Goal: Information Seeking & Learning: Learn about a topic

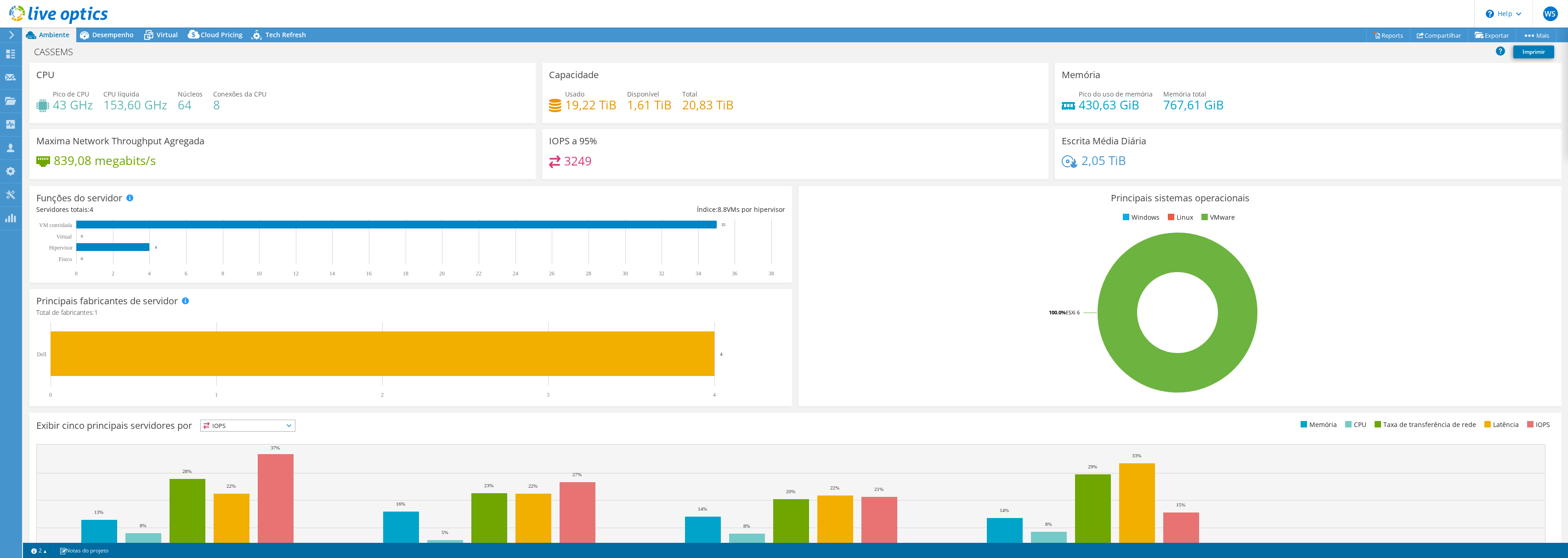
select select "USD"
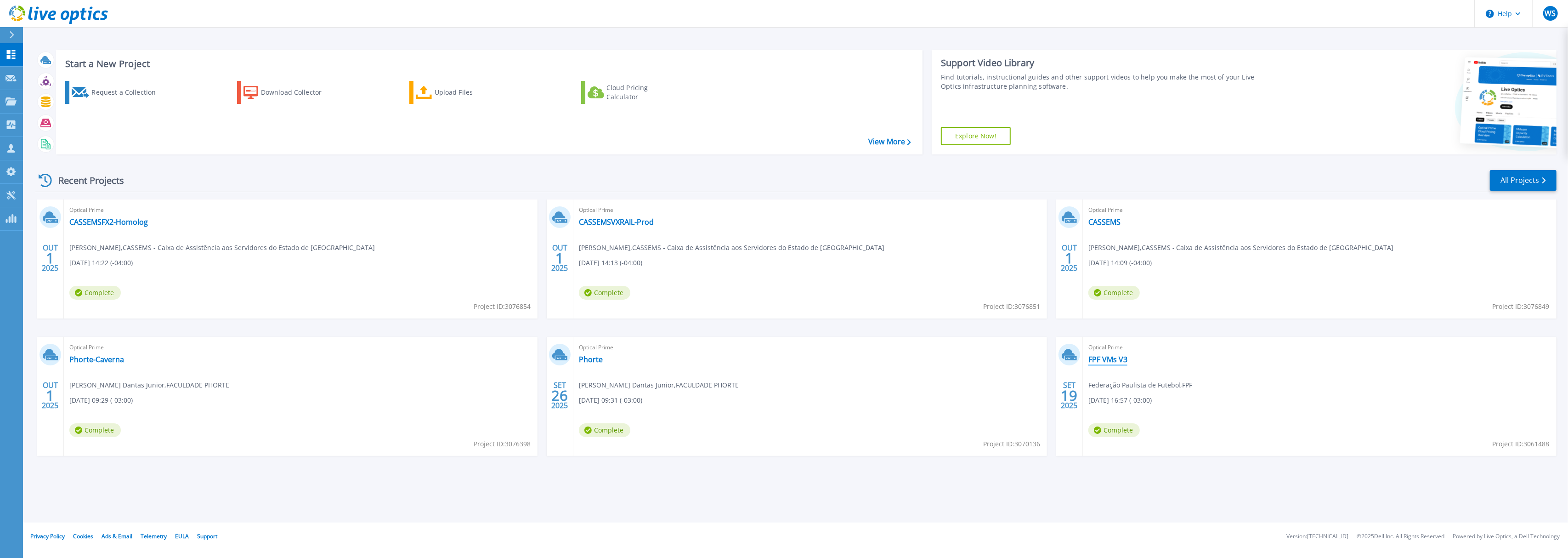
click at [1118, 357] on link "FPF VMs V3" at bounding box center [1108, 360] width 39 height 9
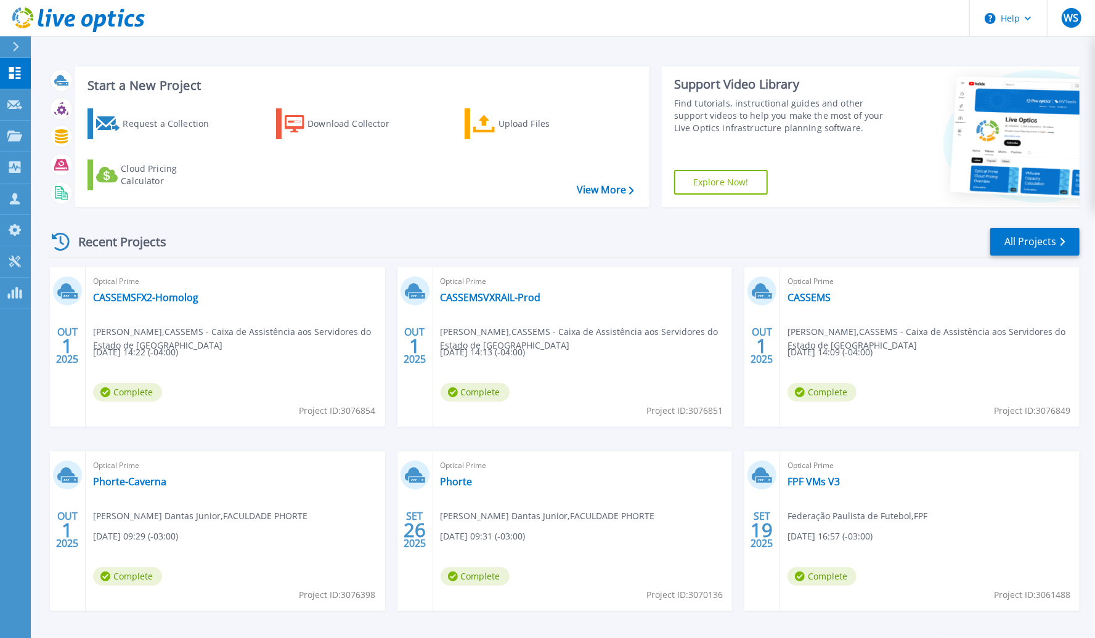
scroll to position [45, 0]
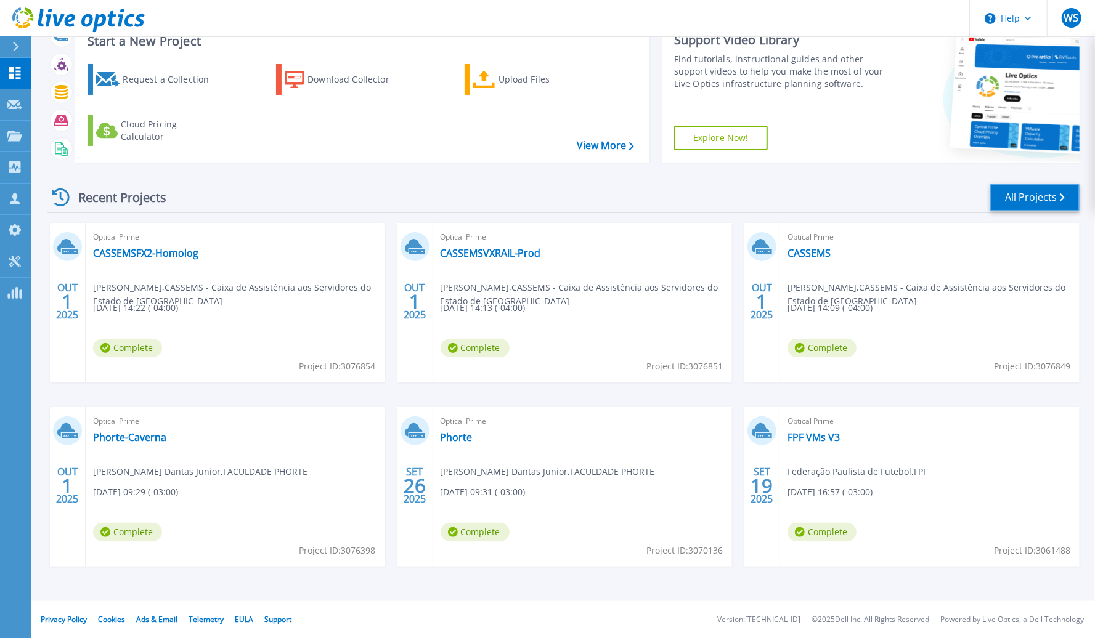
click at [1054, 203] on link "All Projects" at bounding box center [1034, 198] width 89 height 28
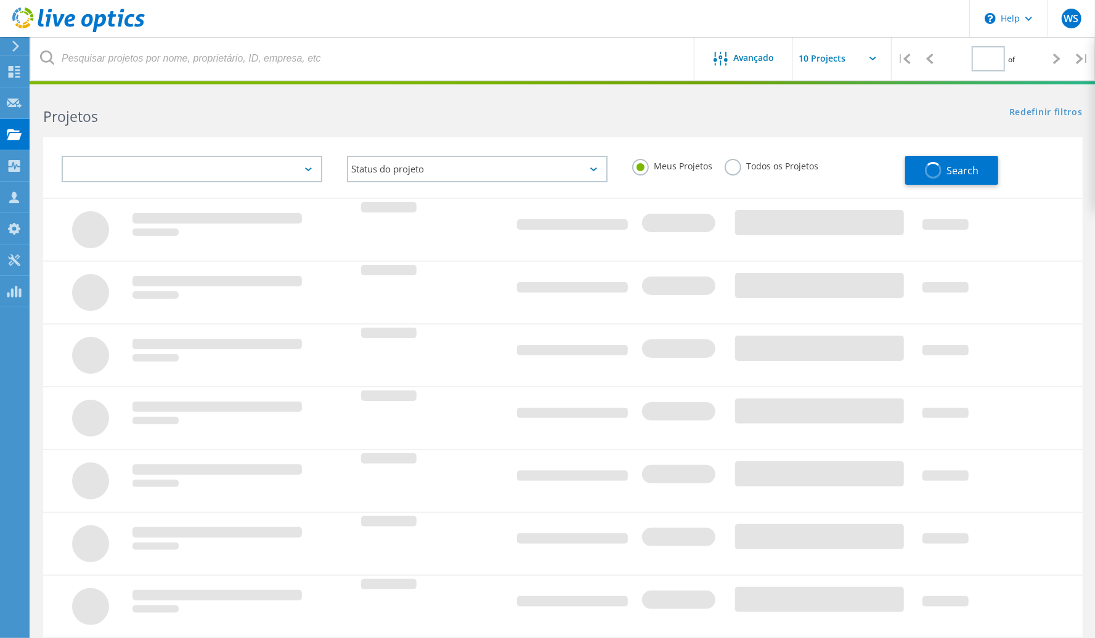
type input "3"
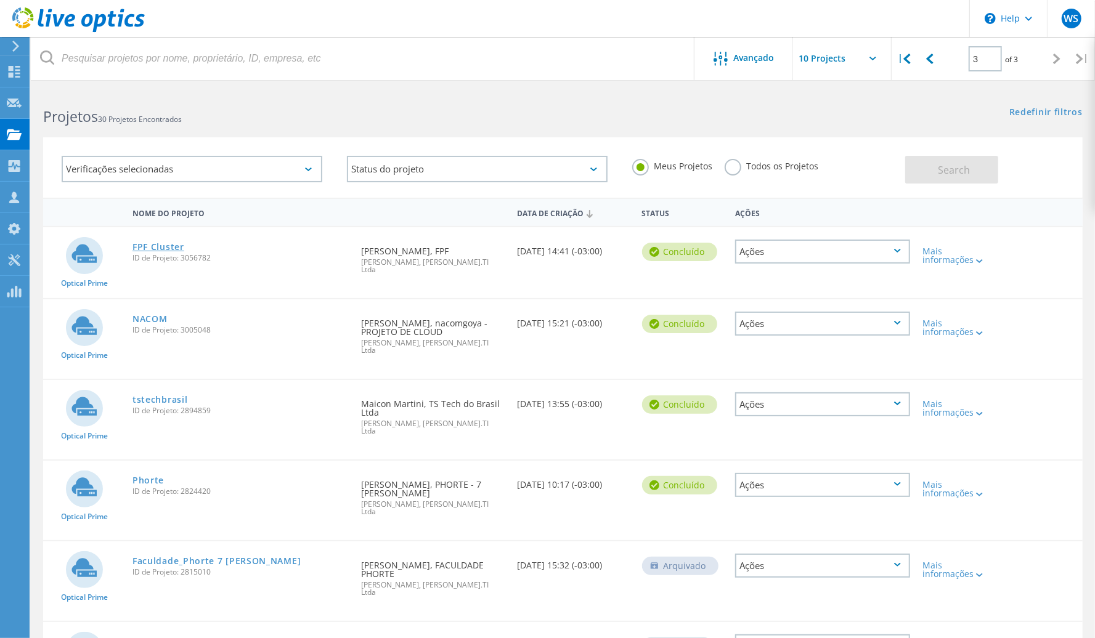
click at [163, 250] on link "FPF Cluster" at bounding box center [158, 247] width 52 height 9
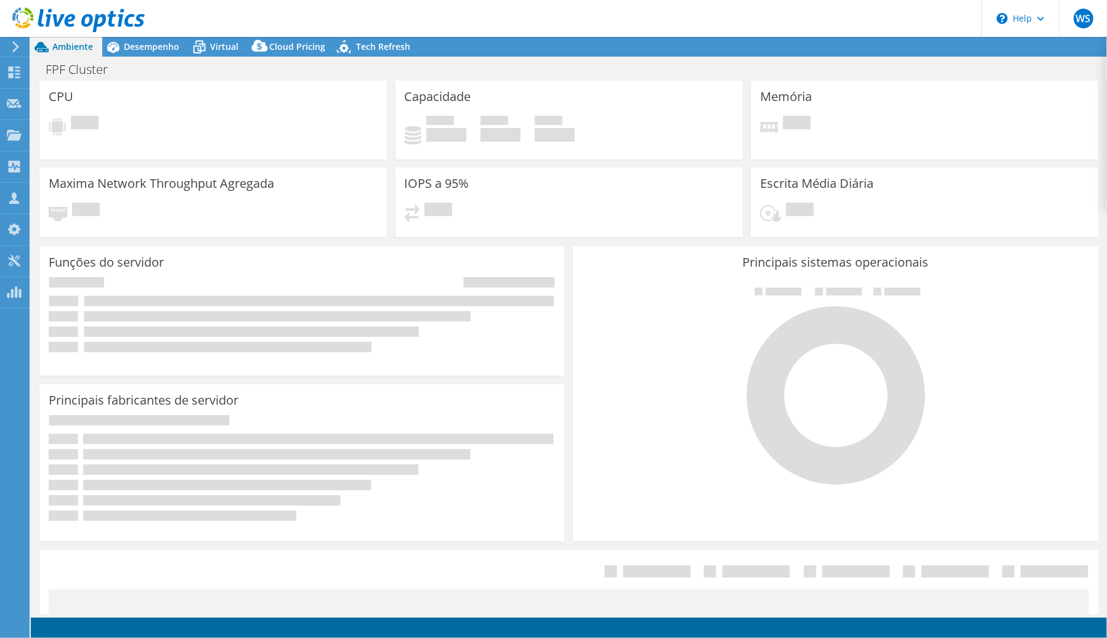
select select "USD"
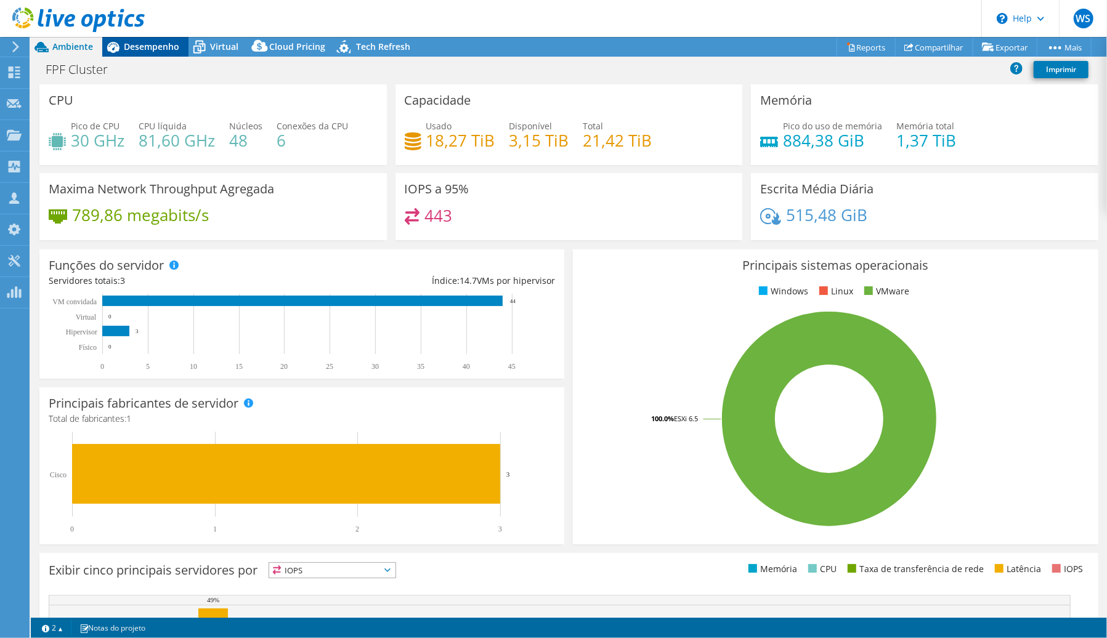
click at [148, 49] on span "Desempenho" at bounding box center [151, 47] width 55 height 12
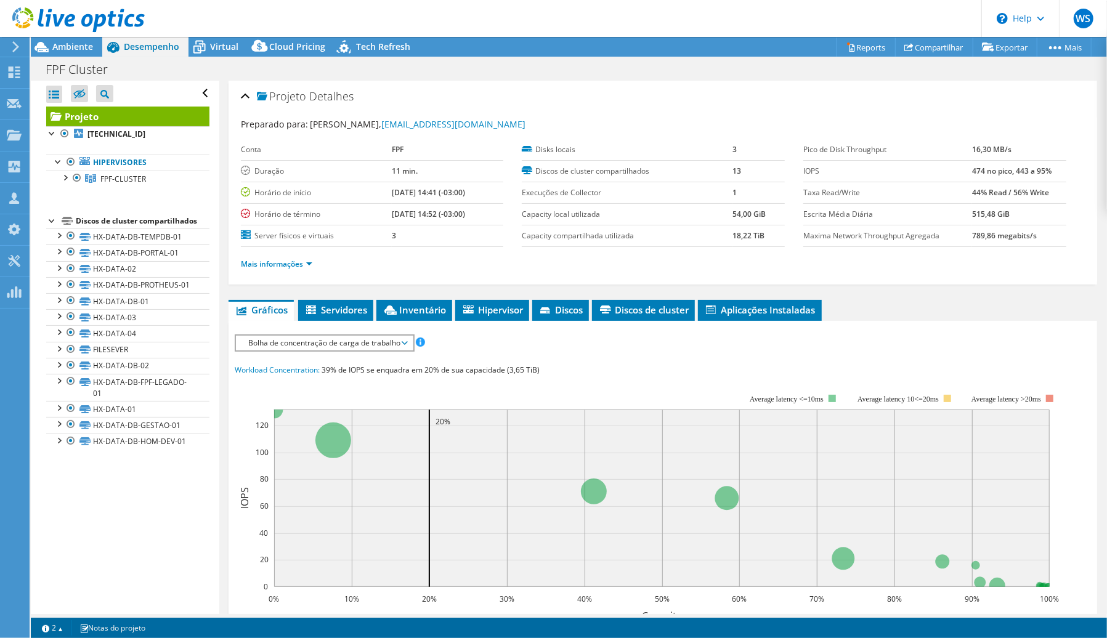
click at [48, 221] on div at bounding box center [52, 220] width 12 height 12
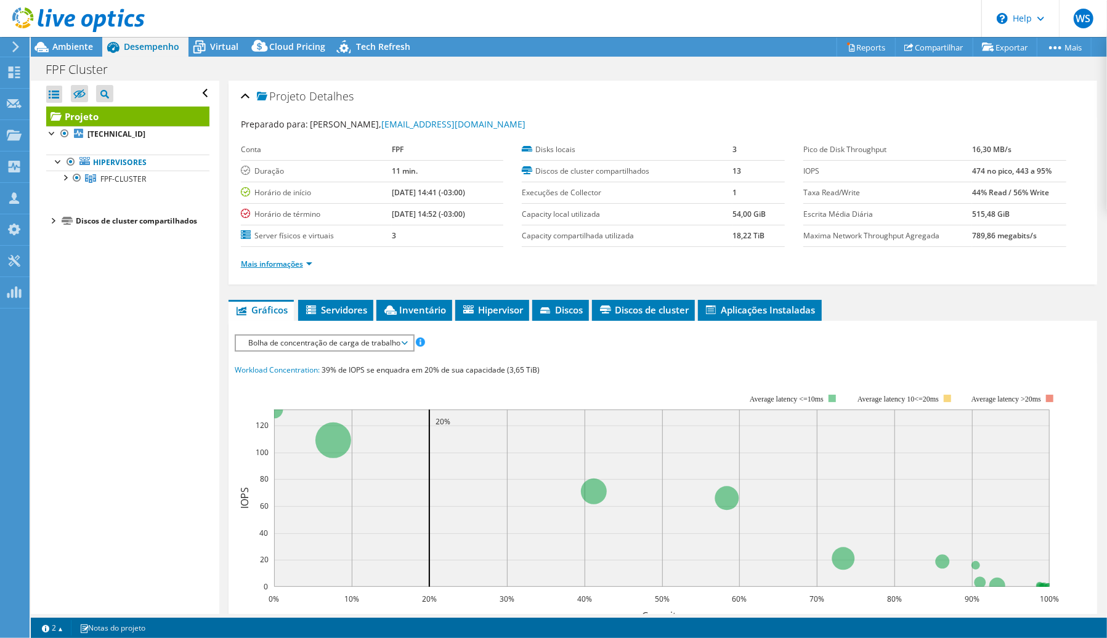
click at [311, 267] on link "Mais informações" at bounding box center [276, 264] width 71 height 10
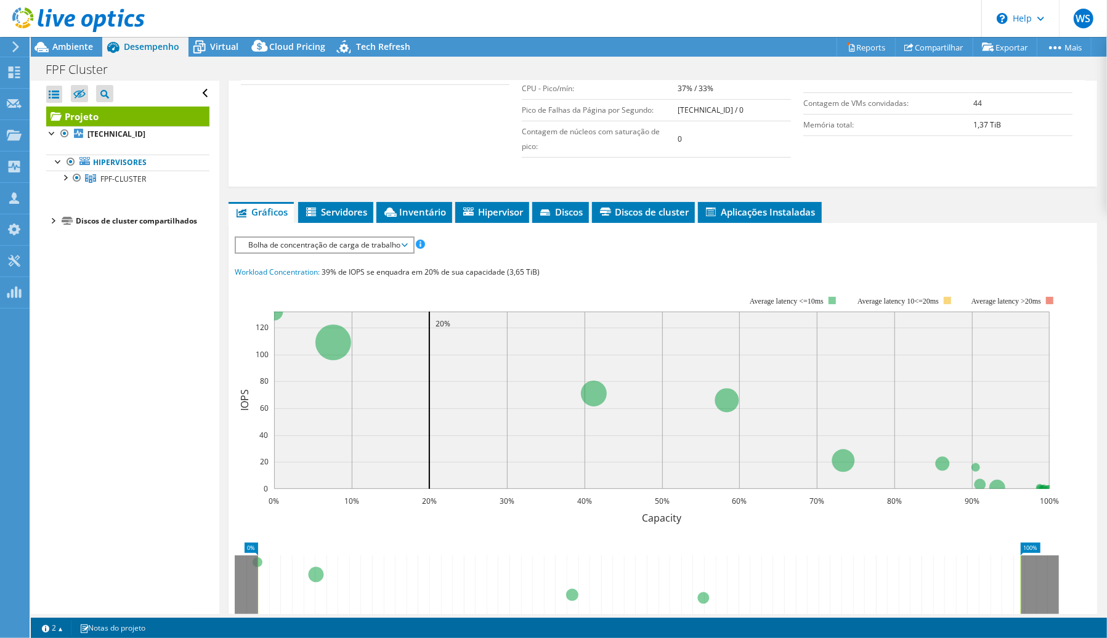
scroll to position [225, 0]
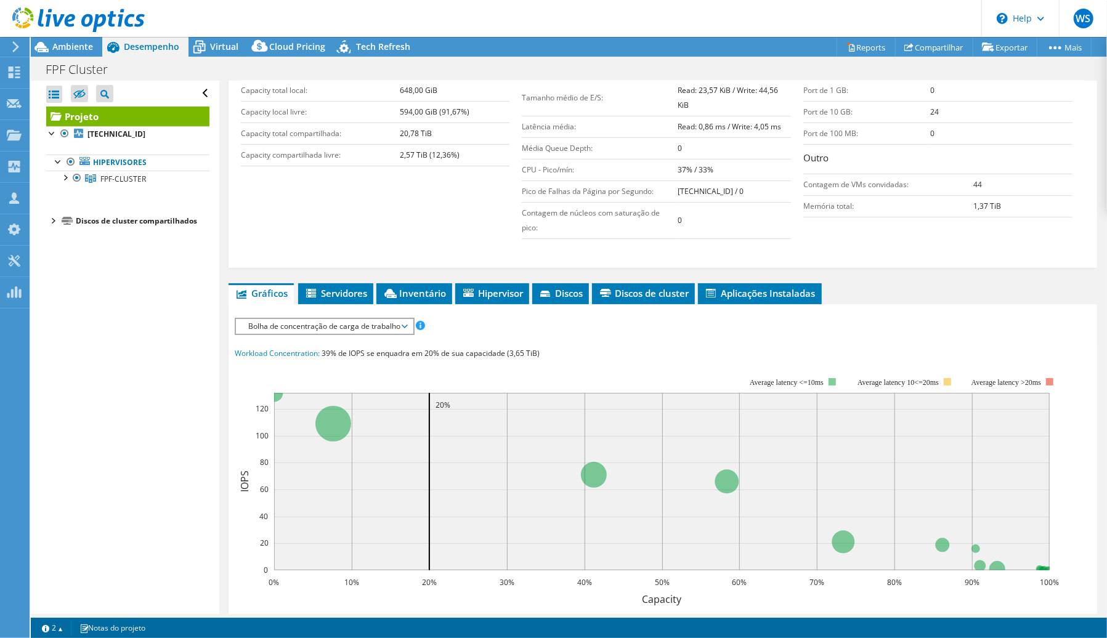
click at [339, 322] on span "Bolha de concentração de carga de trabalho" at bounding box center [324, 326] width 165 height 15
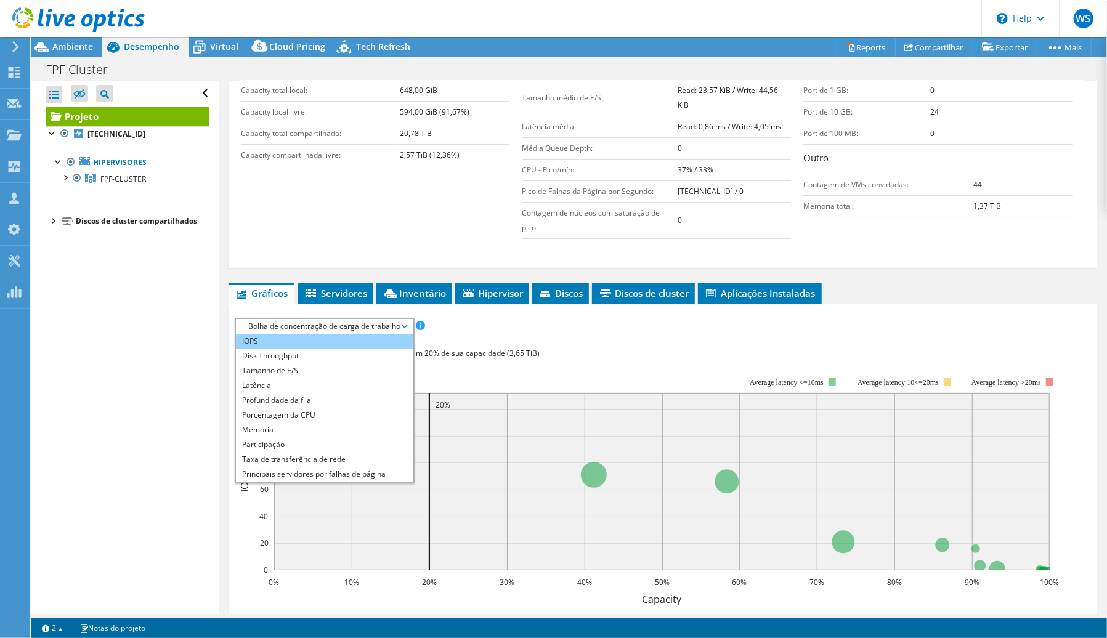
click at [314, 343] on li "IOPS" at bounding box center [324, 341] width 177 height 15
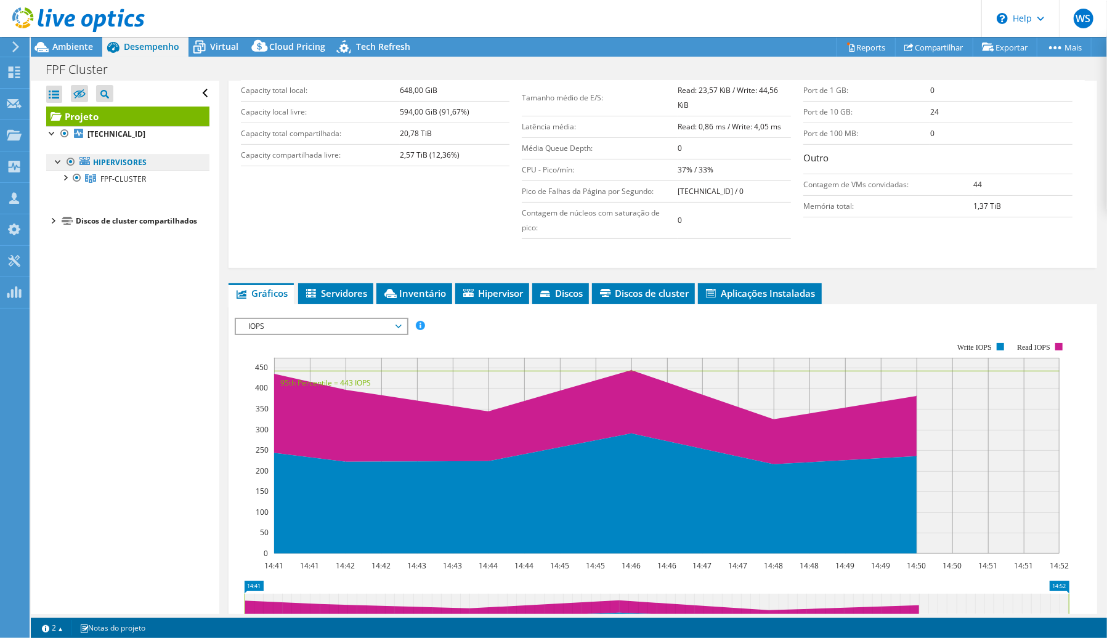
click at [136, 165] on link "Hipervisores" at bounding box center [127, 163] width 163 height 16
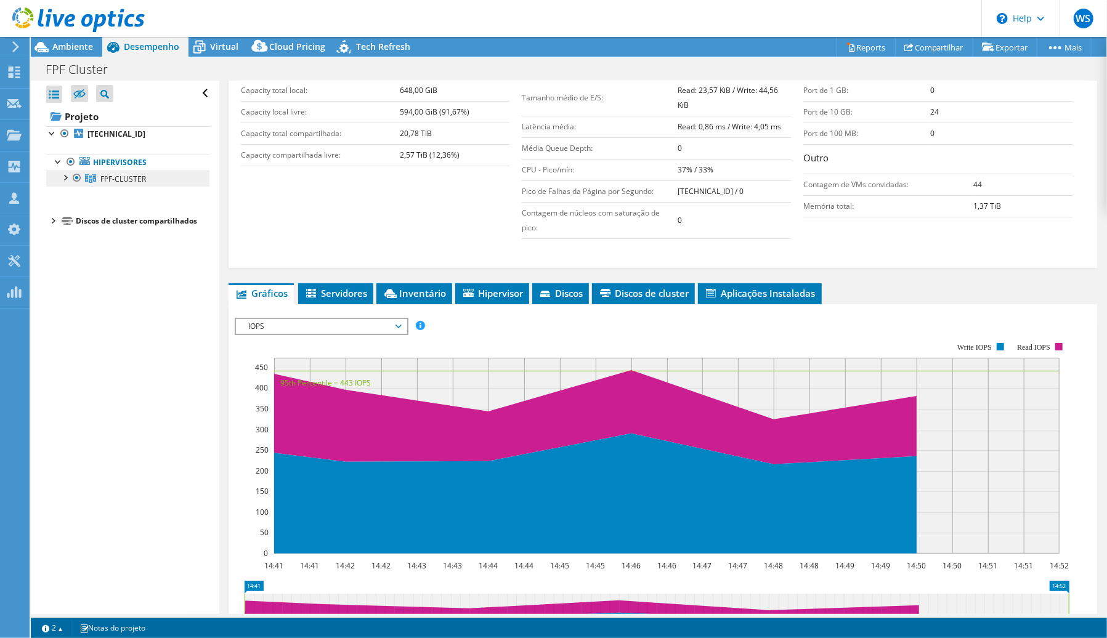
click at [137, 181] on span "FPF-CLUSTER" at bounding box center [123, 179] width 46 height 10
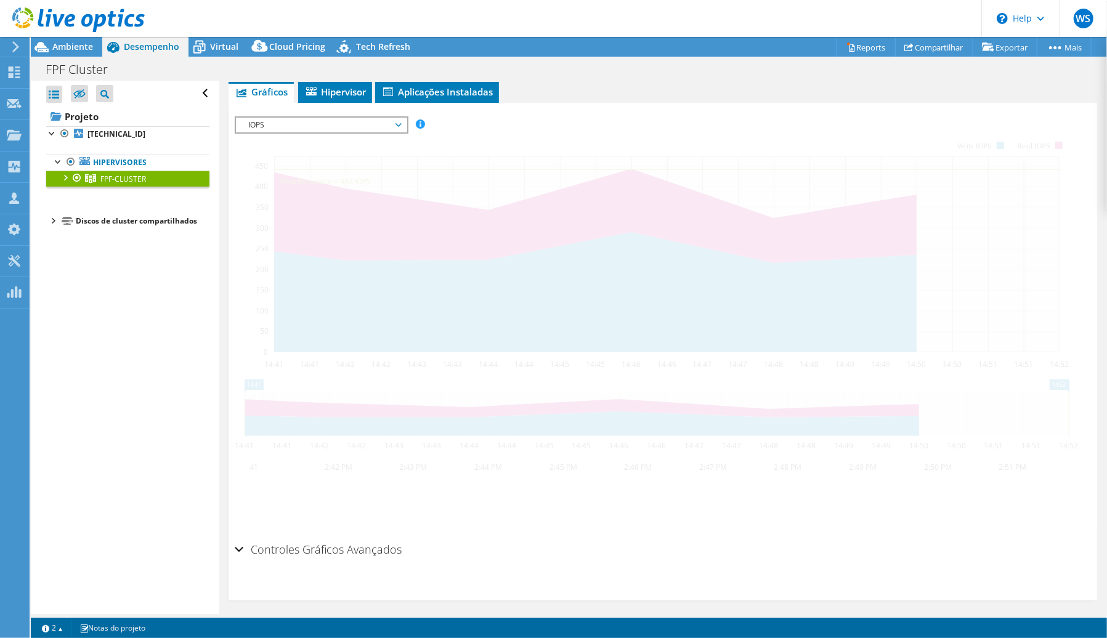
scroll to position [175, 0]
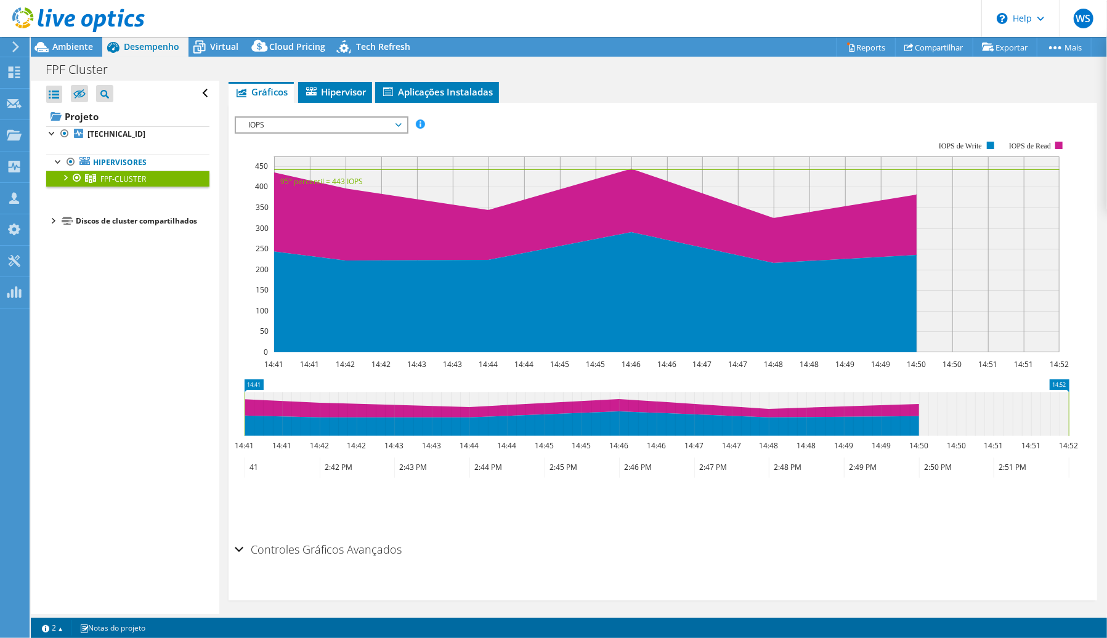
click at [356, 124] on span "IOPS" at bounding box center [321, 125] width 158 height 15
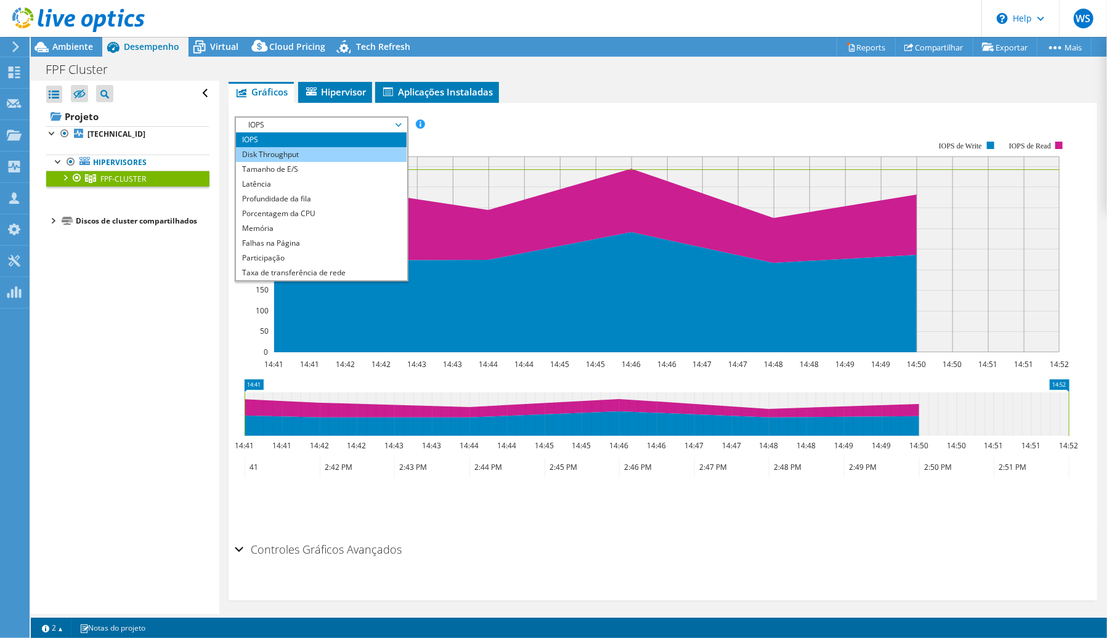
click at [319, 156] on li "Disk Throughput" at bounding box center [321, 154] width 171 height 15
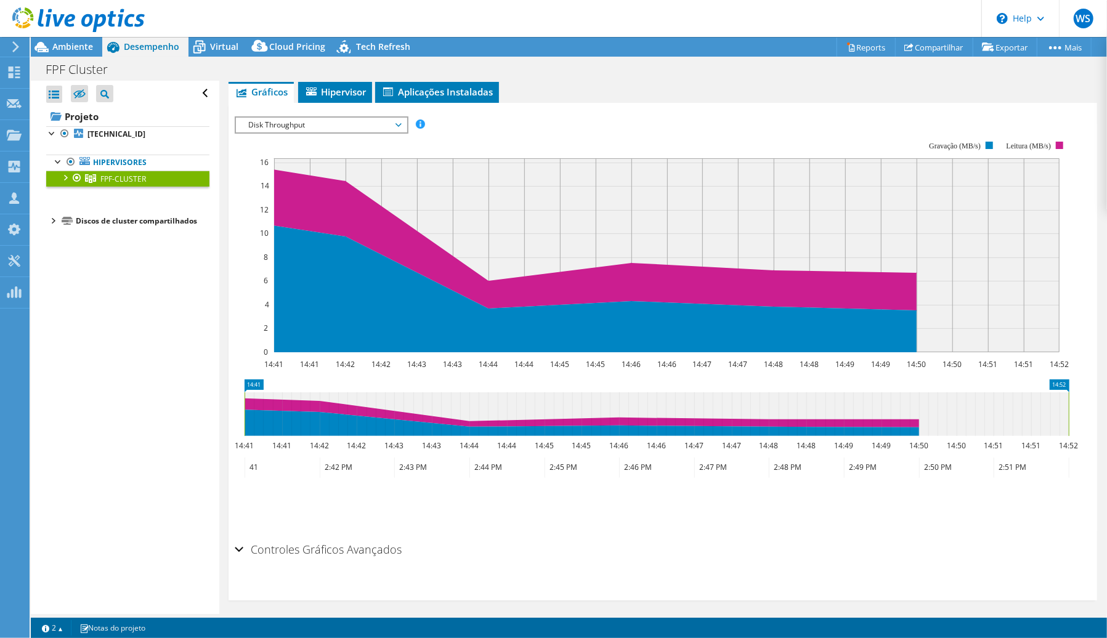
click at [331, 124] on span "Disk Throughput" at bounding box center [321, 125] width 158 height 15
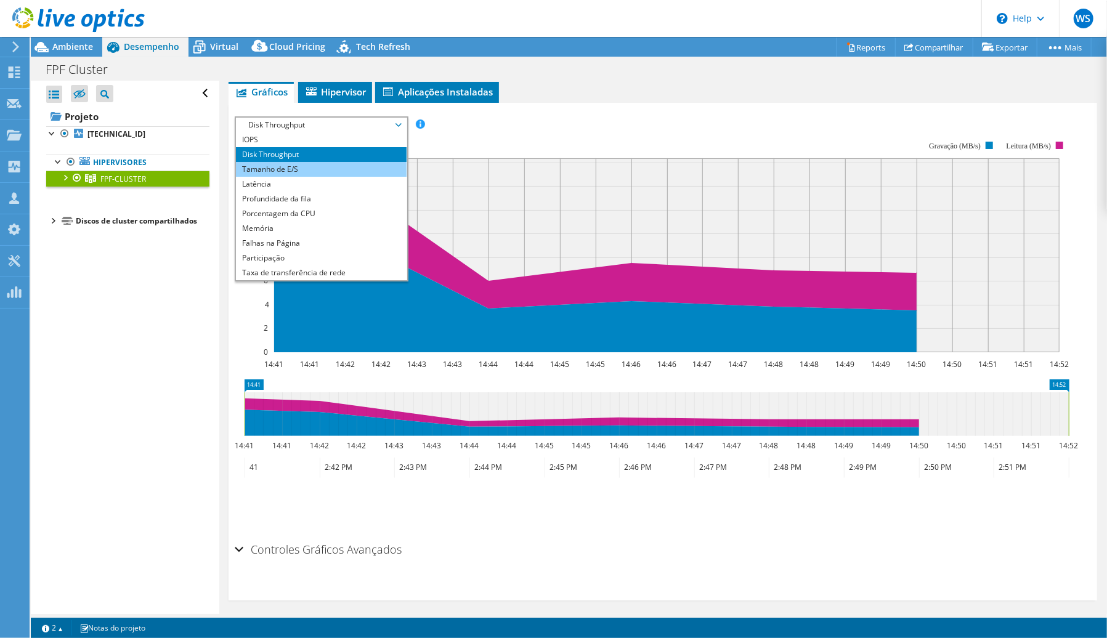
click at [297, 166] on li "Tamanho de E/S" at bounding box center [321, 169] width 171 height 15
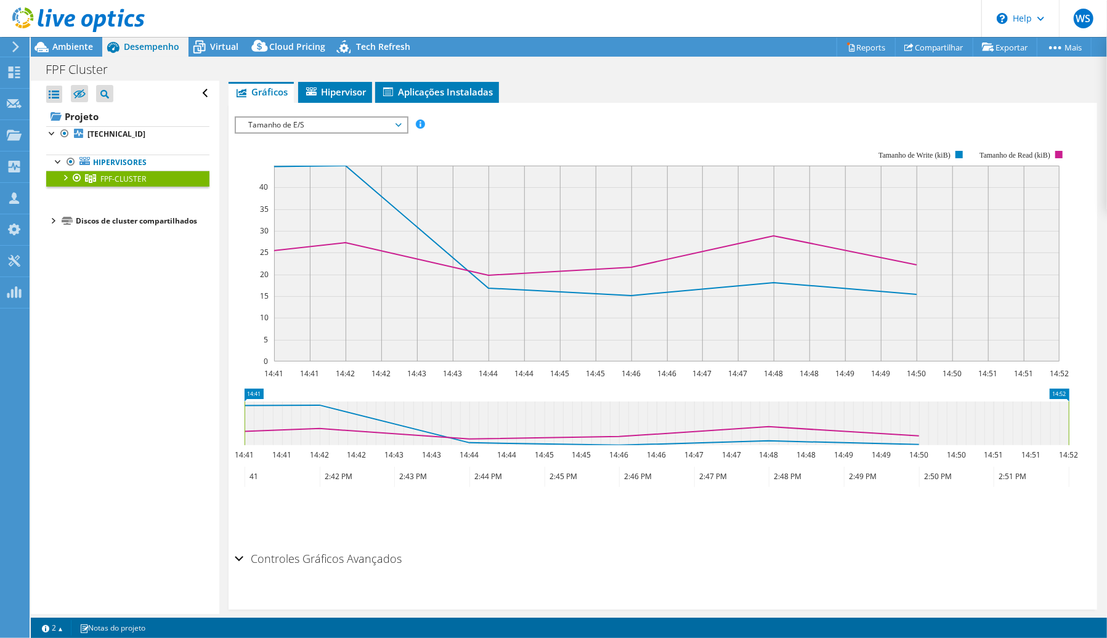
click at [338, 126] on span "Tamanho de E/S" at bounding box center [321, 125] width 158 height 15
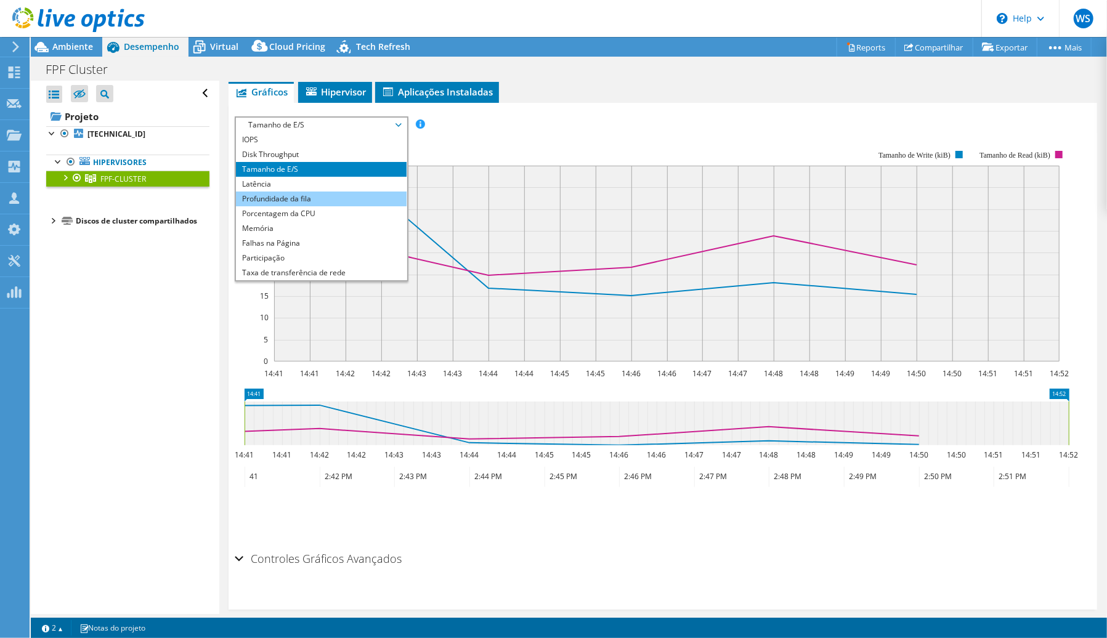
click at [301, 198] on li "Profundidade da fila" at bounding box center [321, 199] width 171 height 15
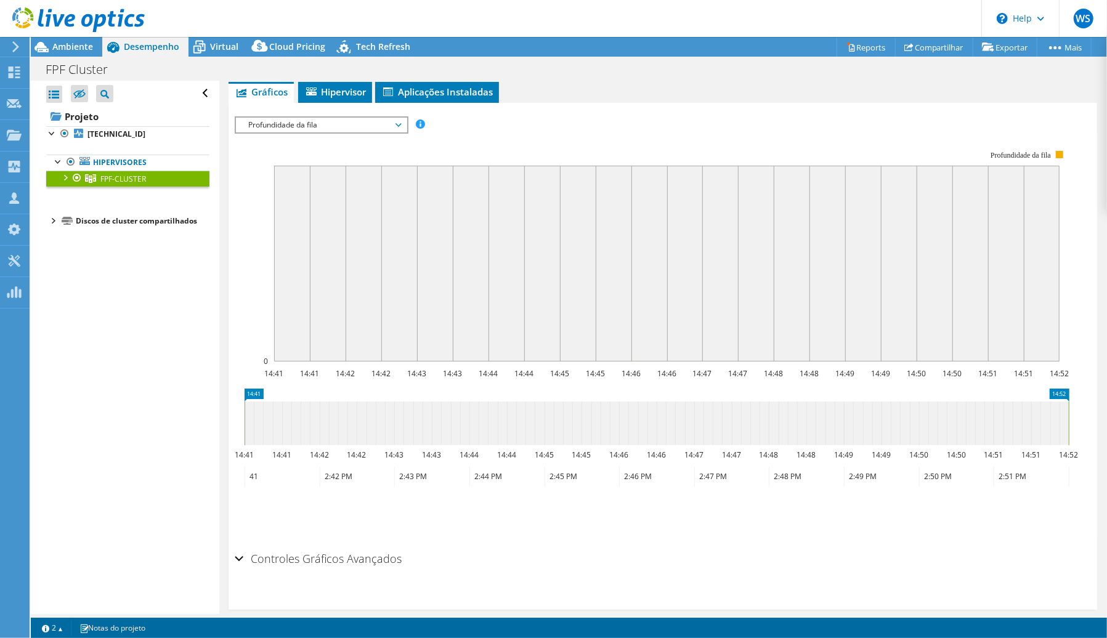
click at [332, 129] on span "Profundidade da fila" at bounding box center [321, 125] width 158 height 15
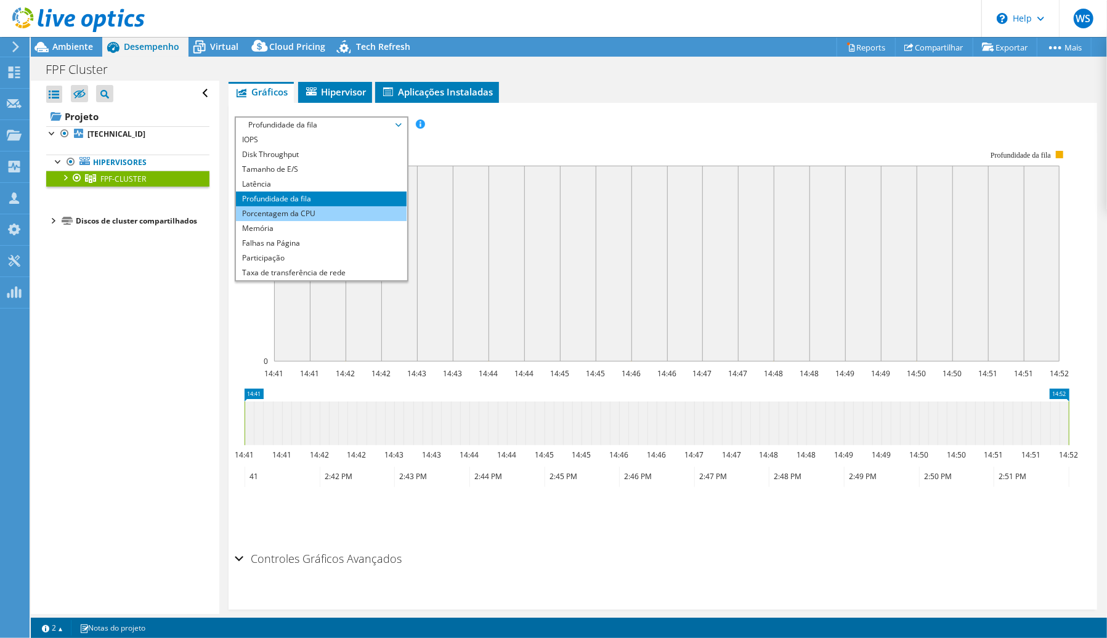
click at [299, 208] on li "Porcentagem da CPU" at bounding box center [321, 213] width 171 height 15
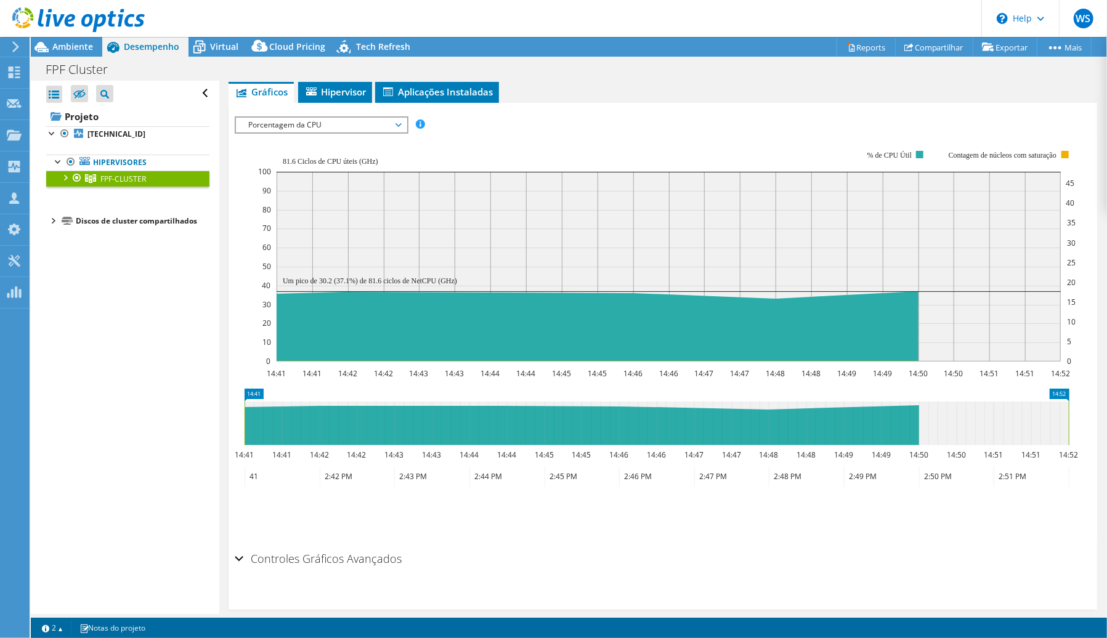
click at [335, 124] on span "Porcentagem da CPU" at bounding box center [321, 125] width 158 height 15
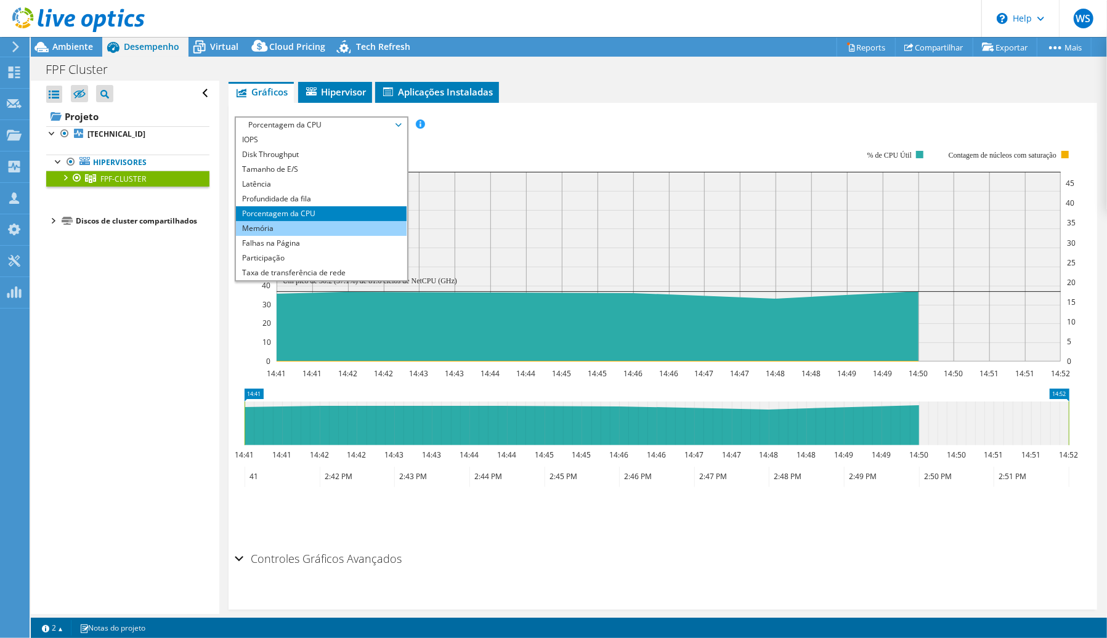
click at [312, 224] on li "Memória" at bounding box center [321, 228] width 171 height 15
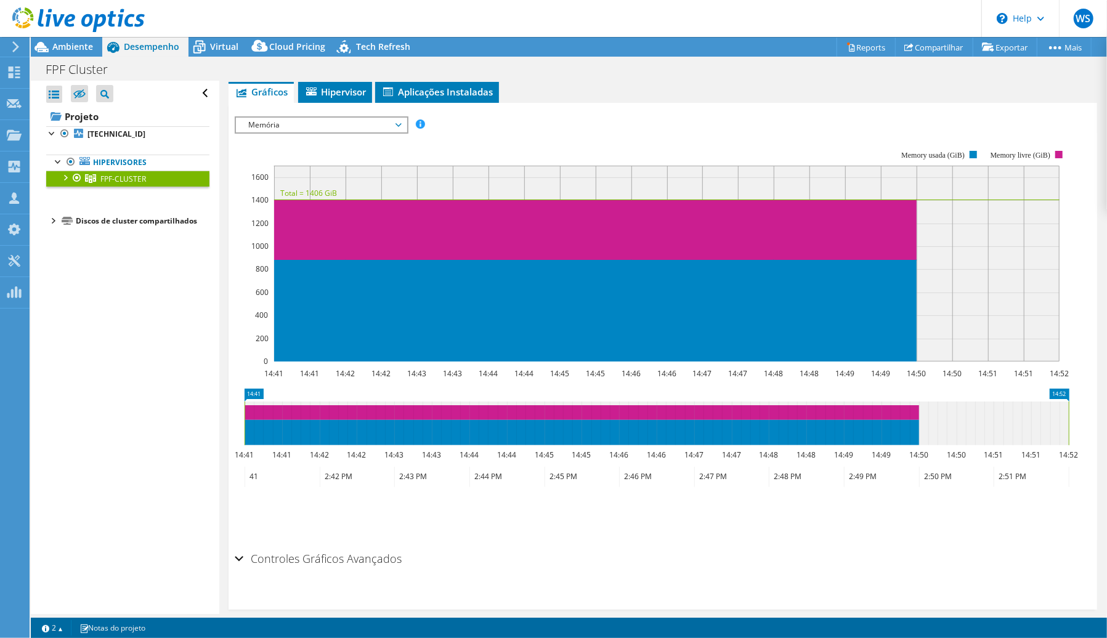
click at [343, 122] on span "Memória" at bounding box center [321, 125] width 158 height 15
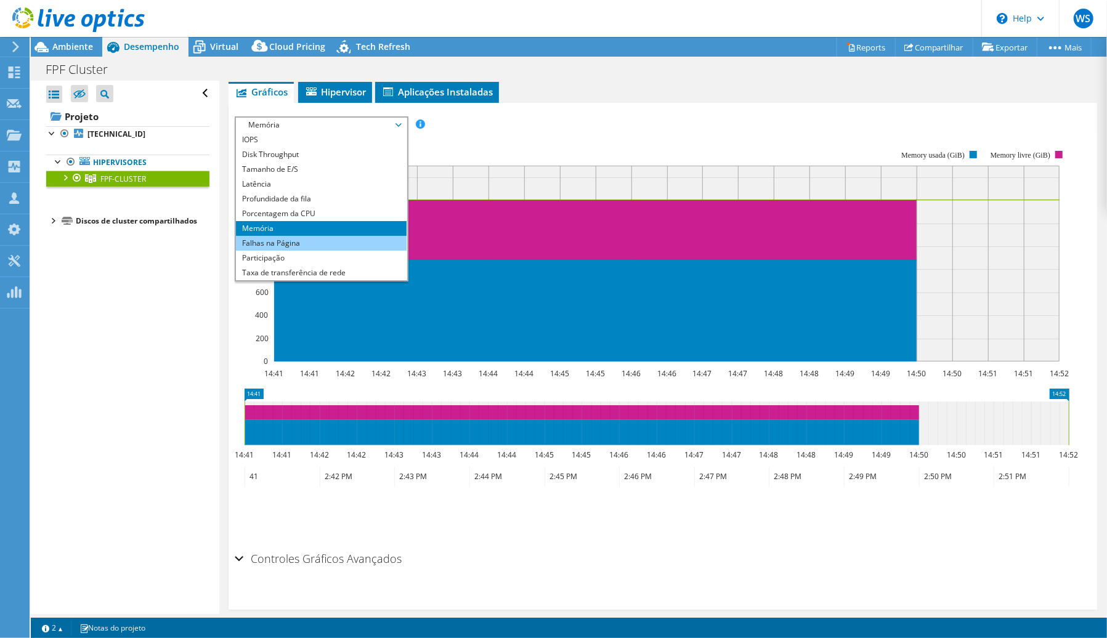
drag, startPoint x: 291, startPoint y: 240, endPoint x: 304, endPoint y: 239, distance: 13.0
click at [291, 240] on li "Falhas na Página" at bounding box center [321, 243] width 171 height 15
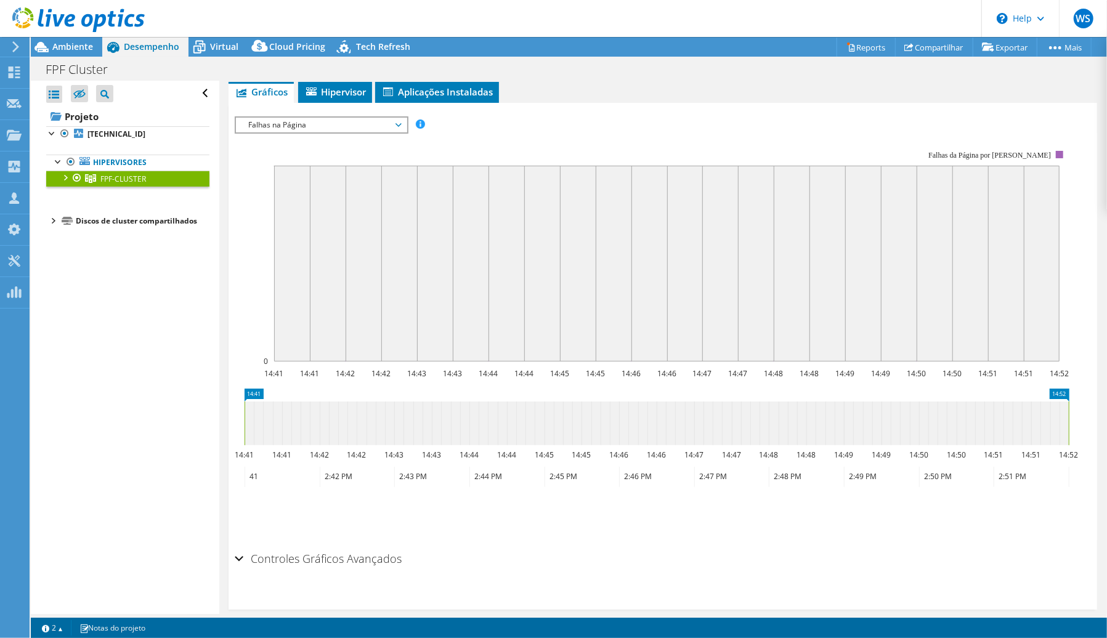
click at [290, 127] on span "Falhas na Página" at bounding box center [321, 125] width 158 height 15
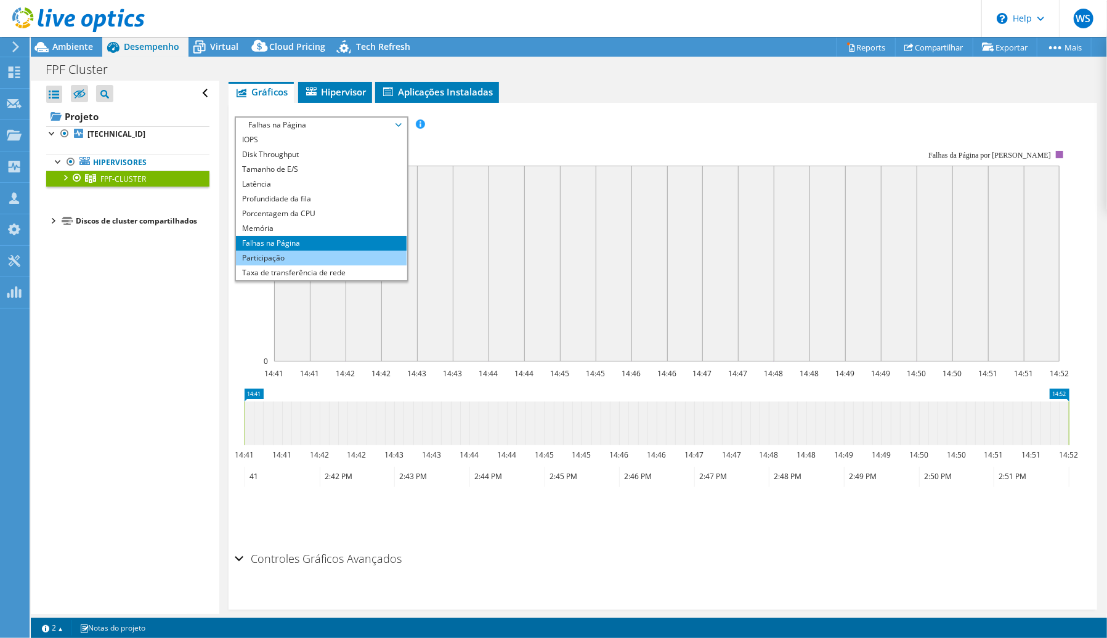
click at [287, 260] on li "Participação" at bounding box center [321, 258] width 171 height 15
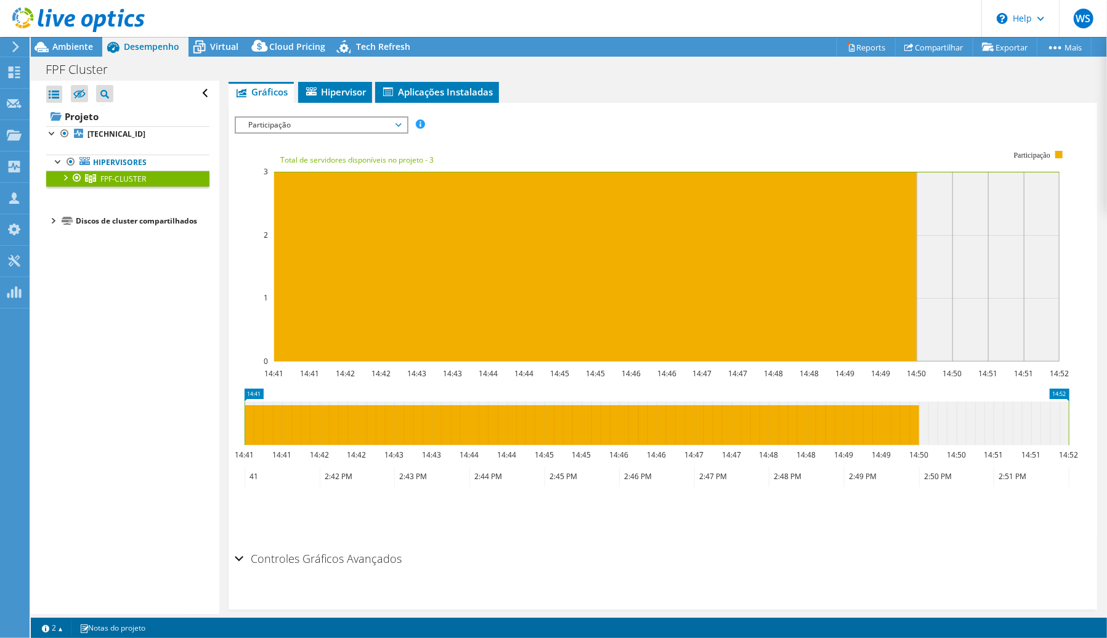
click at [373, 129] on span "Participação" at bounding box center [321, 125] width 158 height 15
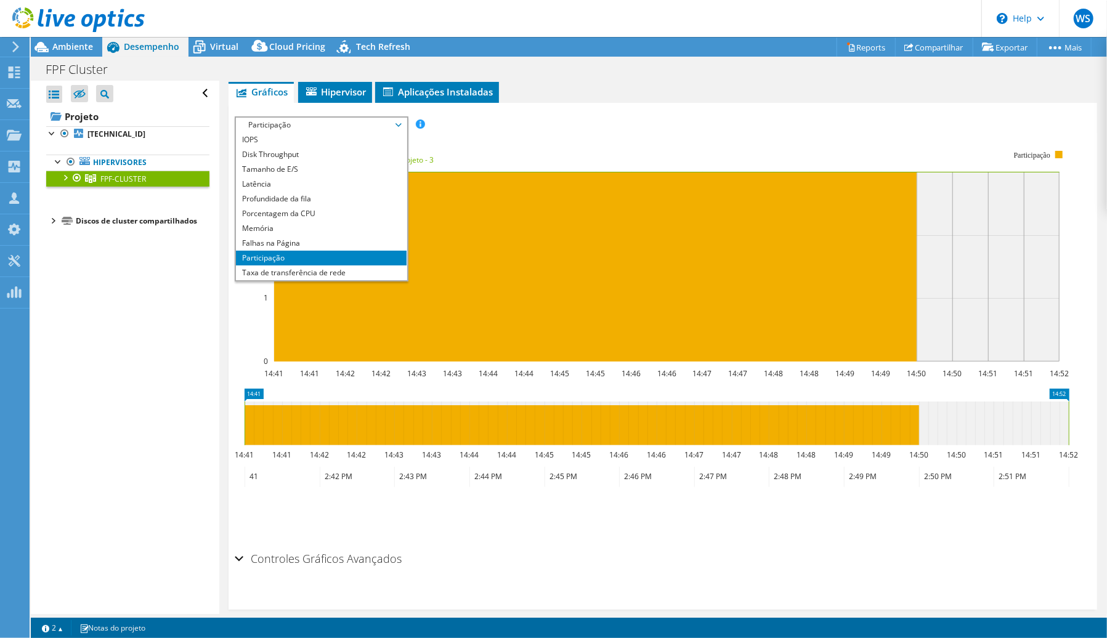
scroll to position [44, 0]
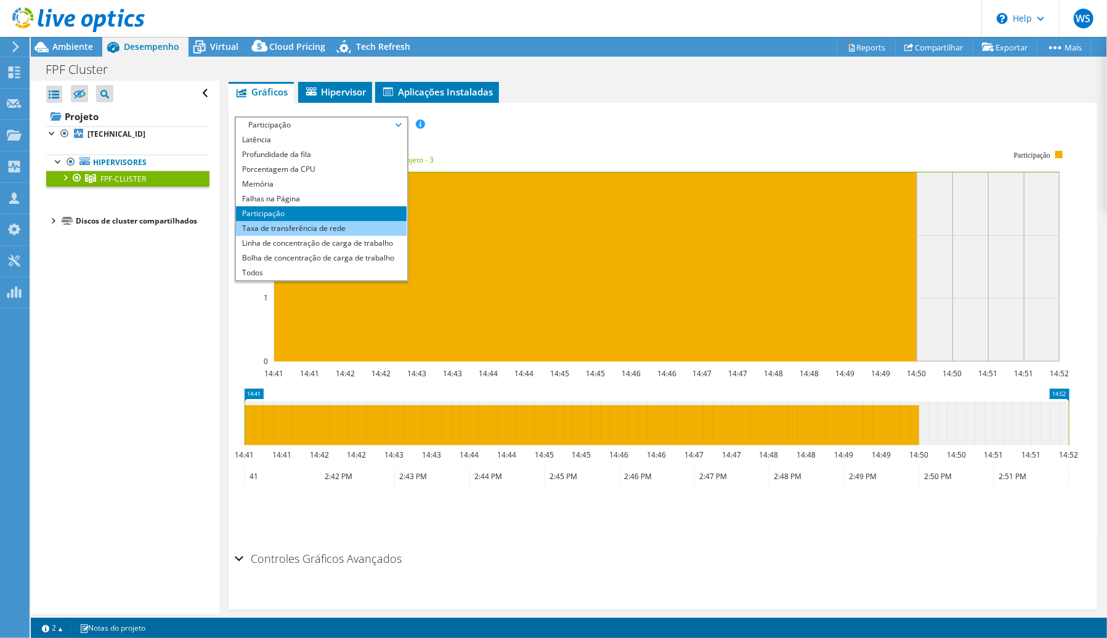
click at [335, 223] on li "Taxa de transferência de rede" at bounding box center [321, 228] width 171 height 15
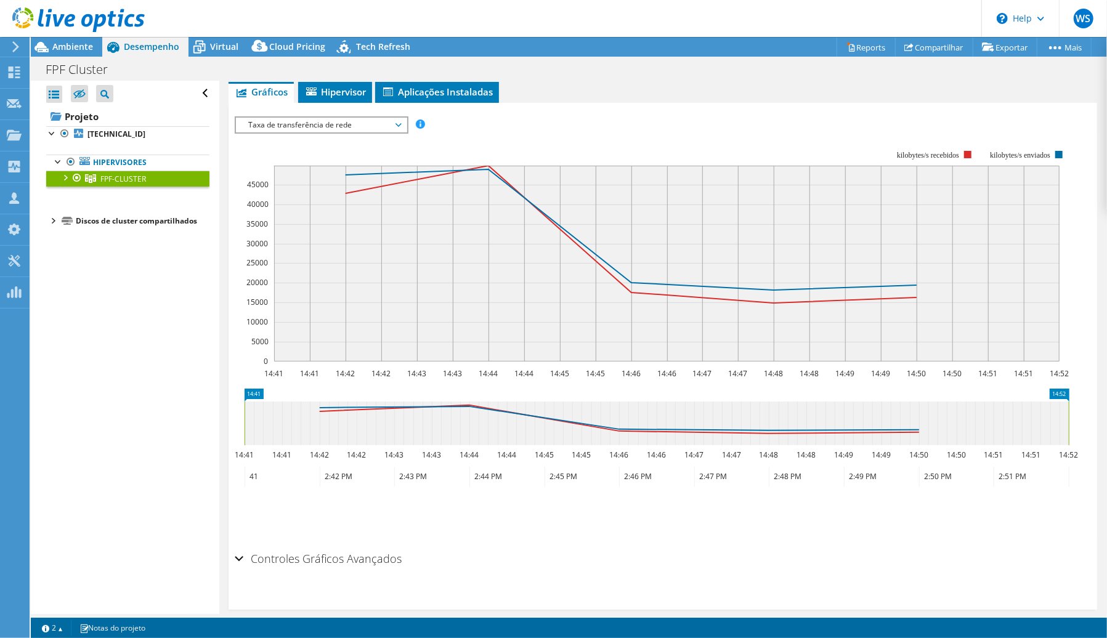
click at [364, 121] on span "Taxa de transferência de rede" at bounding box center [321, 125] width 158 height 15
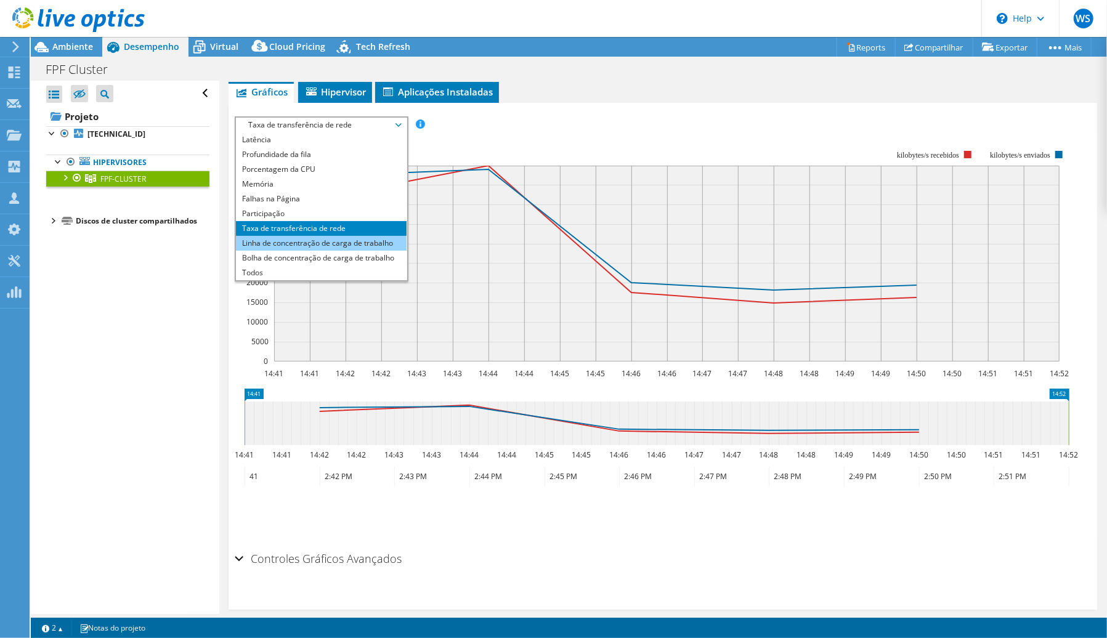
click at [314, 237] on li "Linha de concentração de carga de trabalho" at bounding box center [321, 243] width 171 height 15
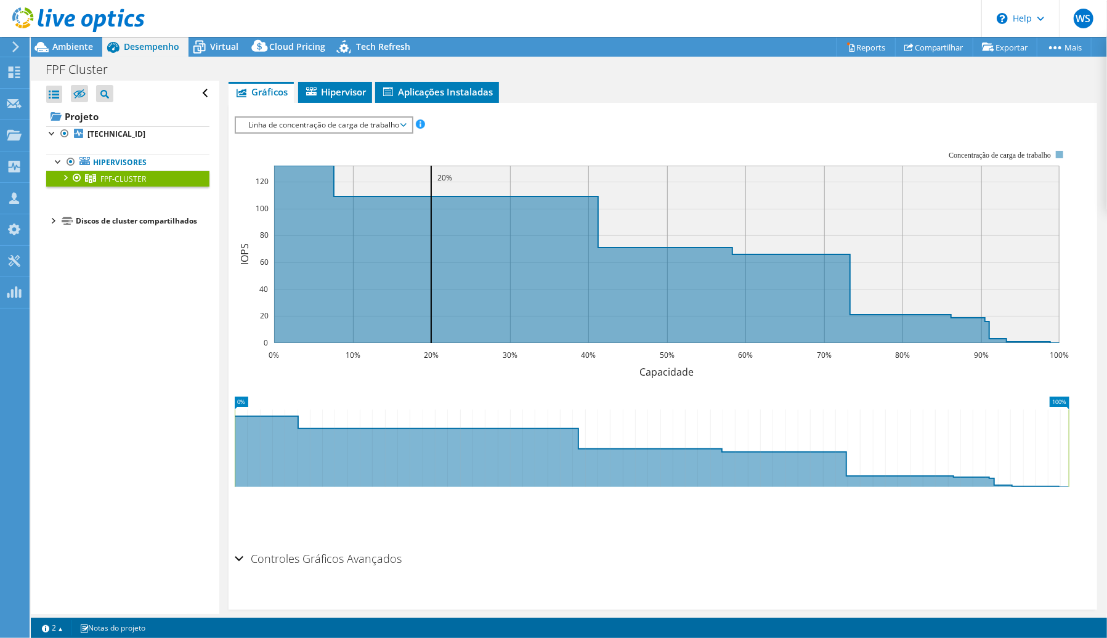
click at [393, 128] on span "Linha de concentração de carga de trabalho" at bounding box center [323, 125] width 163 height 15
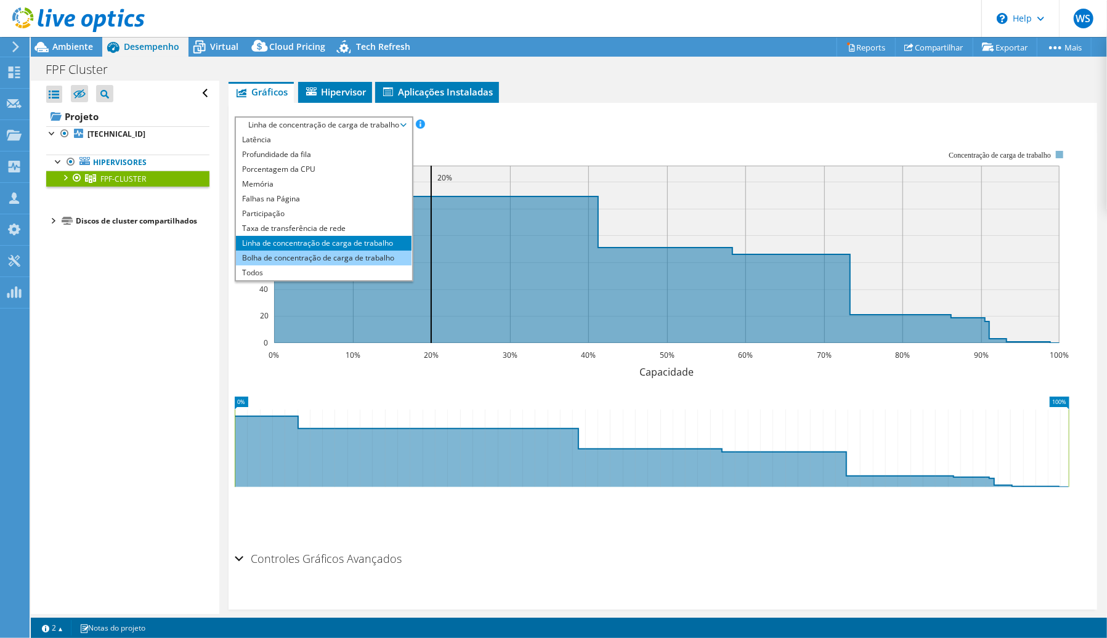
click at [308, 259] on li "Bolha de concentração de carga de trabalho" at bounding box center [324, 258] width 176 height 15
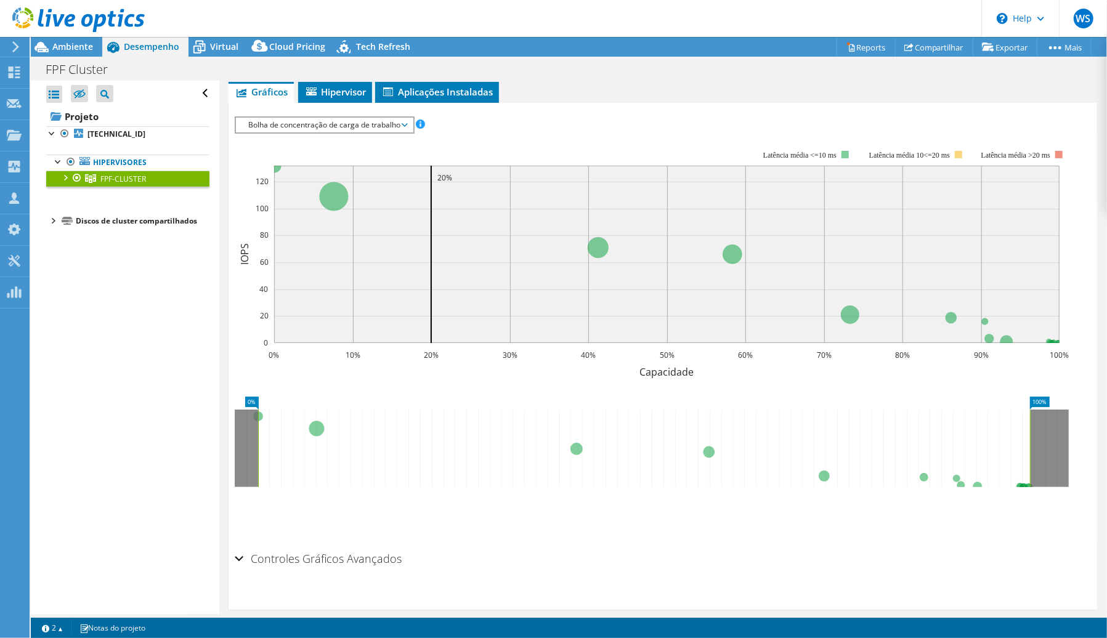
click at [385, 121] on span "Bolha de concentração de carga de trabalho" at bounding box center [324, 125] width 165 height 15
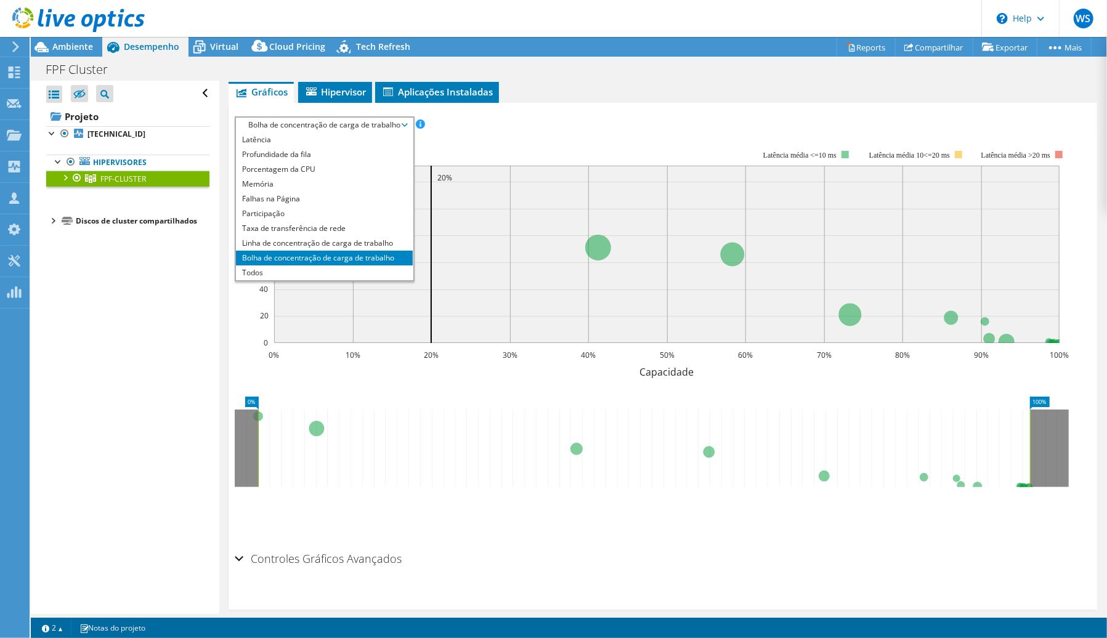
drag, startPoint x: 274, startPoint y: 272, endPoint x: 497, endPoint y: 238, distance: 225.7
click at [272, 272] on li "Todos" at bounding box center [324, 273] width 177 height 15
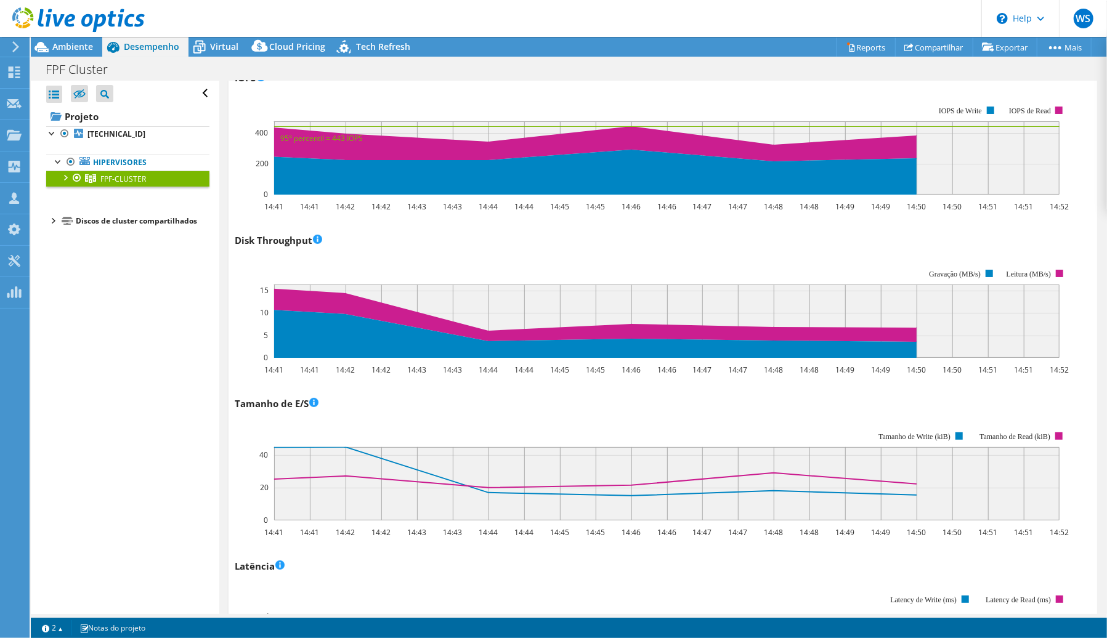
scroll to position [131, 0]
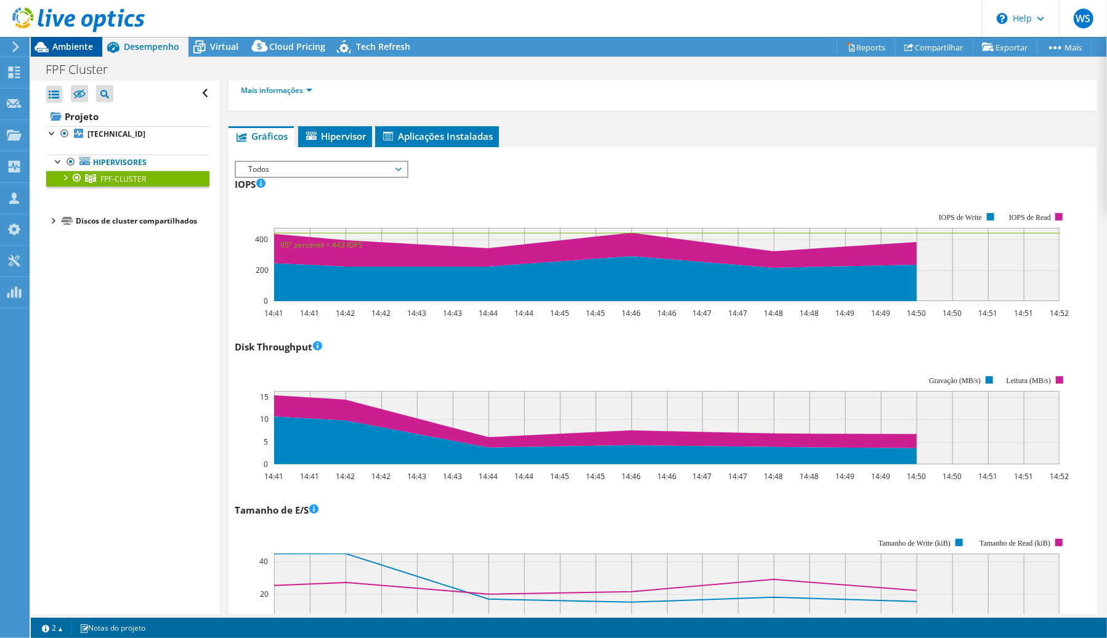
click at [51, 43] on icon at bounding box center [42, 47] width 22 height 22
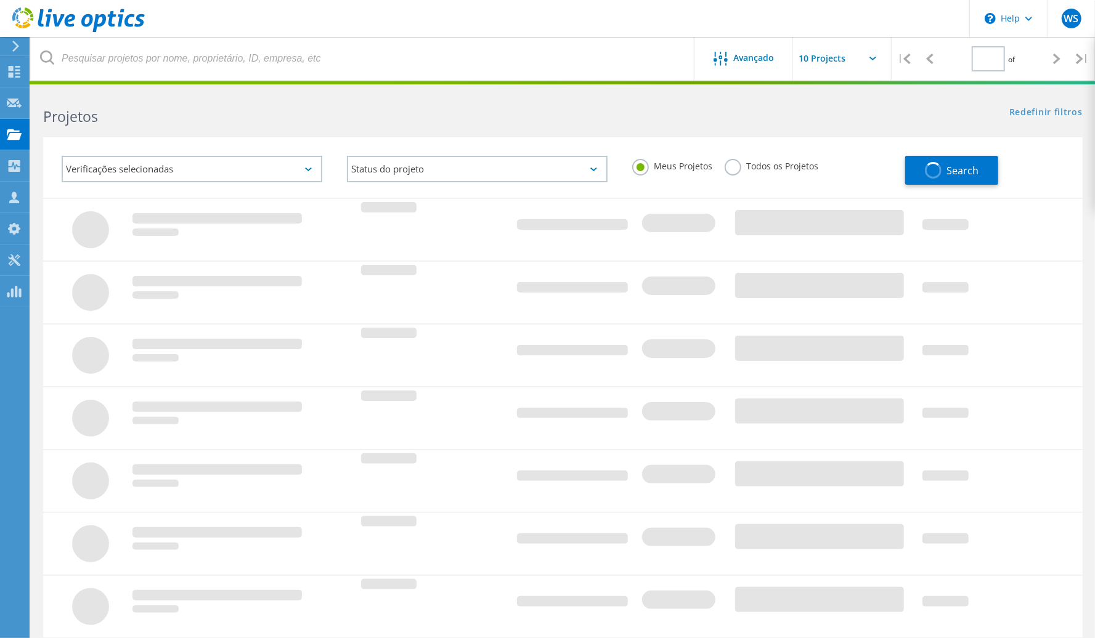
type input "3"
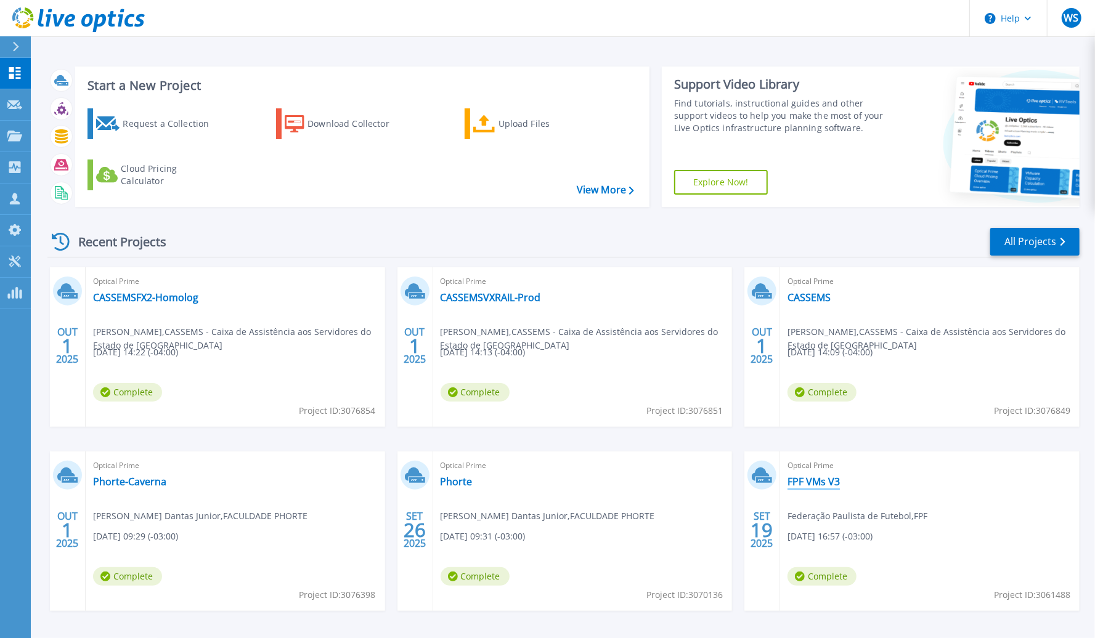
click at [804, 484] on link "FPF VMs V3" at bounding box center [813, 482] width 52 height 12
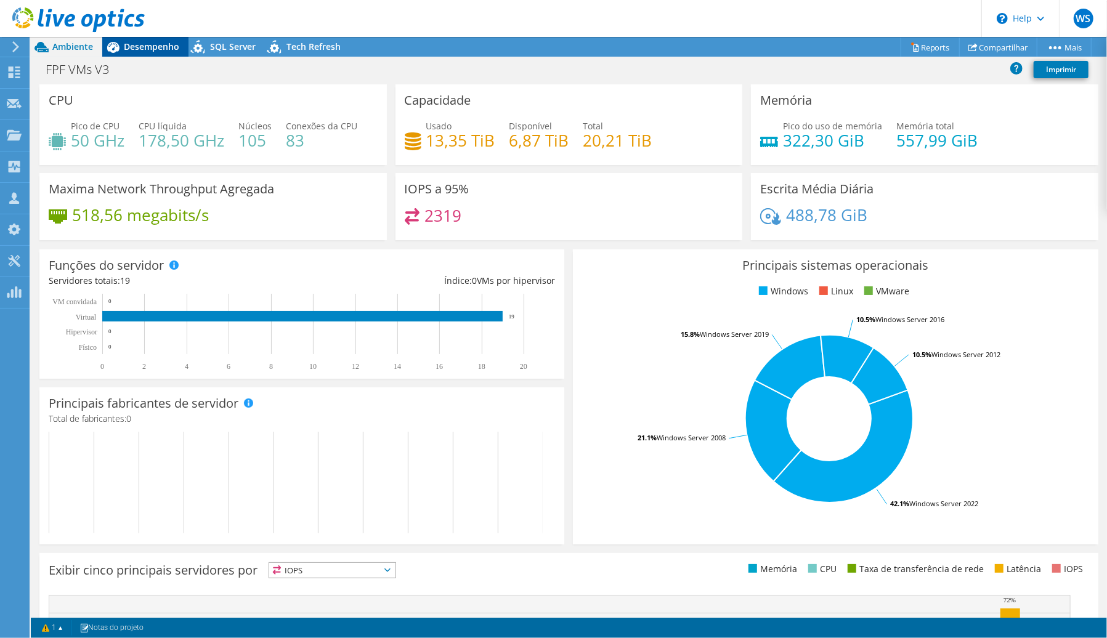
click at [143, 52] on span "Desempenho" at bounding box center [151, 47] width 55 height 12
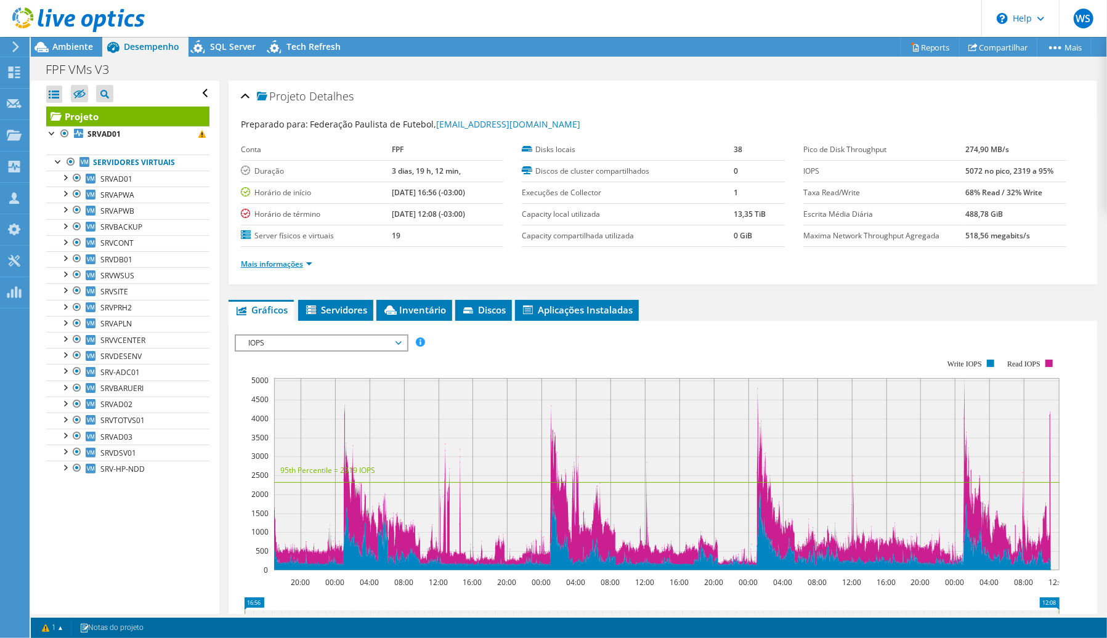
click at [312, 265] on link "Mais informações" at bounding box center [276, 264] width 71 height 10
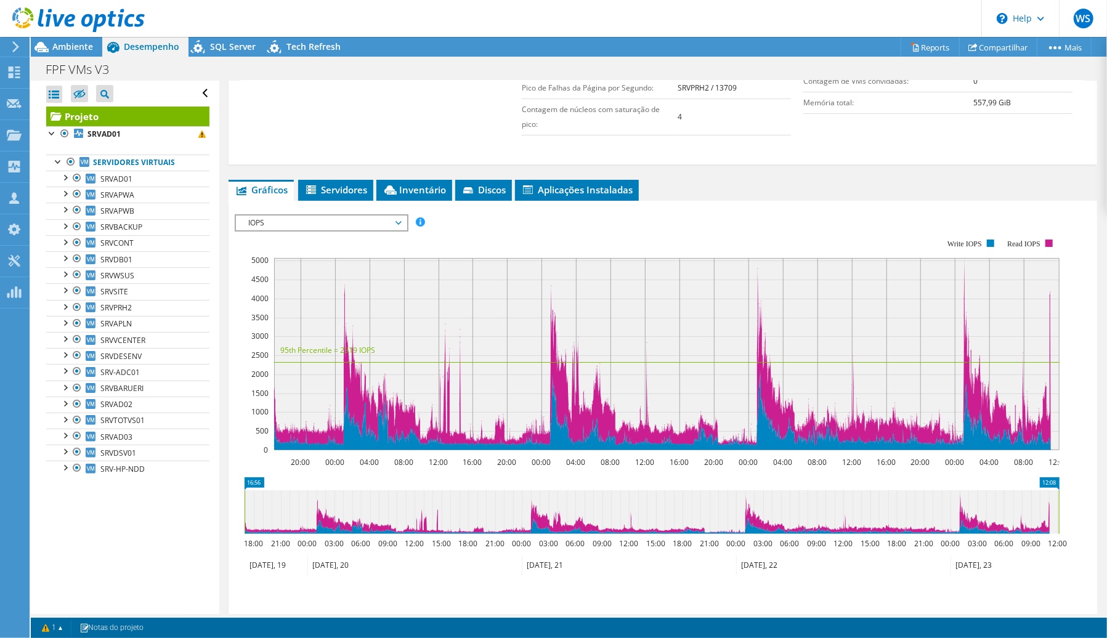
scroll to position [436, 0]
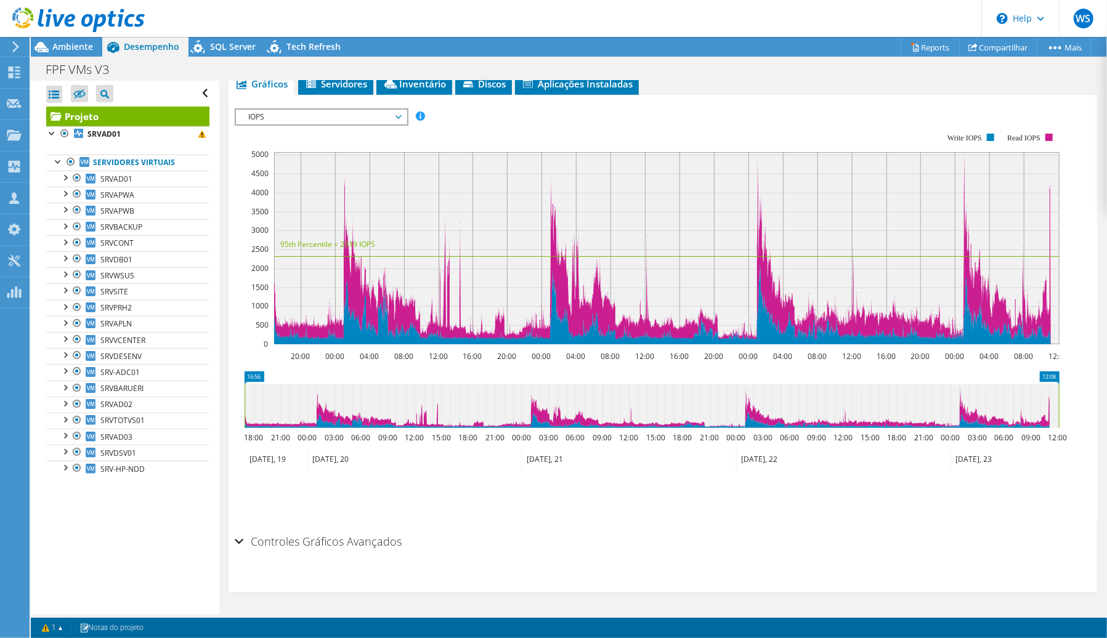
click at [277, 116] on span "IOPS" at bounding box center [321, 117] width 158 height 15
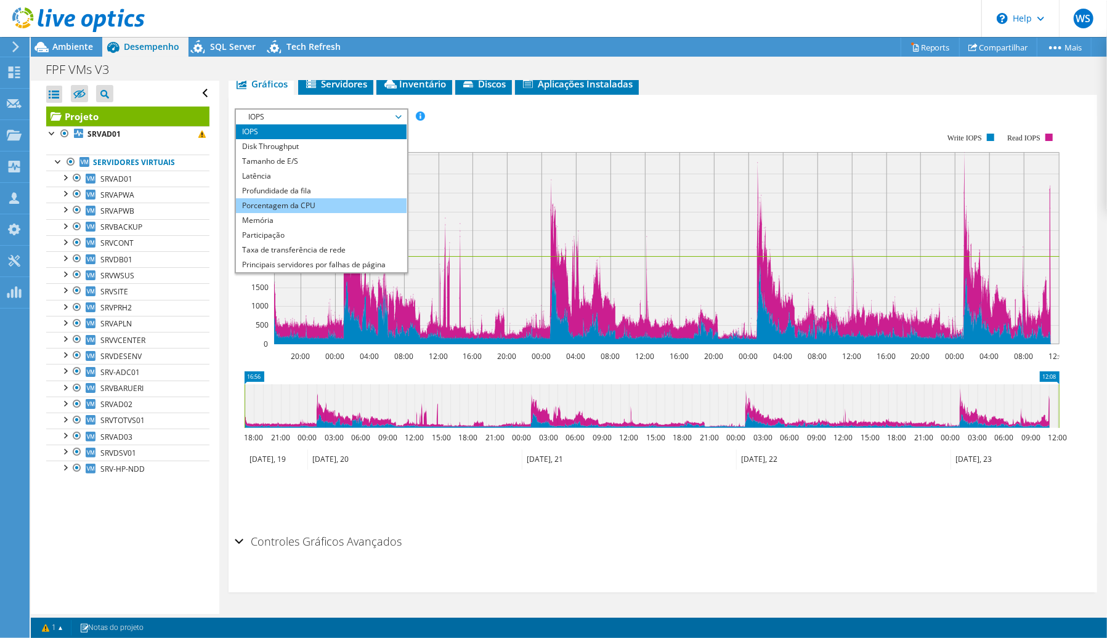
click at [287, 205] on li "Porcentagem da CPU" at bounding box center [321, 205] width 171 height 15
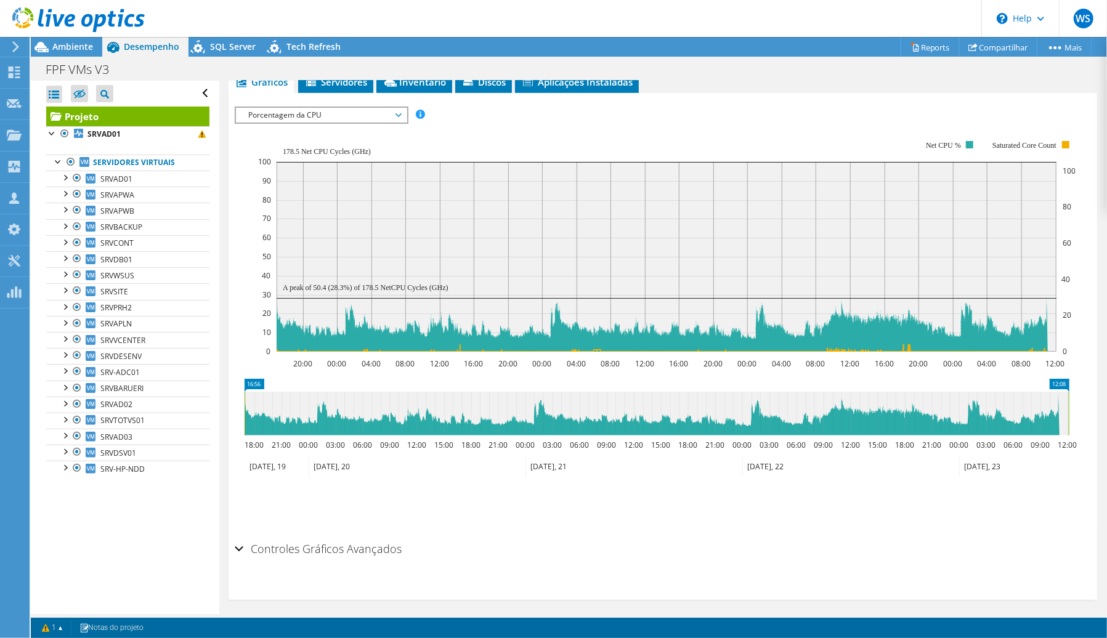
click at [323, 124] on div "Porcentagem da CPU IOPS Disk Throughput Tamanho de E/S Latência Profundidade da…" at bounding box center [322, 115] width 174 height 17
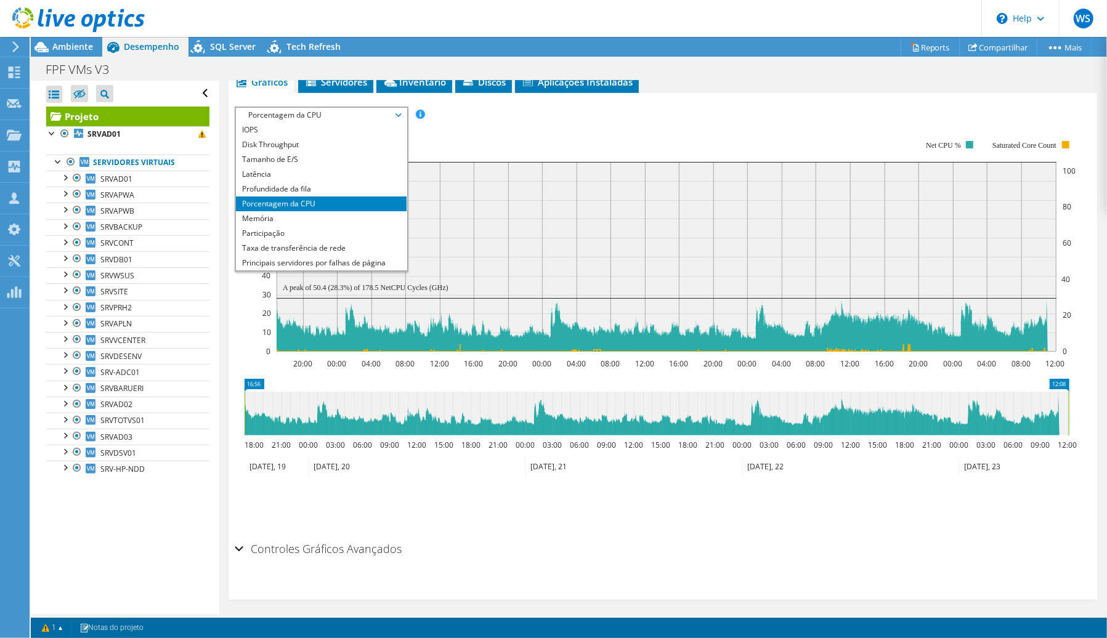
click at [289, 211] on li "Porcentagem da CPU" at bounding box center [321, 204] width 171 height 15
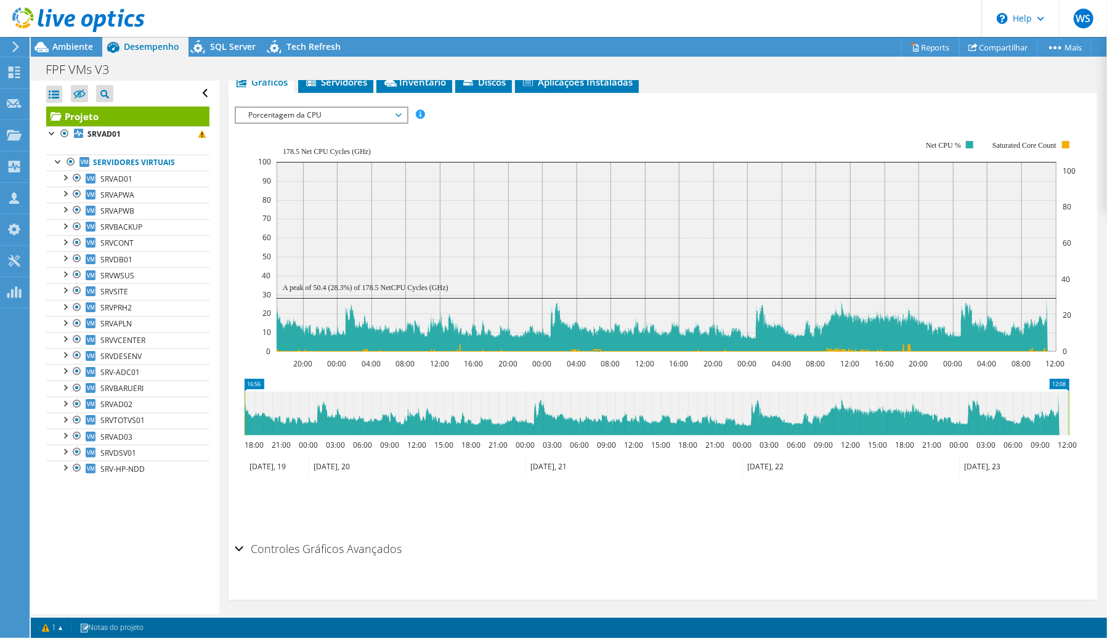
click at [309, 114] on span "Porcentagem da CPU" at bounding box center [321, 115] width 158 height 15
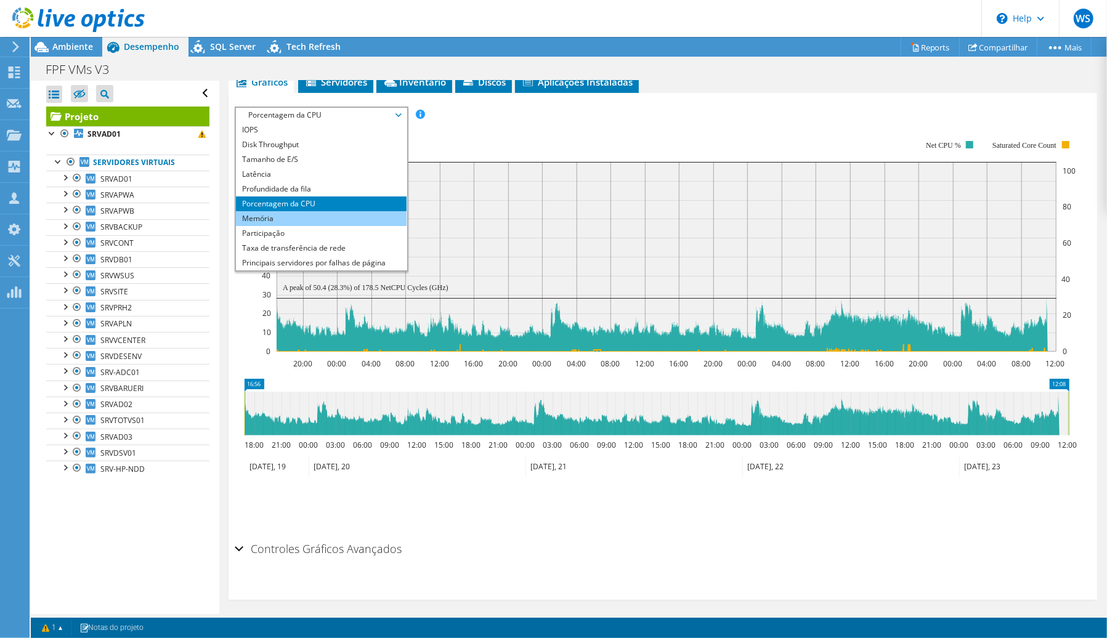
click at [265, 225] on li "Memória" at bounding box center [321, 218] width 171 height 15
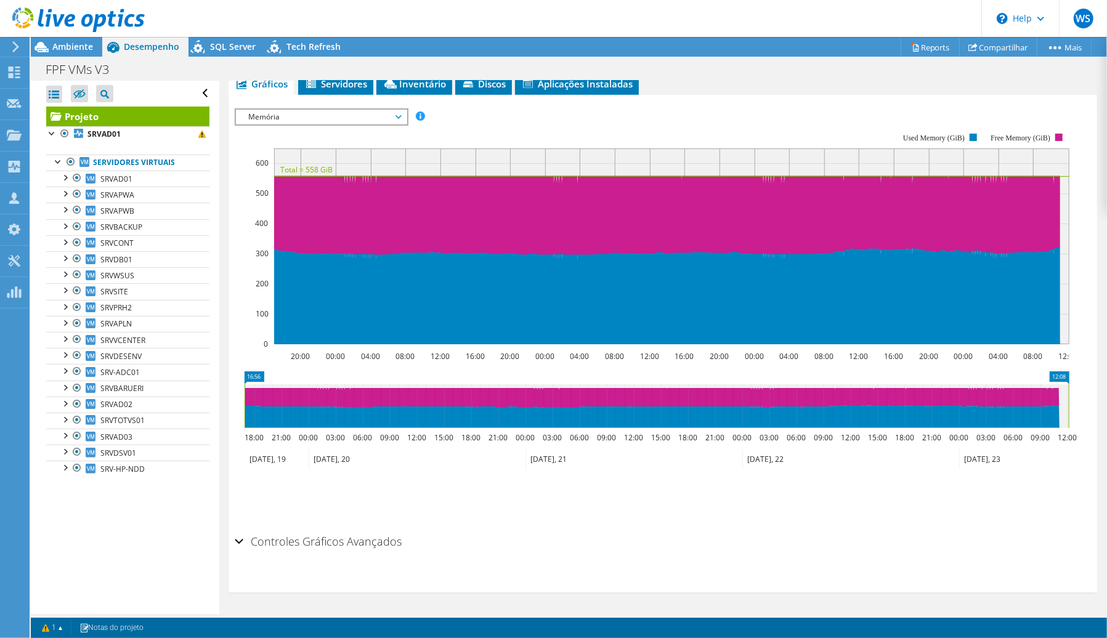
click at [319, 114] on span "Memória" at bounding box center [321, 117] width 158 height 15
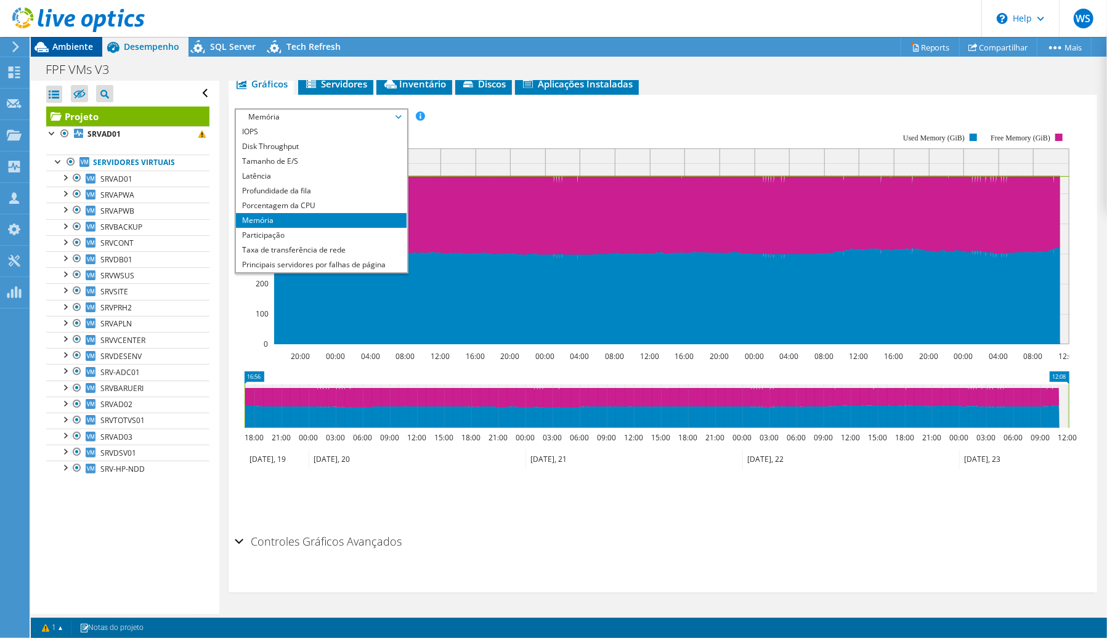
click at [72, 52] on div "Ambiente" at bounding box center [66, 47] width 71 height 20
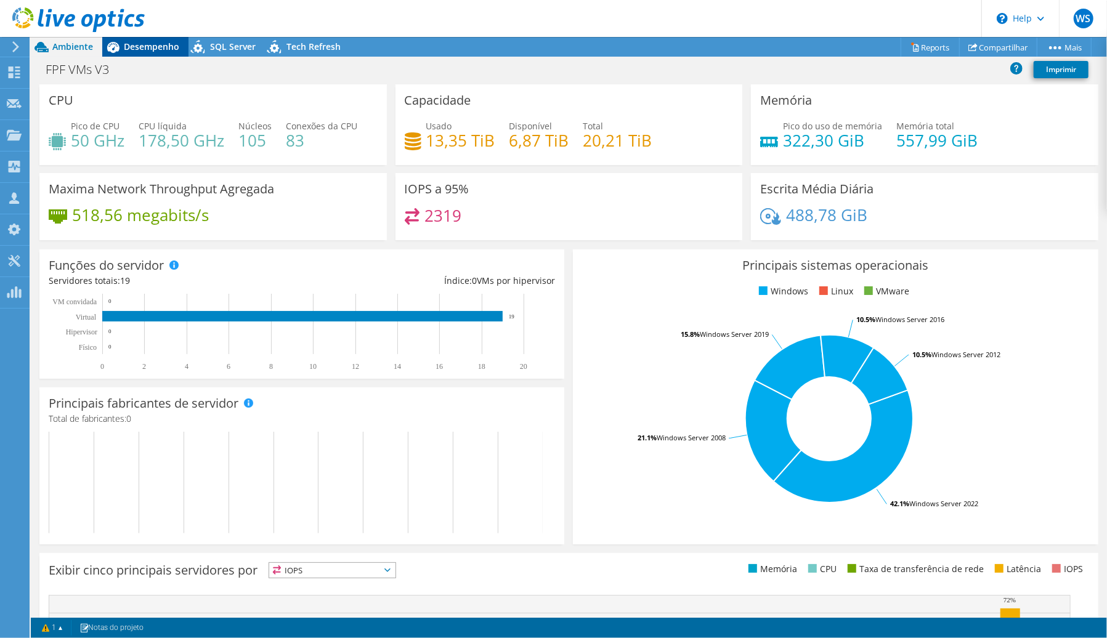
click at [150, 51] on span "Desempenho" at bounding box center [151, 47] width 55 height 12
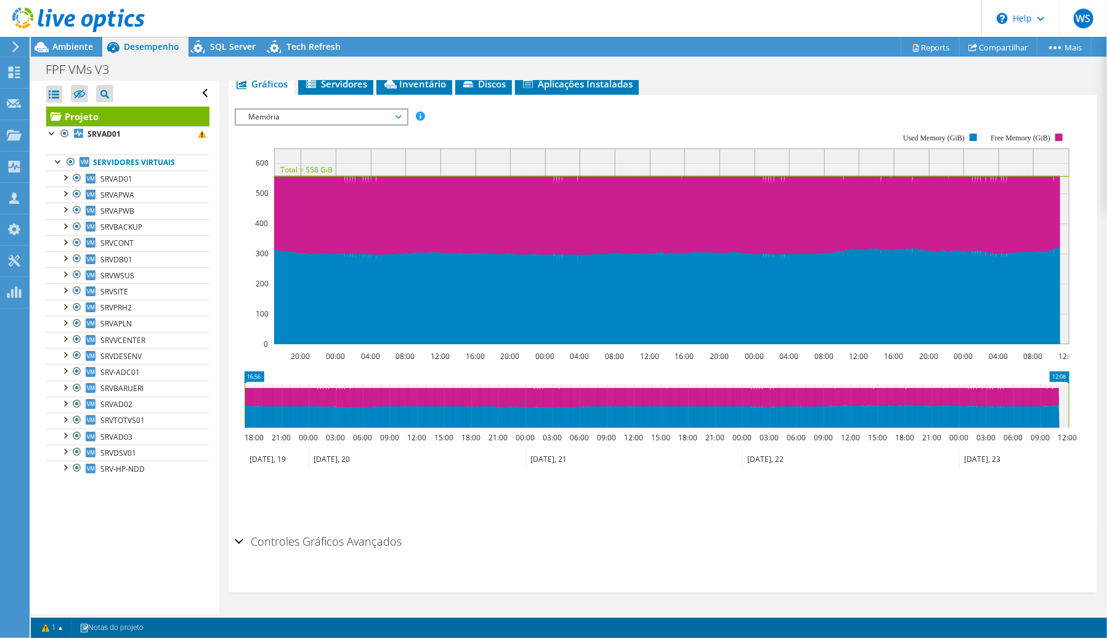
drag, startPoint x: 275, startPoint y: 112, endPoint x: 279, endPoint y: 168, distance: 55.6
click at [276, 112] on span "Memória" at bounding box center [321, 117] width 158 height 15
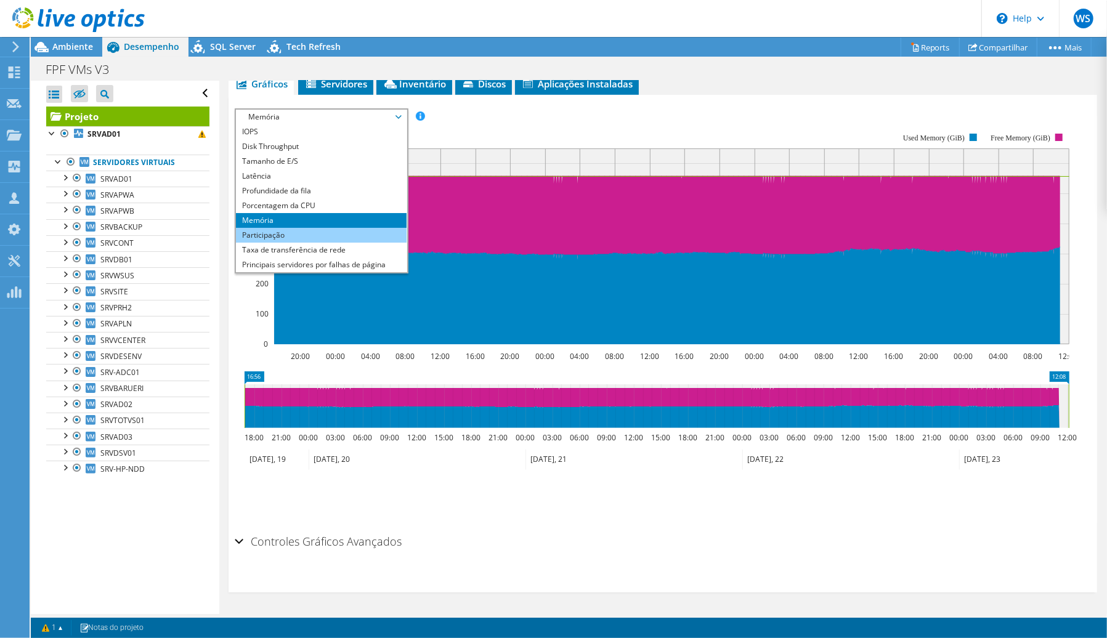
click at [271, 230] on li "Participação" at bounding box center [321, 235] width 171 height 15
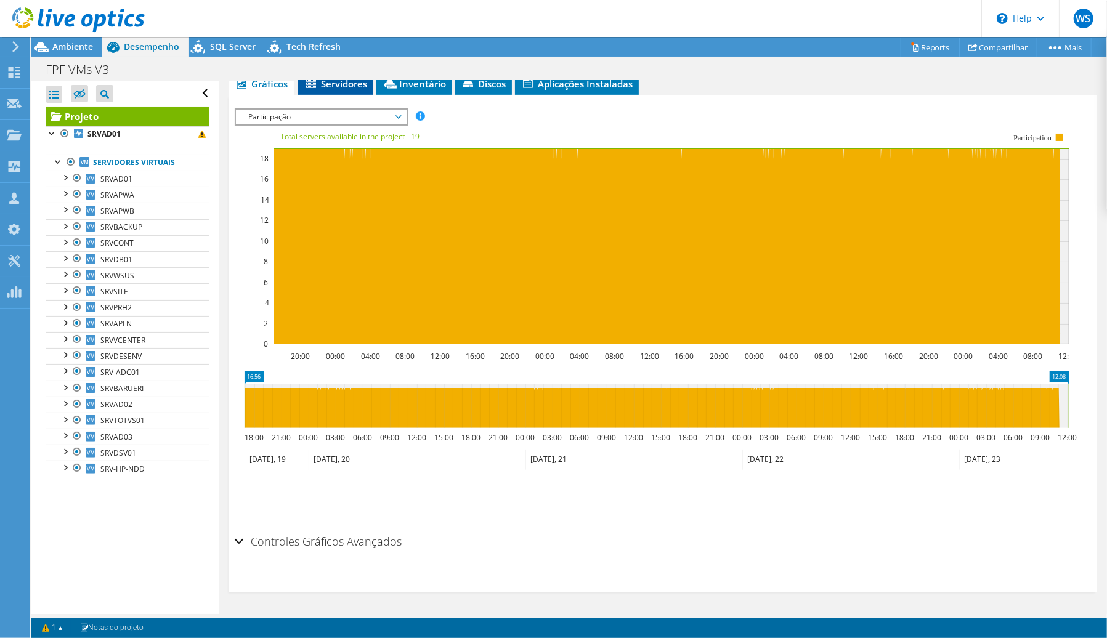
click at [326, 86] on span "Servidores" at bounding box center [335, 84] width 63 height 12
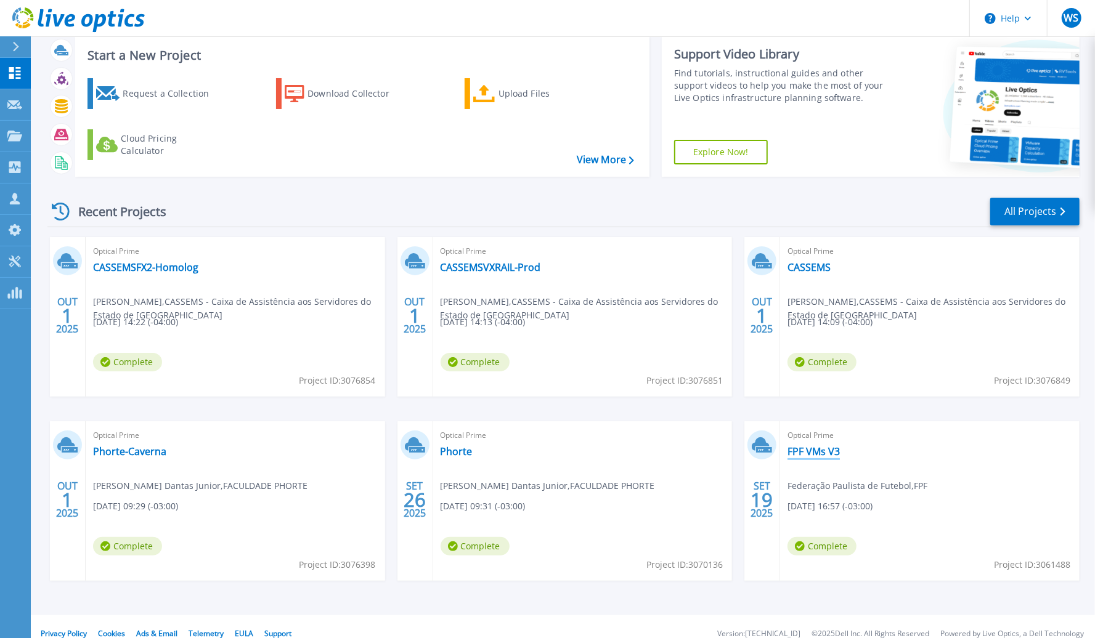
scroll to position [45, 0]
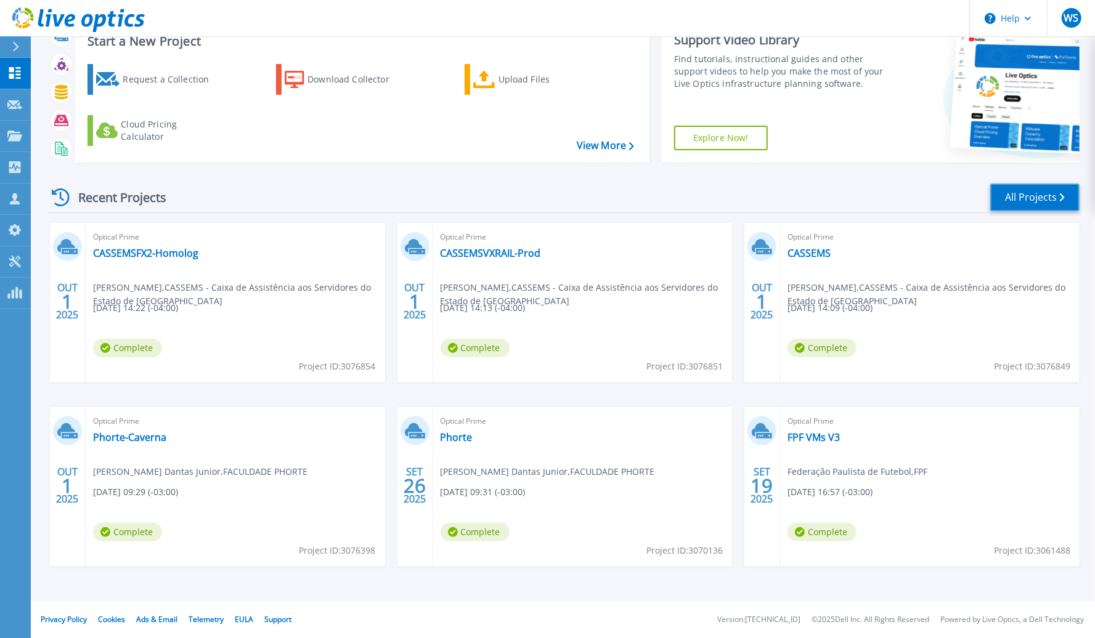
click at [1062, 193] on icon at bounding box center [1062, 197] width 5 height 8
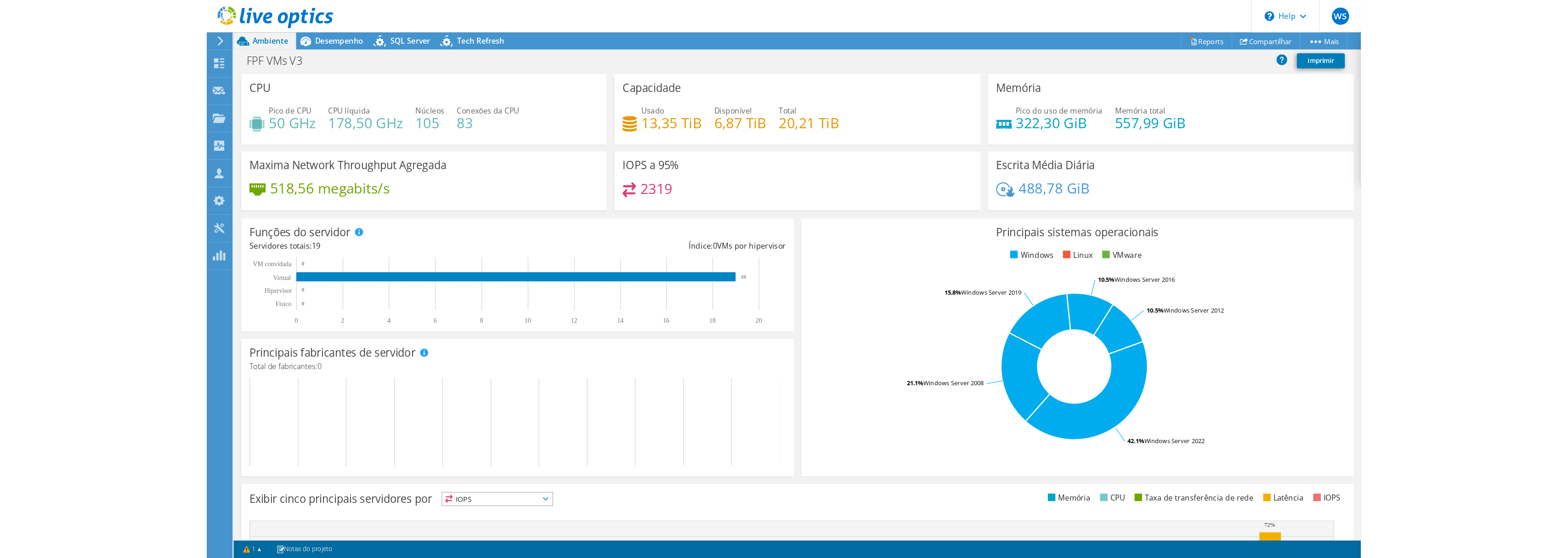
scroll to position [137, 0]
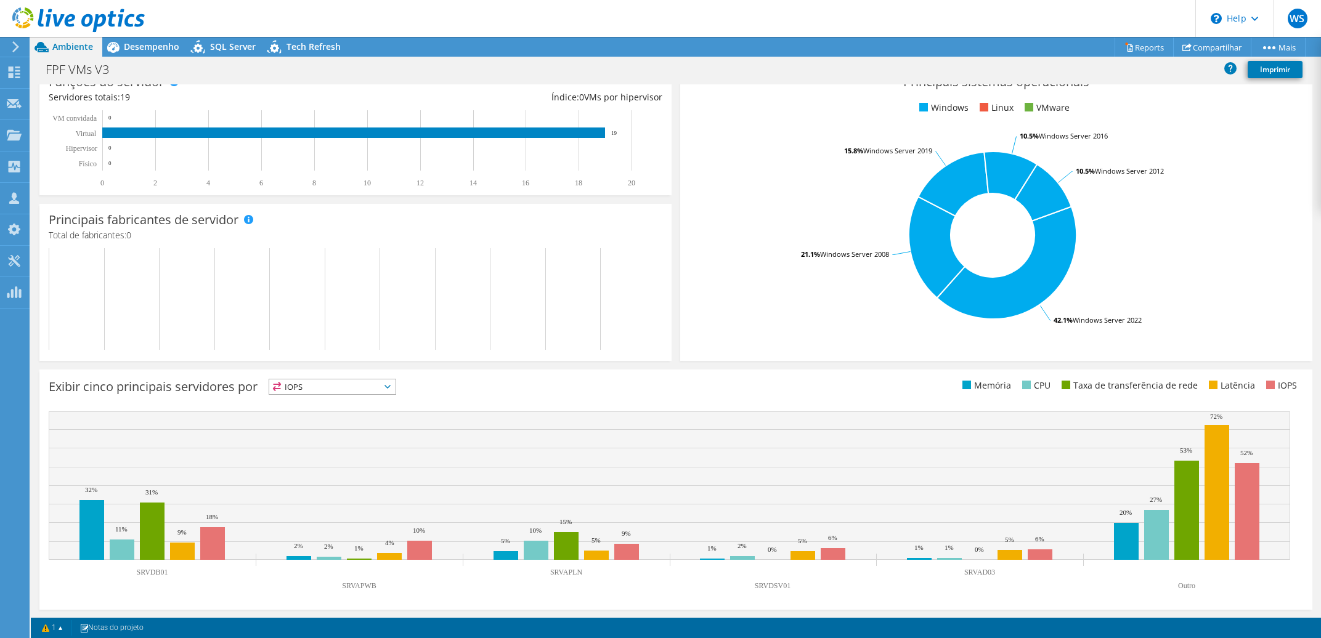
click at [319, 379] on div "IOPS IOPS" at bounding box center [333, 387] width 128 height 16
click at [324, 404] on li "IOPS" at bounding box center [332, 402] width 126 height 17
click at [368, 388] on span "IOPS" at bounding box center [324, 387] width 111 height 15
click at [348, 412] on li "Memória" at bounding box center [332, 420] width 126 height 17
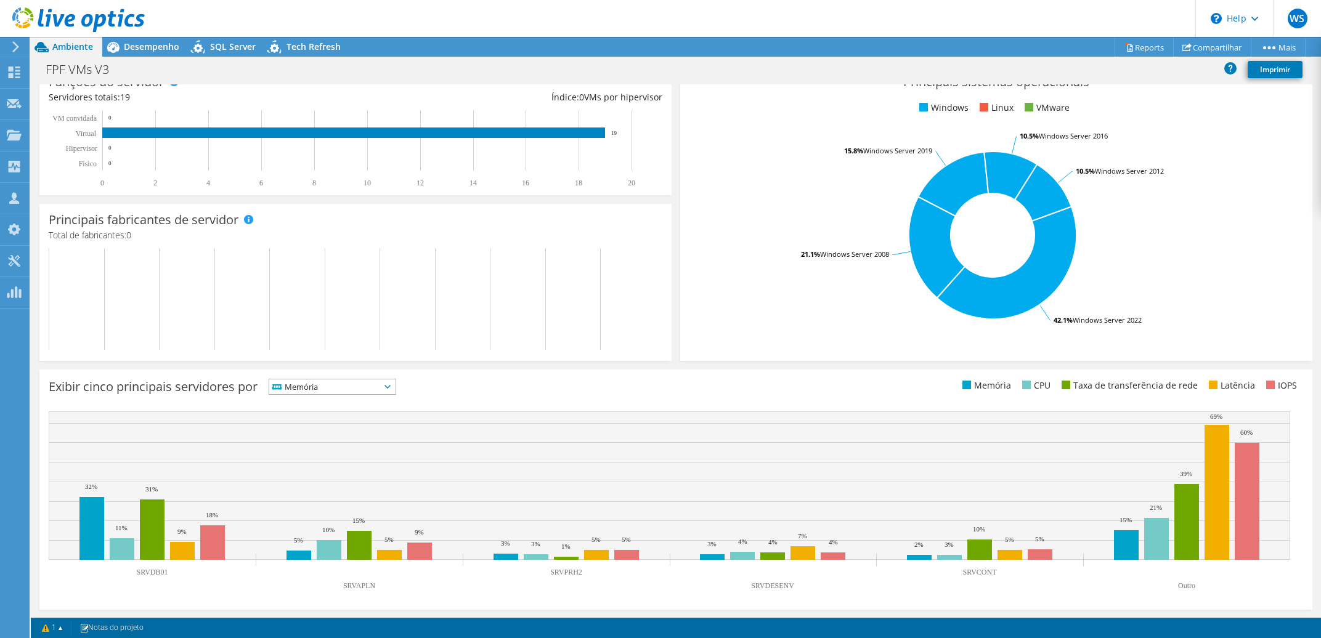
click at [366, 388] on span "Memória" at bounding box center [324, 387] width 111 height 15
click at [348, 431] on li "CPU" at bounding box center [332, 437] width 126 height 17
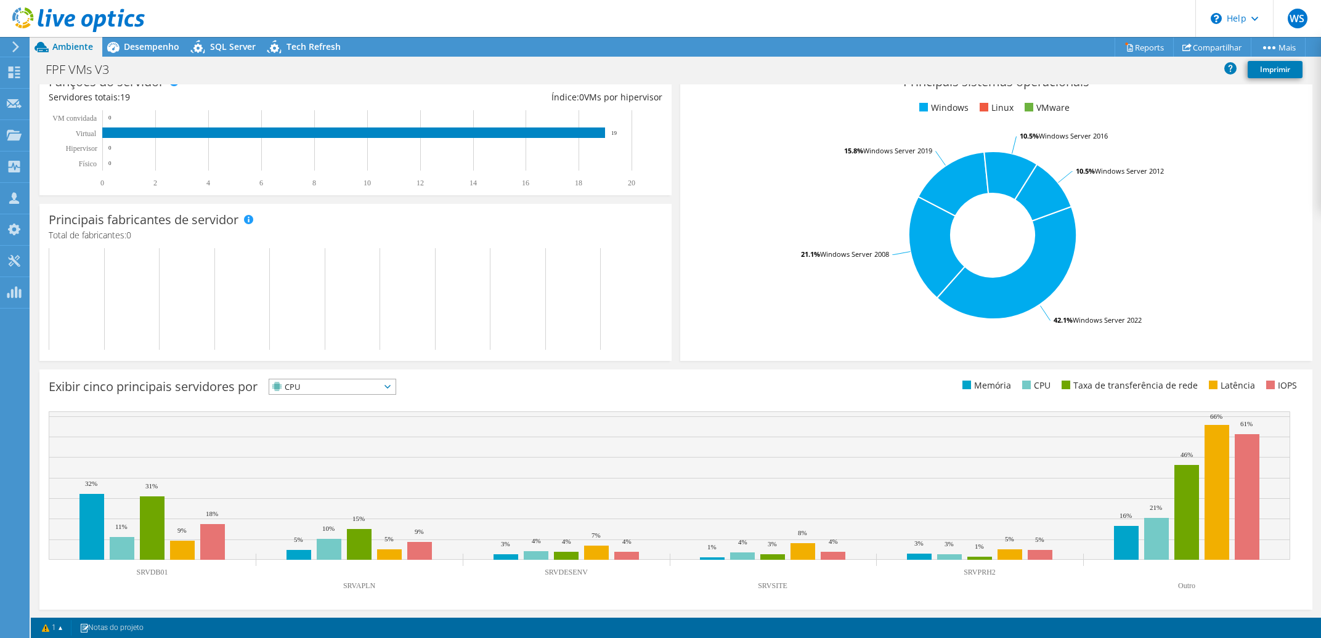
click at [377, 391] on span "CPU" at bounding box center [324, 387] width 111 height 15
click at [331, 460] on li "Taxa de transferência de rede" at bounding box center [332, 454] width 126 height 17
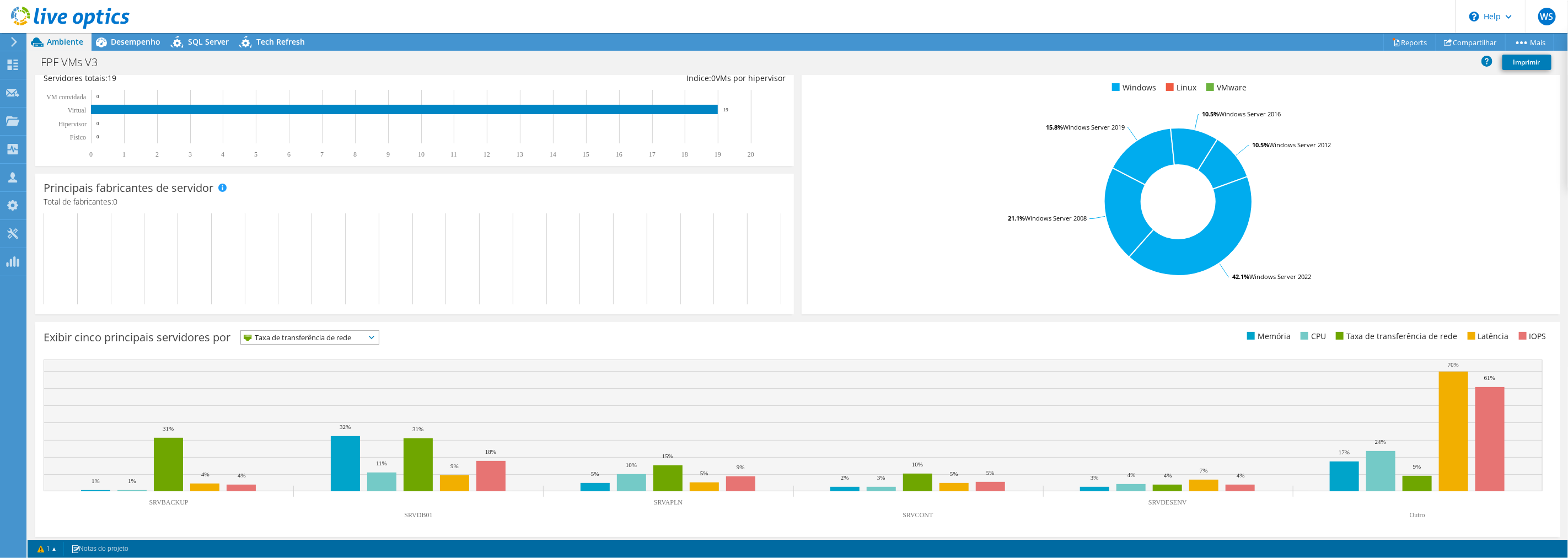
scroll to position [177, 0]
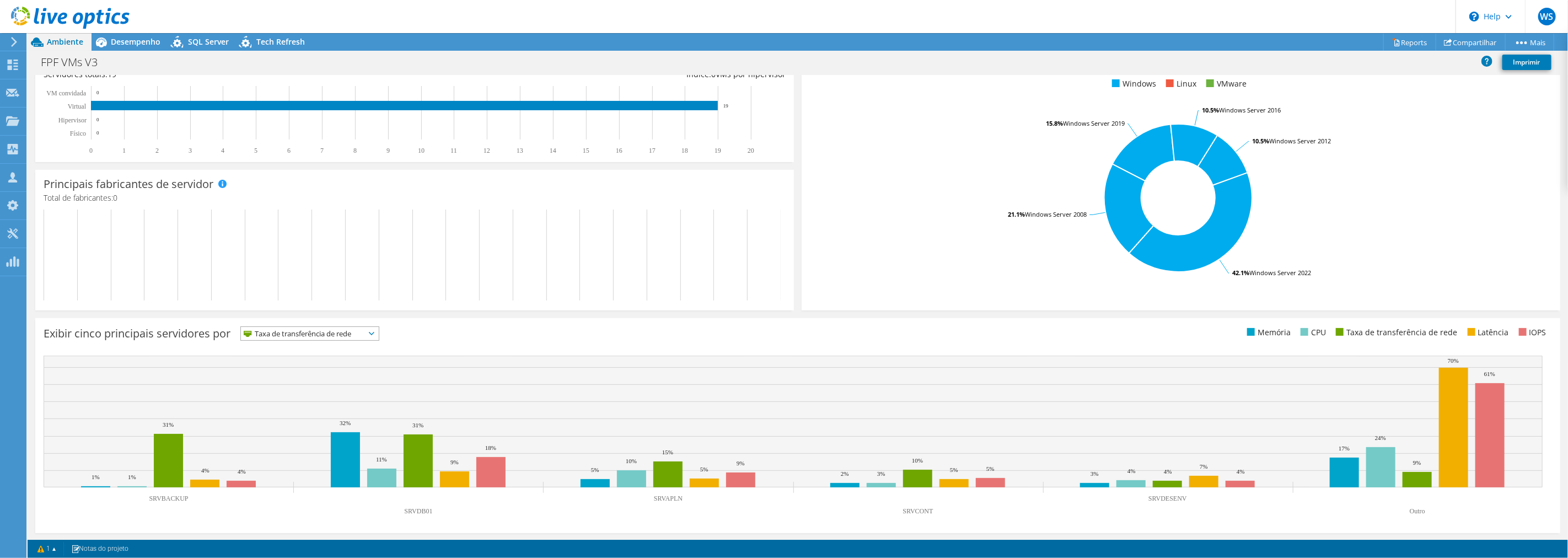
click at [312, 333] on span "Taxa de transferência de rede" at bounding box center [303, 333] width 124 height 13
click at [284, 372] on li "CPU" at bounding box center [310, 378] width 138 height 15
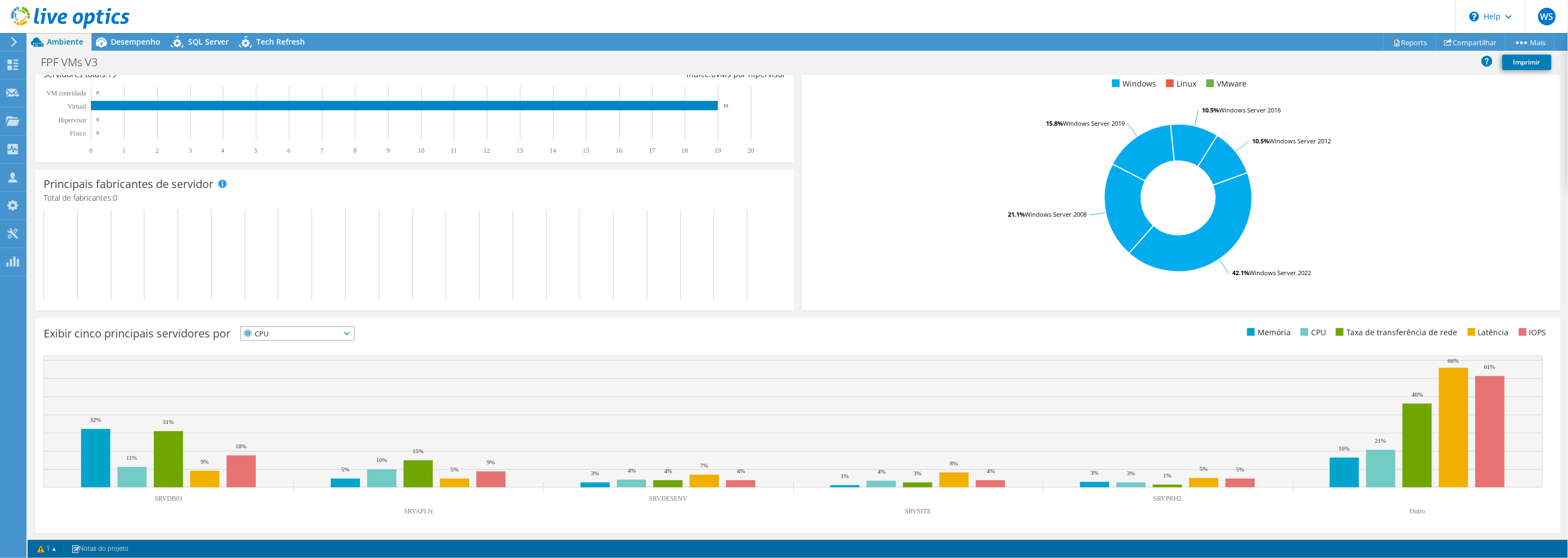
click at [293, 331] on span "CPU" at bounding box center [290, 333] width 99 height 13
click at [285, 340] on li "IOPS" at bounding box center [297, 347] width 113 height 15
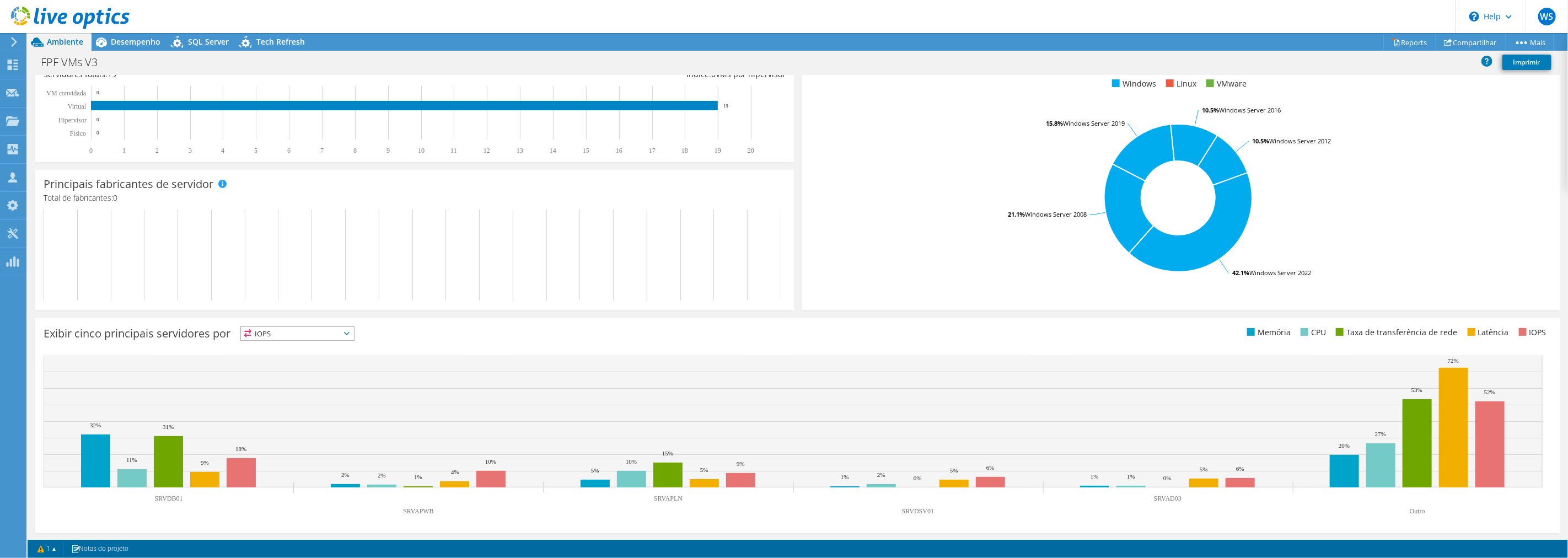
click at [303, 332] on span "IOPS" at bounding box center [290, 333] width 99 height 13
click at [301, 359] on li "Memória" at bounding box center [297, 362] width 113 height 15
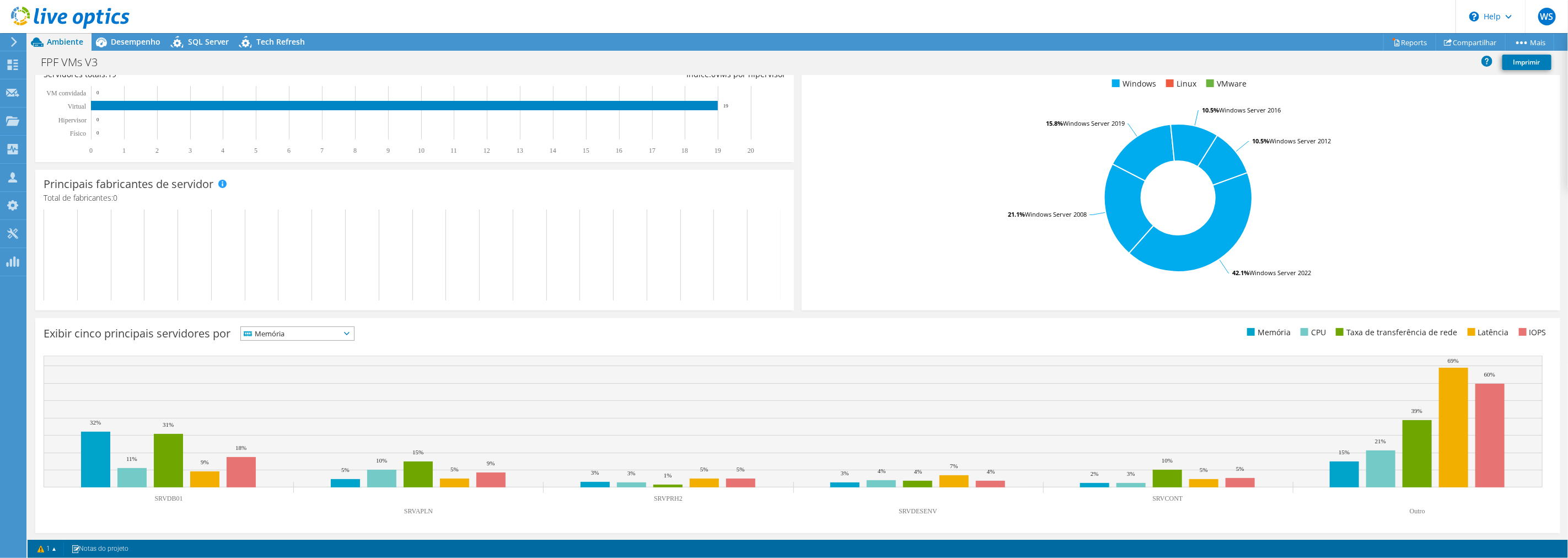
click at [332, 338] on span "Memória" at bounding box center [290, 333] width 99 height 13
click at [299, 405] on li "Latência" at bounding box center [297, 409] width 113 height 15
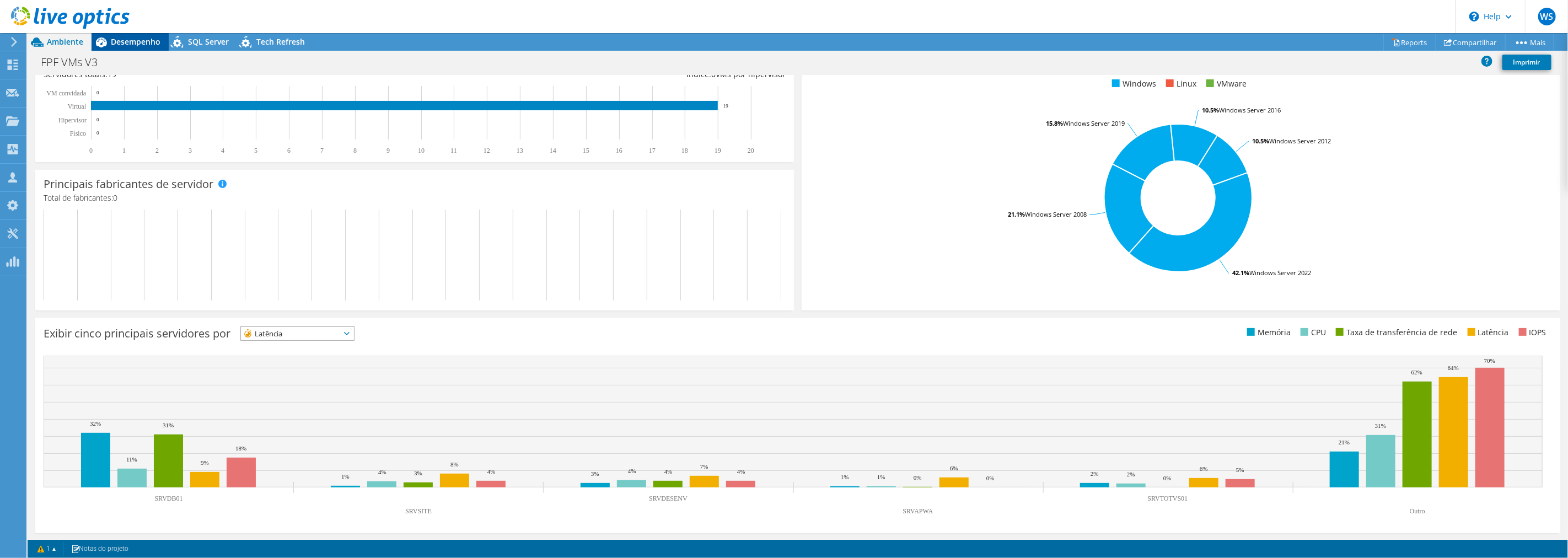
click at [117, 46] on span "Desempenho" at bounding box center [135, 42] width 49 height 11
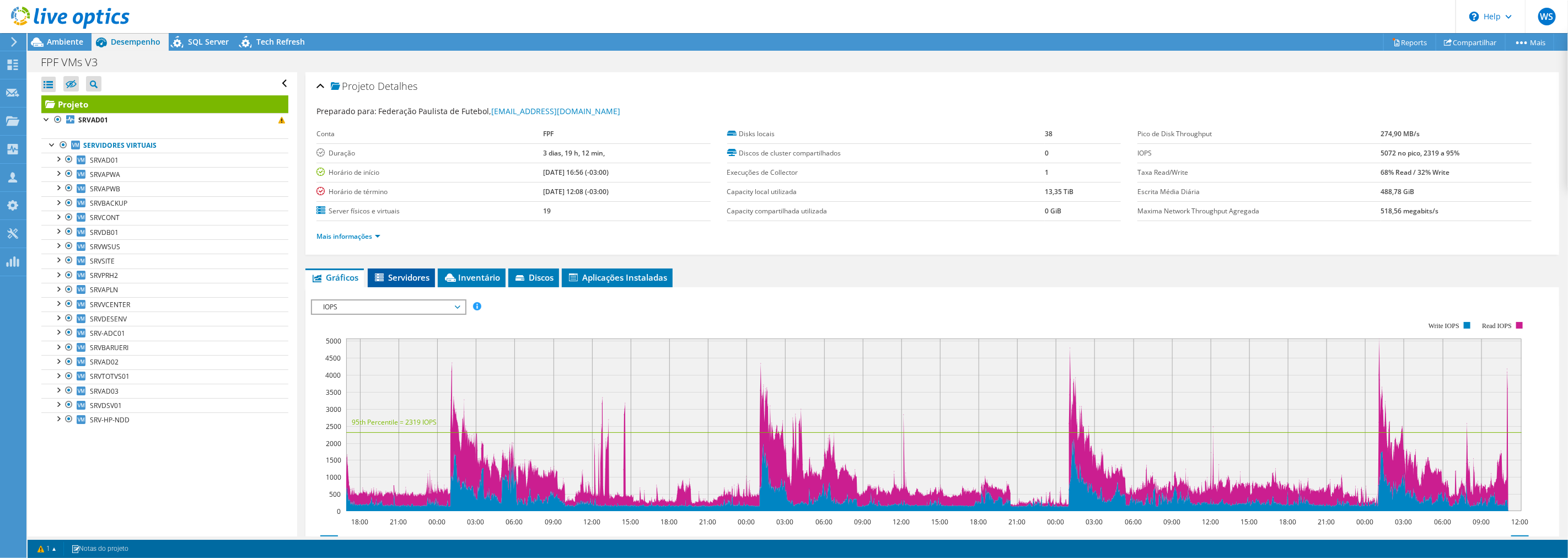
click at [413, 279] on span "Servidores" at bounding box center [401, 277] width 56 height 11
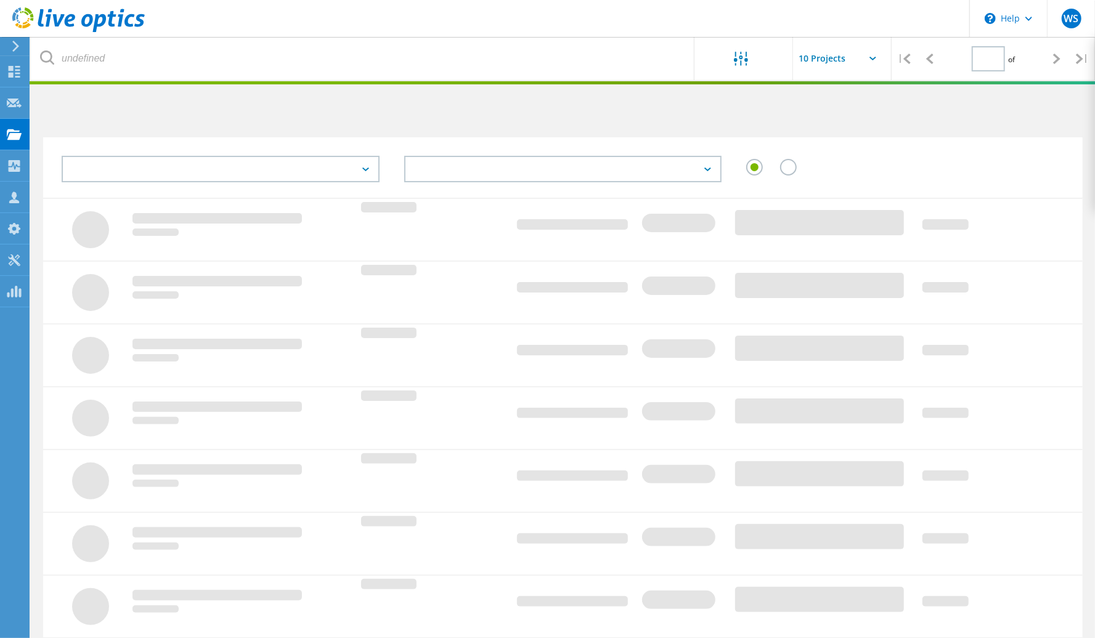
type input "3"
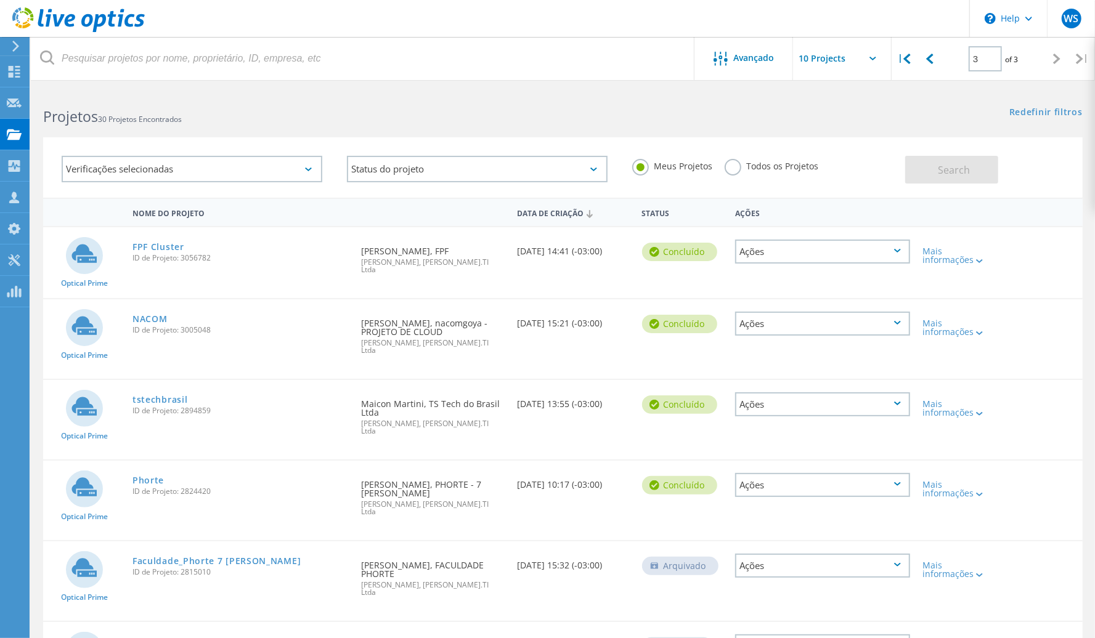
click at [158, 254] on span "ID de Projeto: 3056782" at bounding box center [240, 257] width 216 height 7
click at [158, 247] on link "FPF Cluster" at bounding box center [158, 247] width 52 height 9
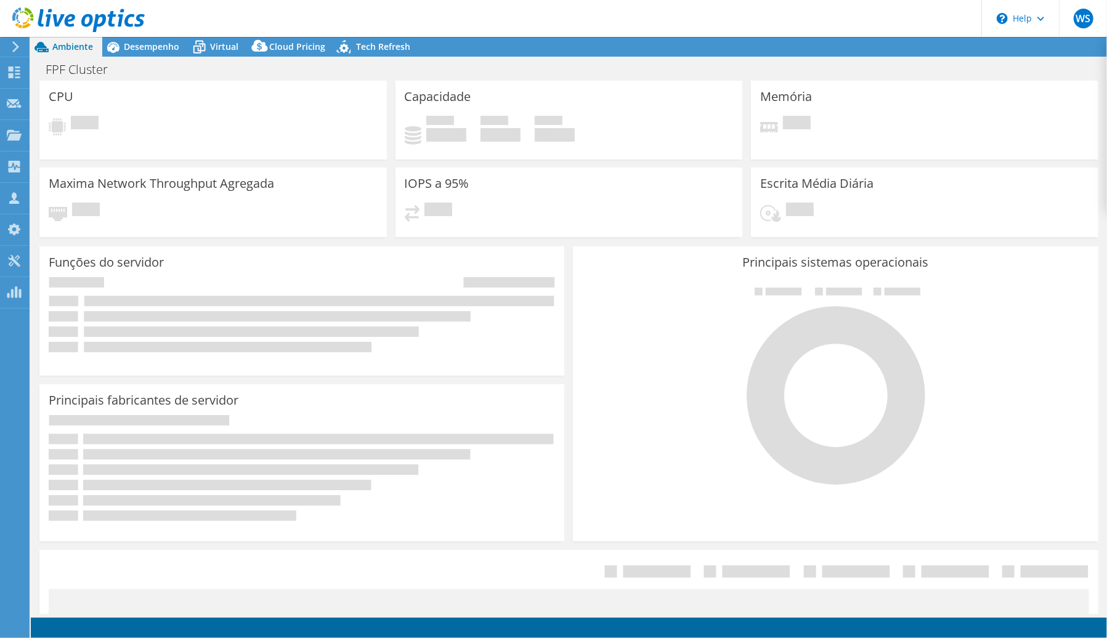
select select "USD"
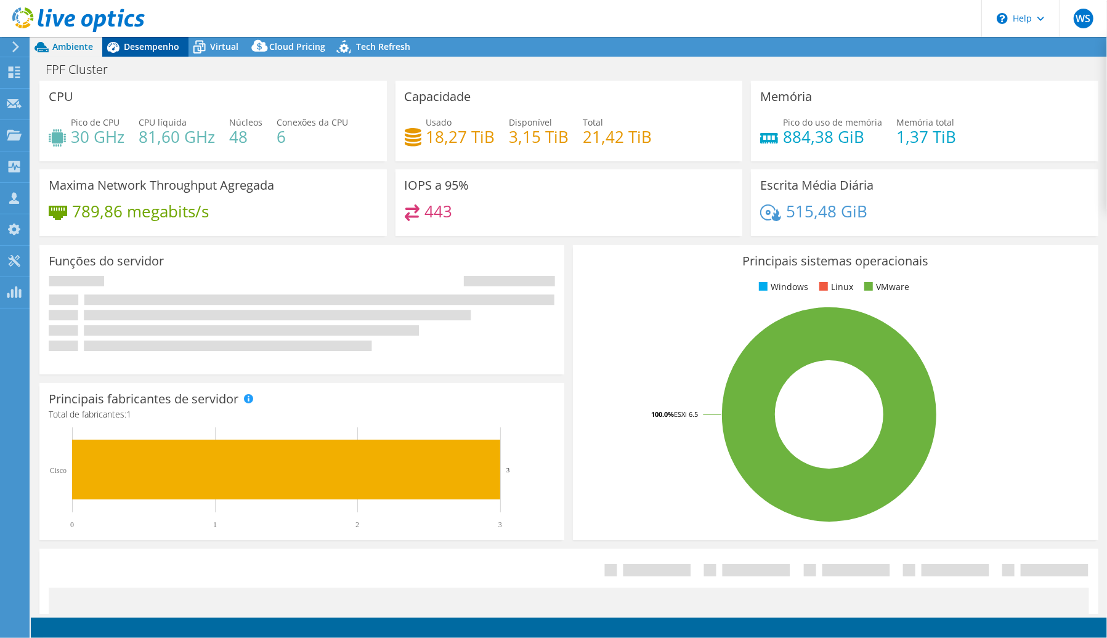
click at [137, 43] on span "Desempenho" at bounding box center [151, 47] width 55 height 12
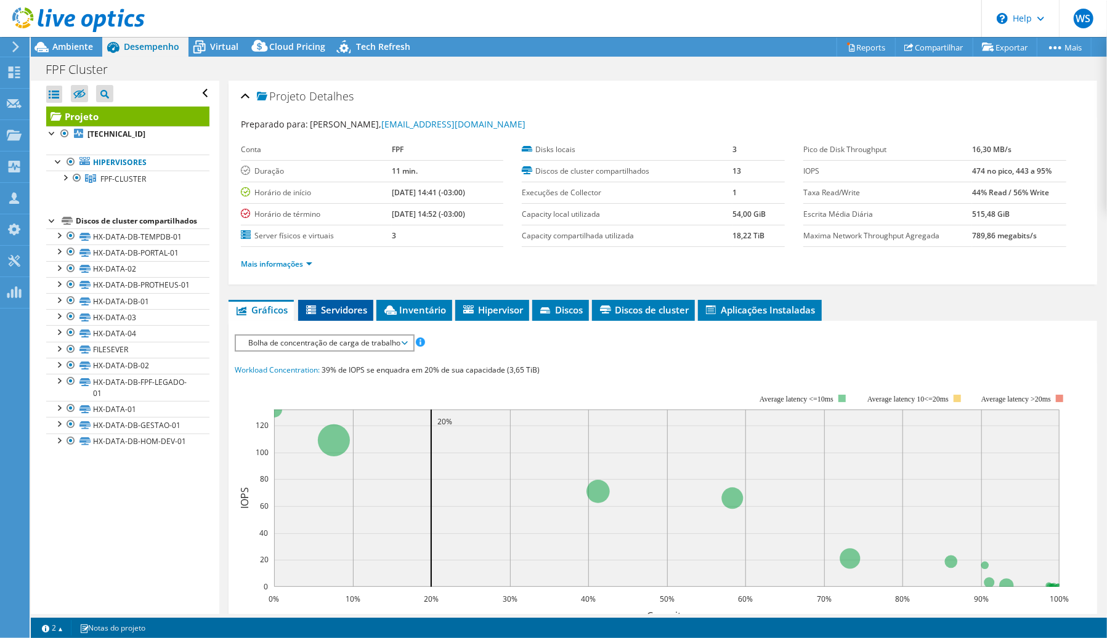
click at [348, 311] on span "Servidores" at bounding box center [335, 310] width 63 height 12
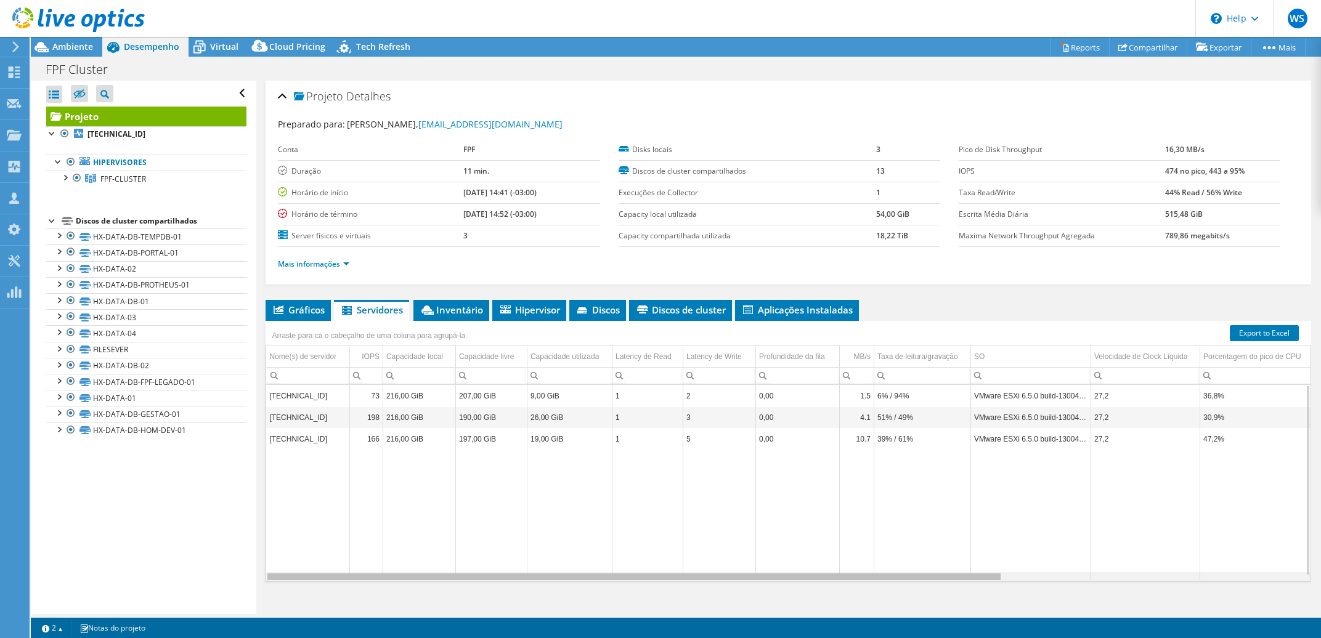
drag, startPoint x: 974, startPoint y: 577, endPoint x: 521, endPoint y: 527, distance: 456.3
click at [661, 605] on body "WS Parceiro de Canal [PERSON_NAME] [PERSON_NAME][EMAIL_ADDRESS][PERSON_NAME][DO…" at bounding box center [660, 319] width 1321 height 638
click at [1107, 334] on link "Export to Excel" at bounding box center [1264, 333] width 69 height 16
click at [446, 314] on span "Inventário" at bounding box center [451, 310] width 63 height 12
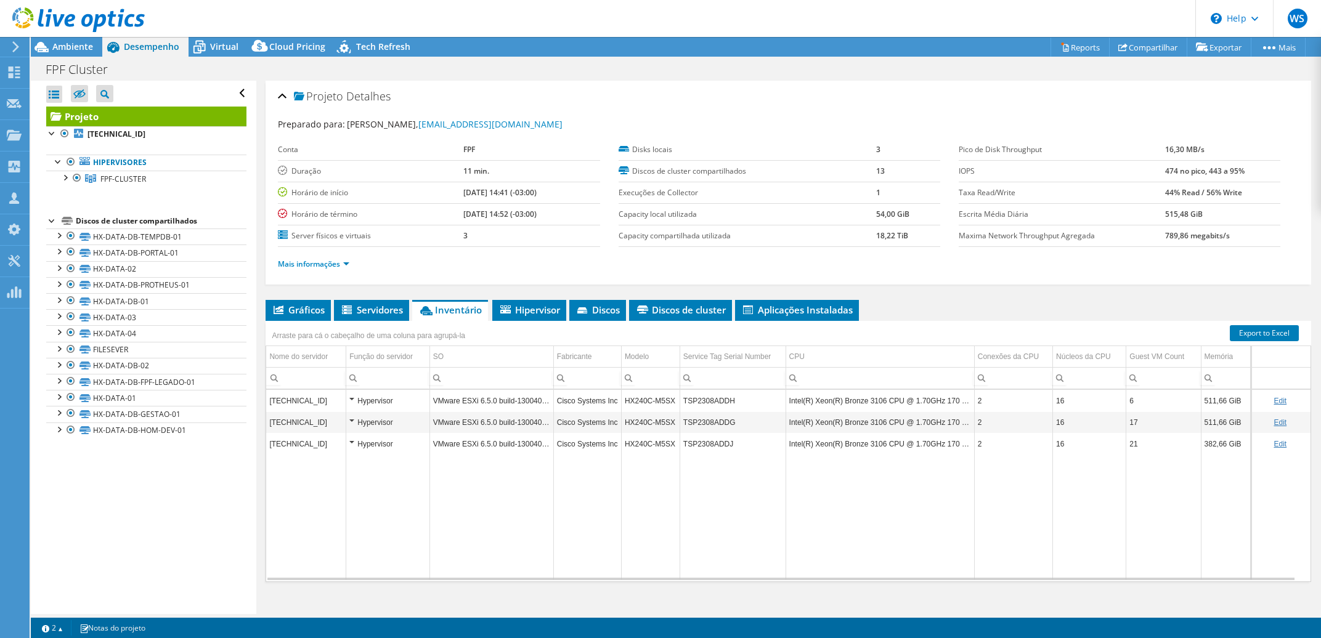
click at [821, 474] on td "Data grid" at bounding box center [880, 517] width 189 height 125
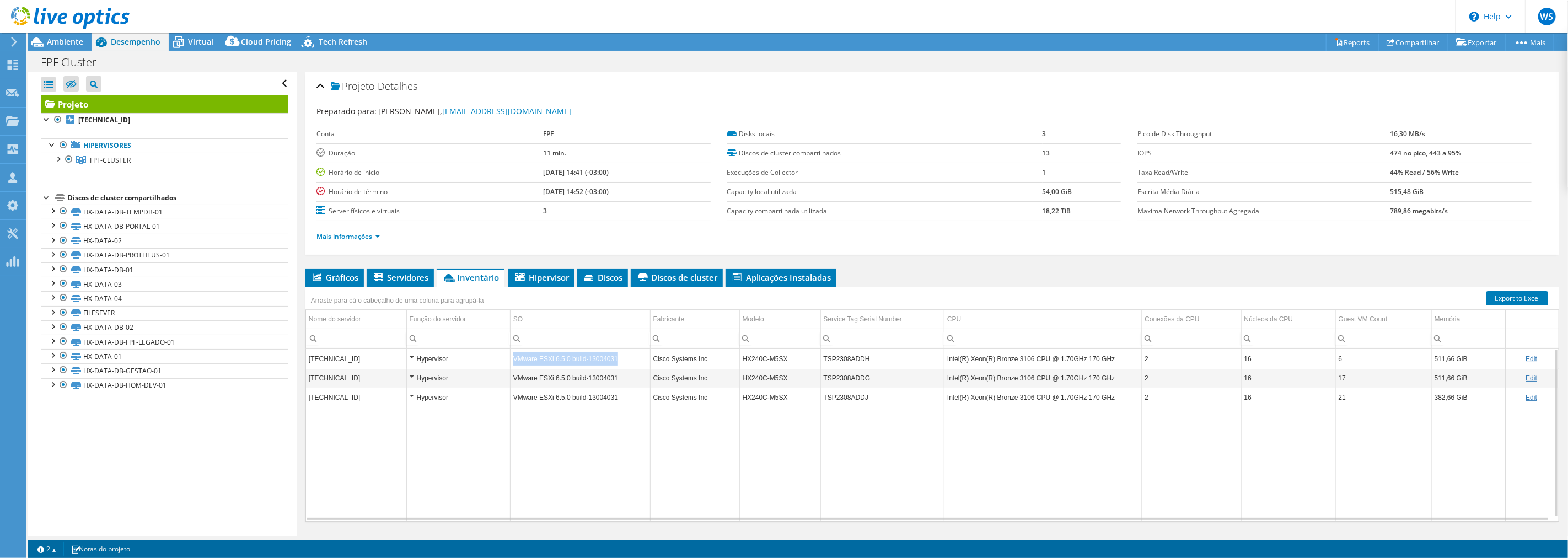
drag, startPoint x: 612, startPoint y: 355, endPoint x: 514, endPoint y: 357, distance: 98.0
click at [514, 357] on td "VMware ESXi 6.5.0 build-13004031" at bounding box center [580, 359] width 141 height 20
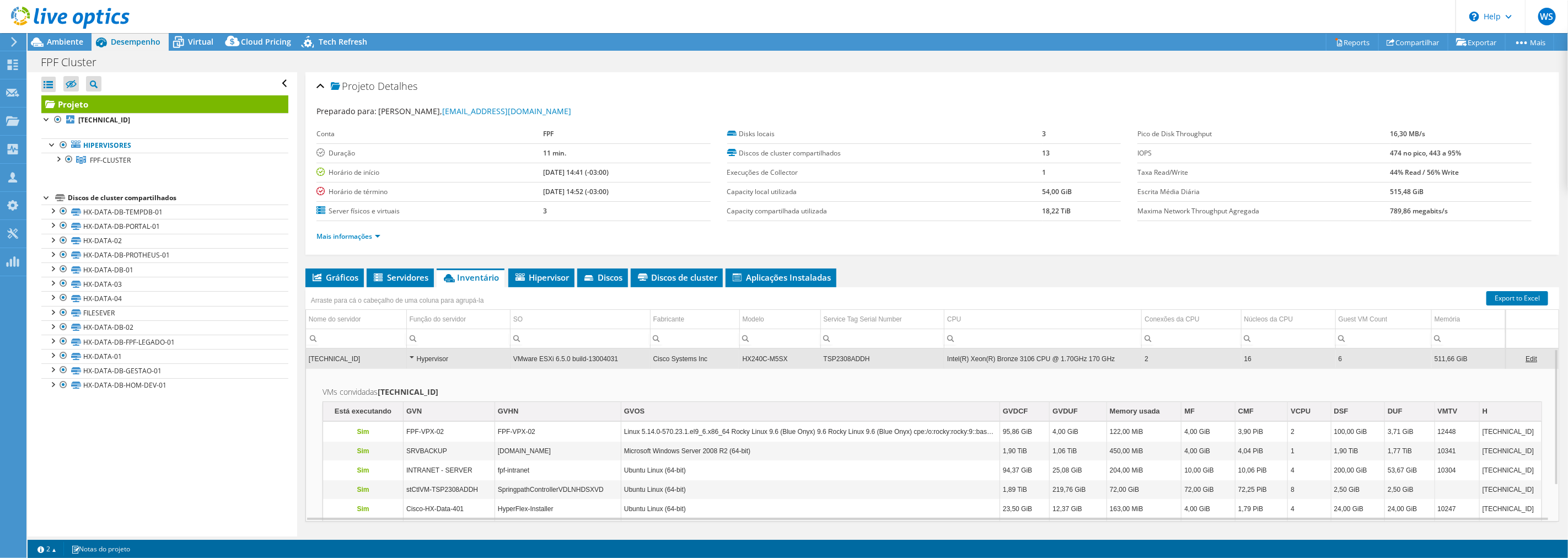
copy td "VMware ESXi 6.5.0 build-13004031"
click at [403, 282] on li "Servidores" at bounding box center [400, 277] width 67 height 19
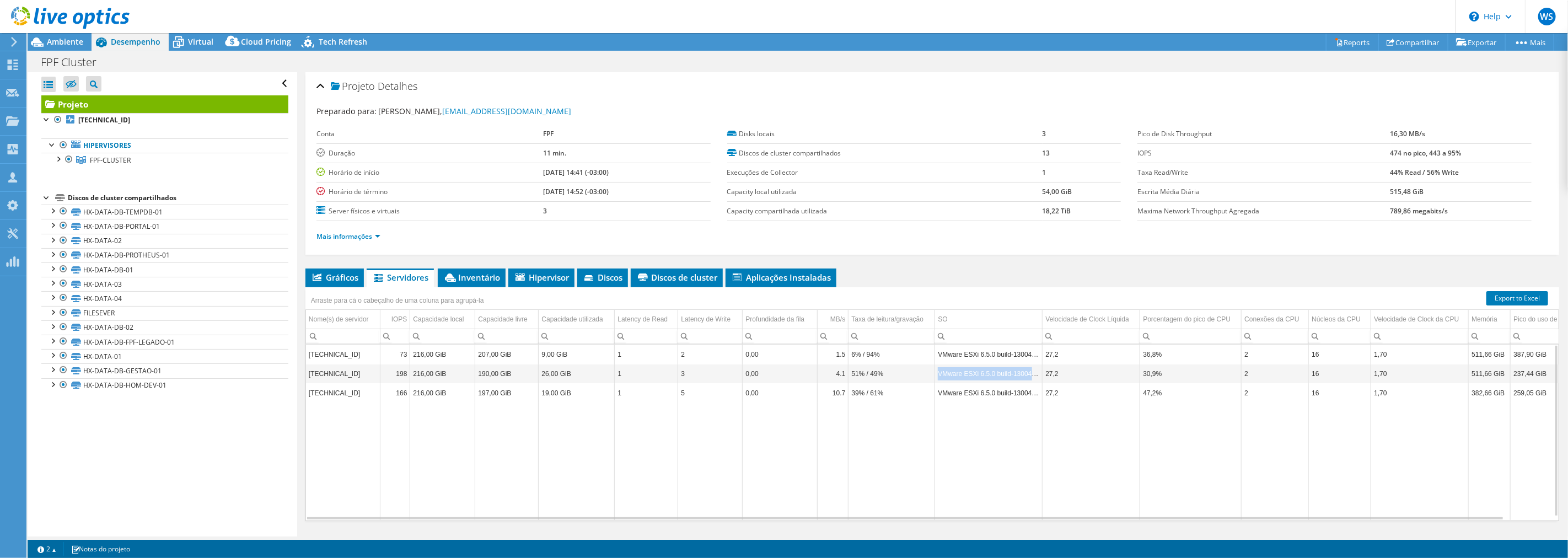
drag, startPoint x: 939, startPoint y: 368, endPoint x: 1039, endPoint y: 376, distance: 100.3
click at [991, 376] on td "VMware ESXi 6.5.0 build-13004031" at bounding box center [989, 374] width 107 height 20
copy td "VMware ESXi 6.5.0 build-13004031"
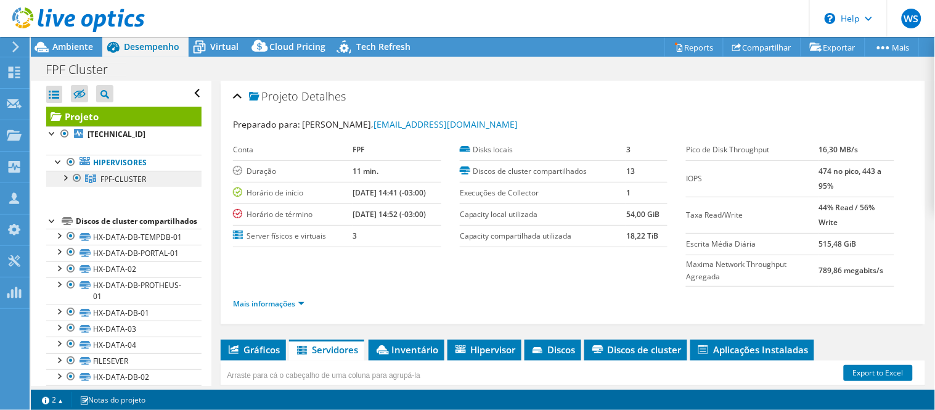
click at [99, 180] on link "FPF-CLUSTER" at bounding box center [123, 179] width 155 height 16
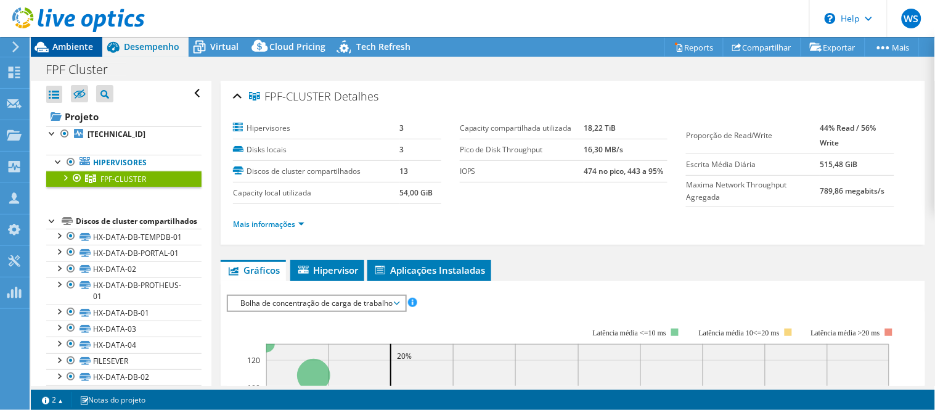
drag, startPoint x: 78, startPoint y: 53, endPoint x: 71, endPoint y: 50, distance: 6.9
click at [77, 53] on div "Ambiente" at bounding box center [66, 47] width 71 height 20
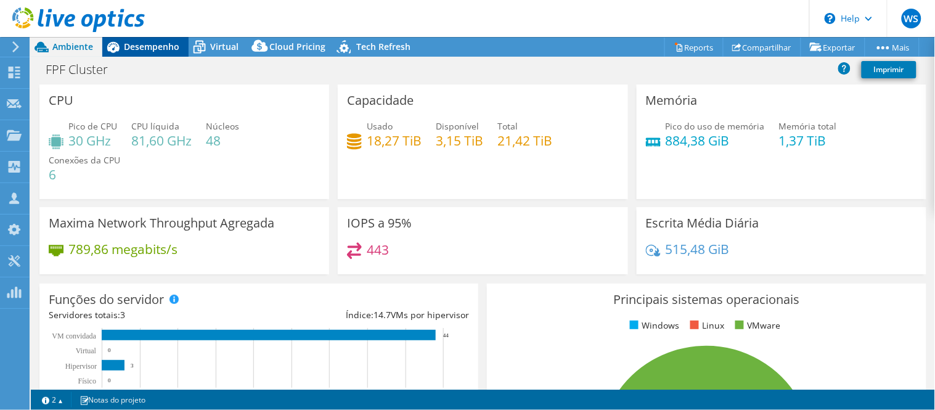
click at [148, 52] on div "Desempenho" at bounding box center [145, 47] width 86 height 20
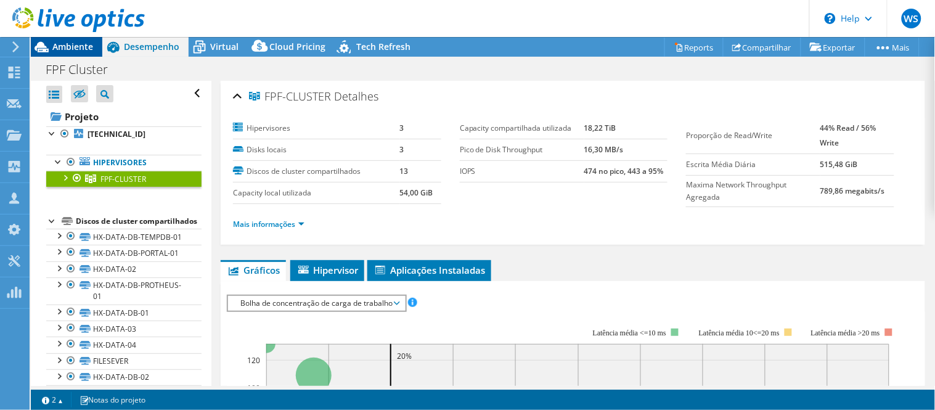
click at [75, 44] on span "Ambiente" at bounding box center [72, 47] width 41 height 12
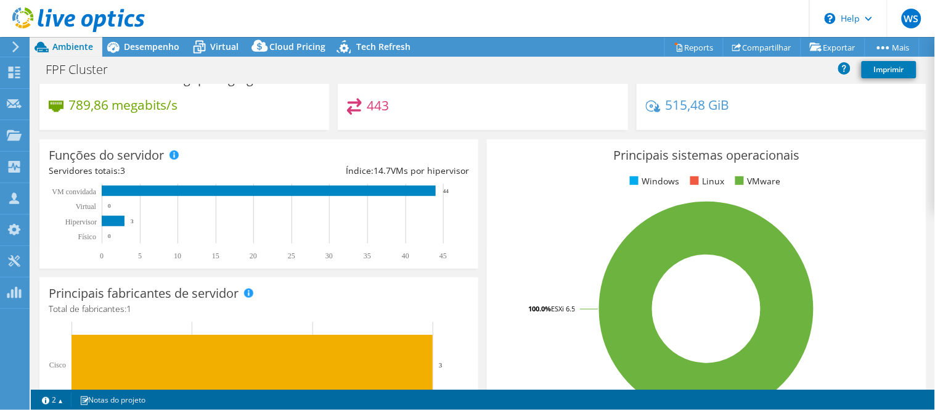
scroll to position [149, 0]
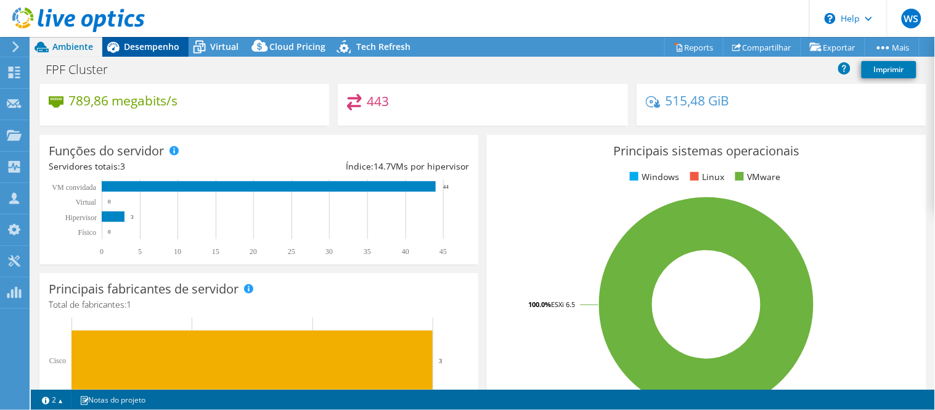
click at [145, 39] on div "Desempenho" at bounding box center [145, 47] width 86 height 20
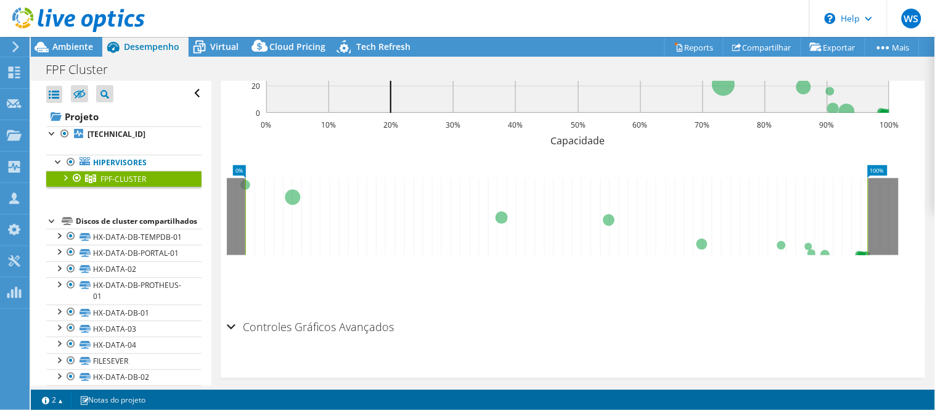
scroll to position [0, 0]
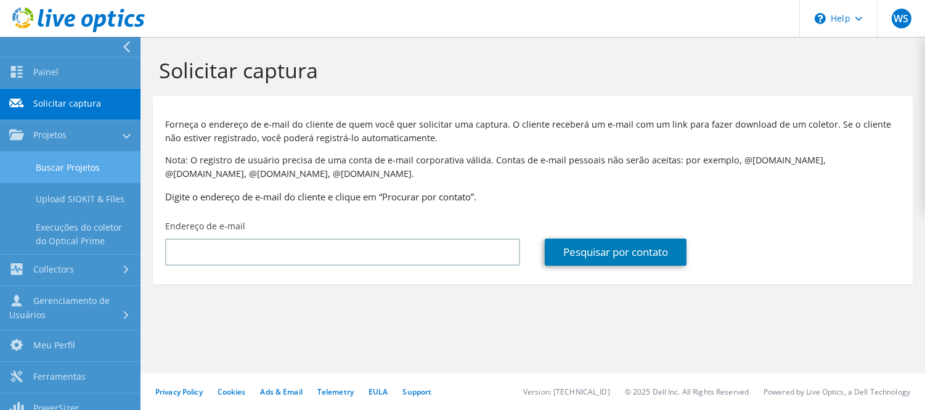
click at [39, 171] on link "Buscar Projetos" at bounding box center [70, 167] width 140 height 31
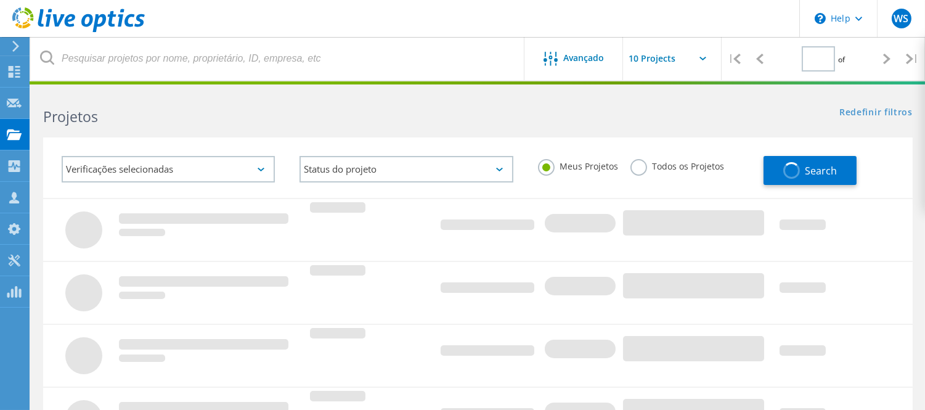
type input "1"
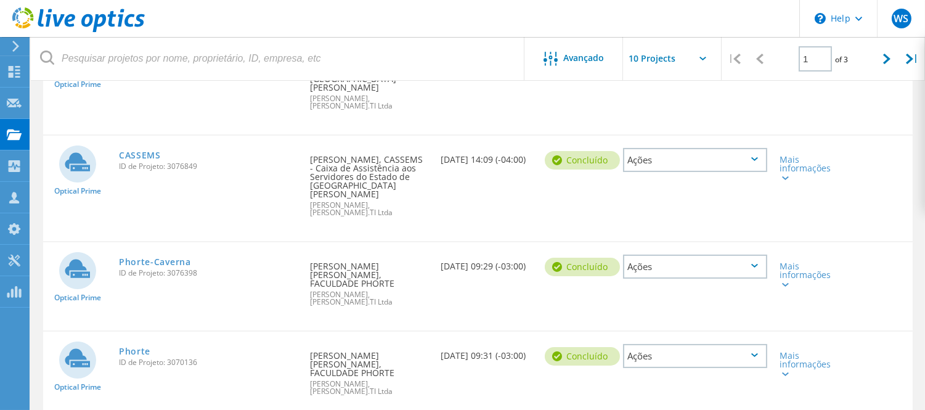
scroll to position [410, 0]
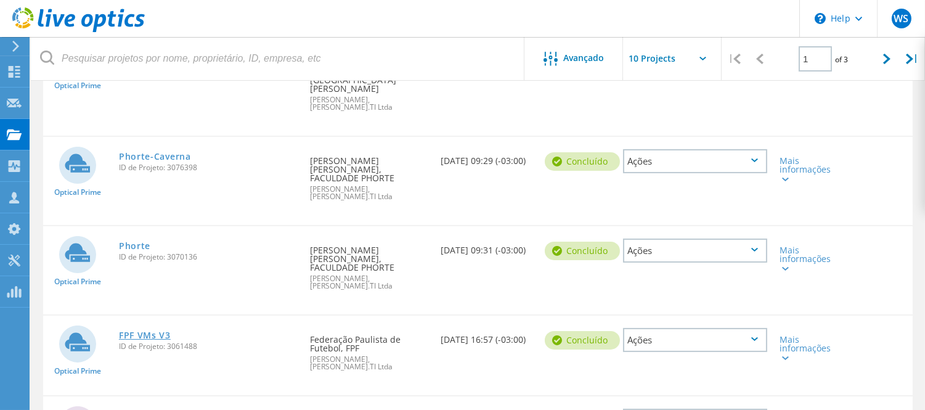
click at [158, 331] on link "FPF VMs V3" at bounding box center [145, 335] width 52 height 9
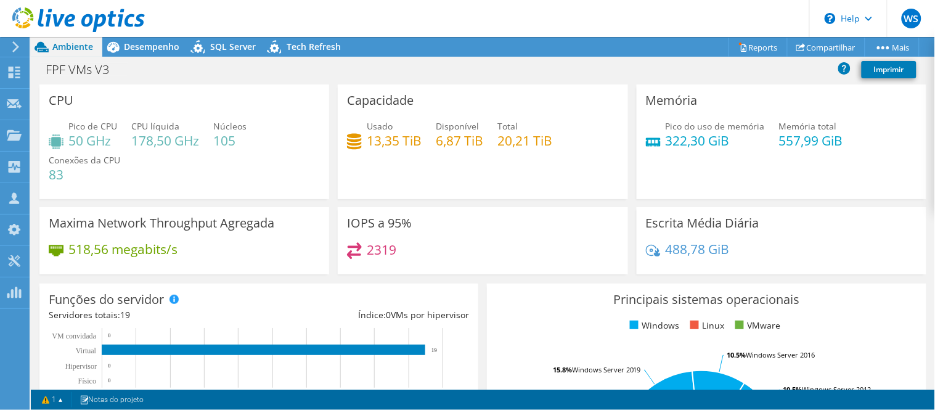
scroll to position [137, 0]
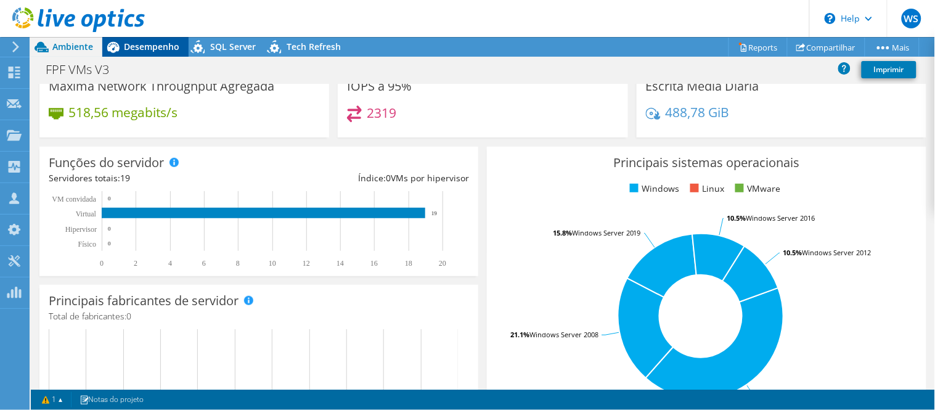
click at [136, 48] on span "Desempenho" at bounding box center [151, 47] width 55 height 12
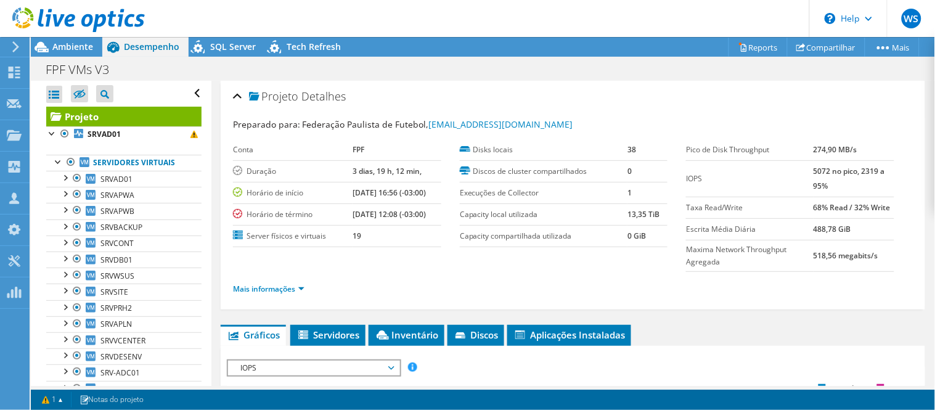
scroll to position [0, 0]
click at [346, 338] on span "Servidores" at bounding box center [327, 334] width 63 height 12
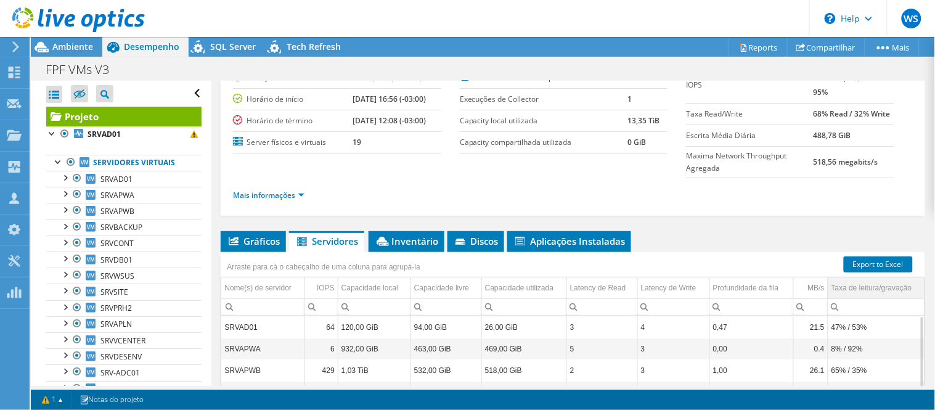
scroll to position [137, 0]
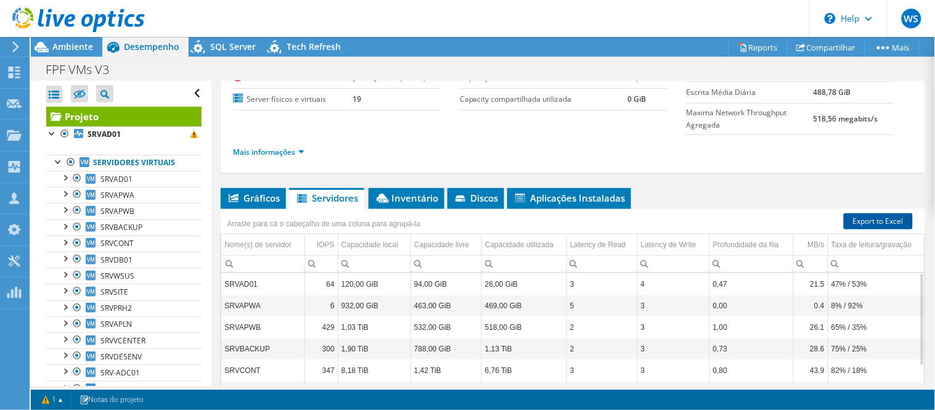
click at [879, 220] on link "Export to Excel" at bounding box center [878, 221] width 69 height 16
click at [65, 58] on div "FPF VMs V3 Imprimir" at bounding box center [483, 69] width 904 height 23
click at [71, 44] on span "Ambiente" at bounding box center [72, 47] width 41 height 12
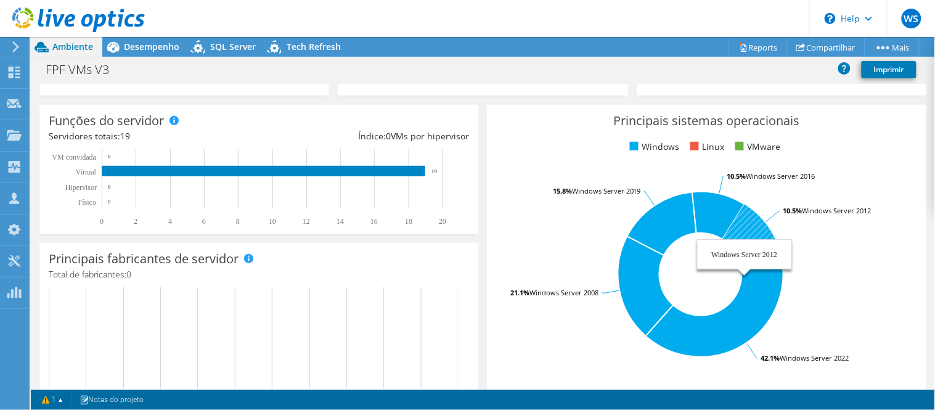
scroll to position [205, 0]
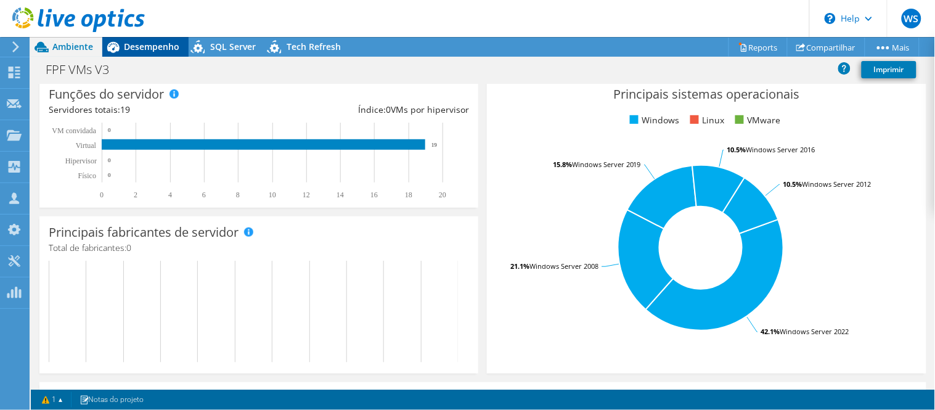
click at [169, 47] on span "Desempenho" at bounding box center [151, 47] width 55 height 12
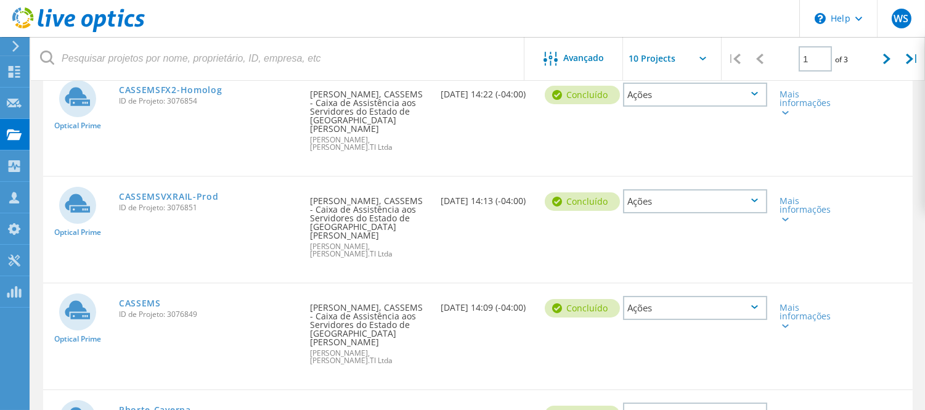
scroll to position [27, 0]
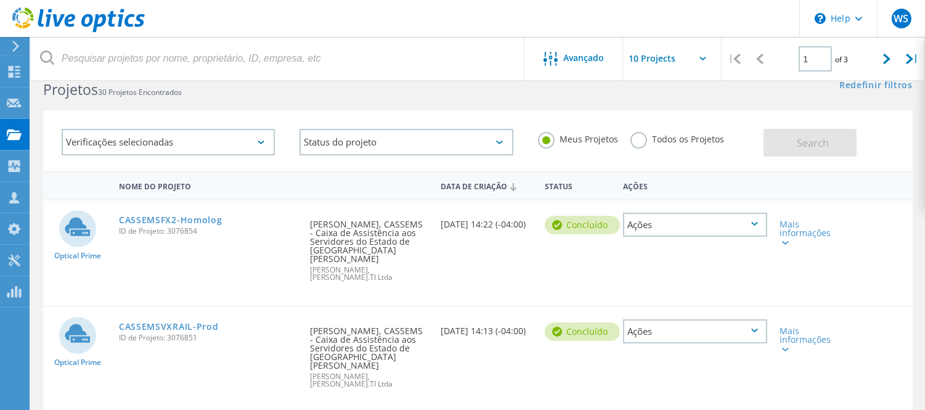
click at [882, 56] on div at bounding box center [886, 59] width 25 height 44
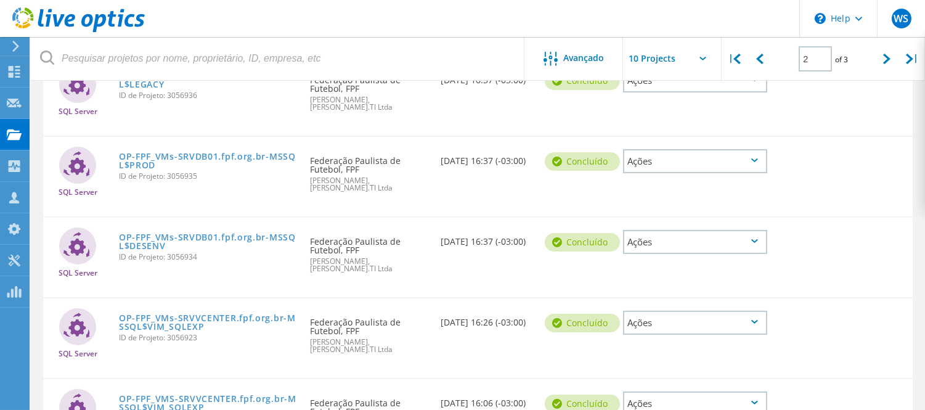
scroll to position [592, 0]
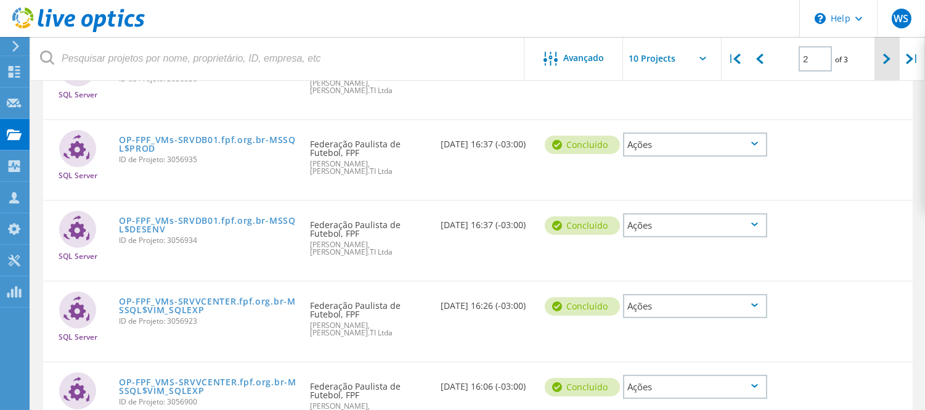
click at [891, 59] on div at bounding box center [886, 59] width 25 height 44
type input "3"
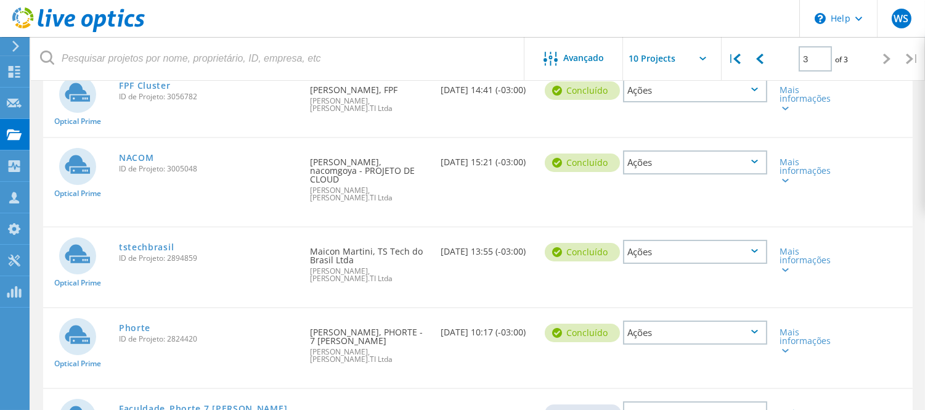
scroll to position [0, 0]
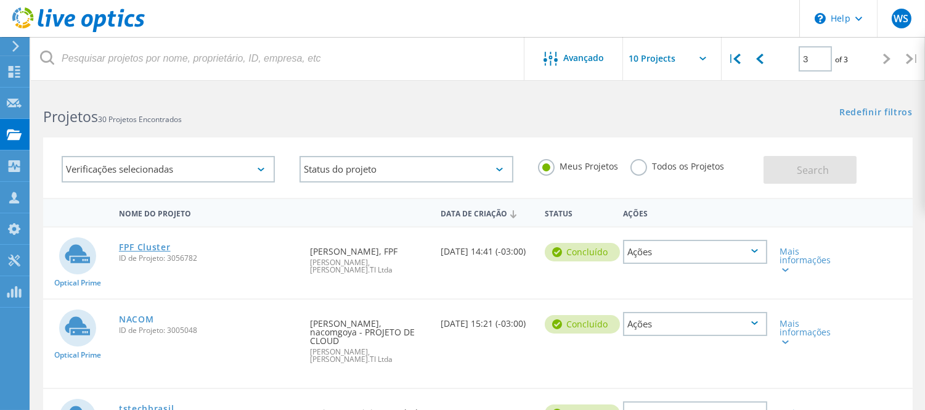
click at [161, 243] on link "FPF Cluster" at bounding box center [145, 247] width 52 height 9
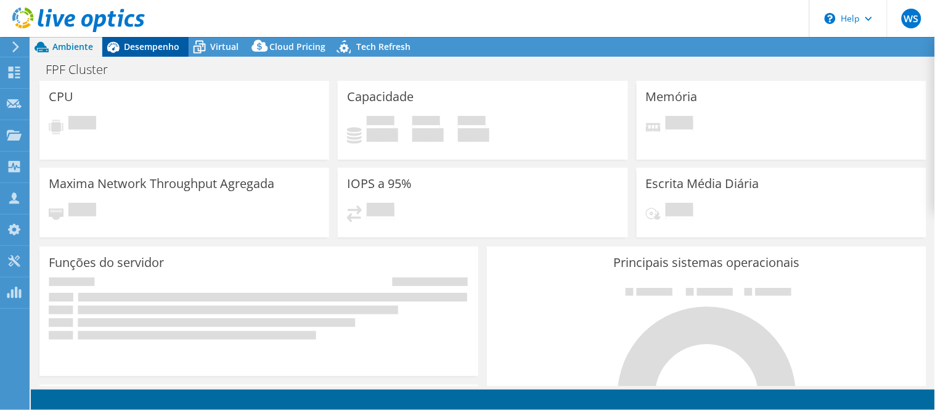
click at [149, 51] on span "Desempenho" at bounding box center [151, 47] width 55 height 12
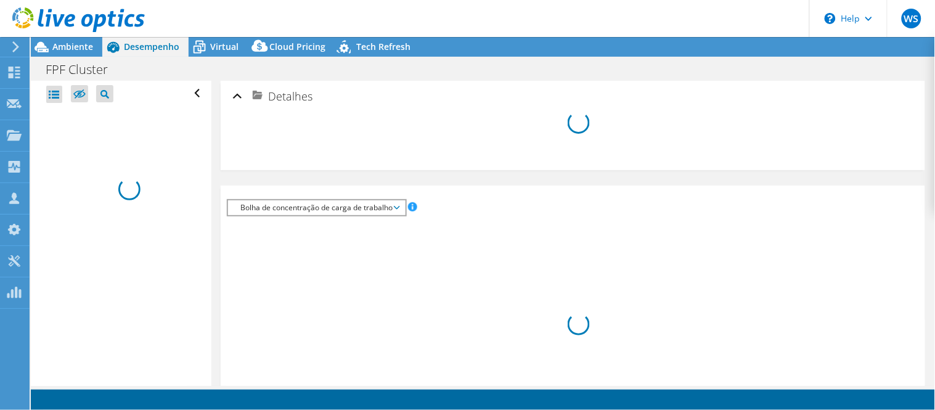
select select "USD"
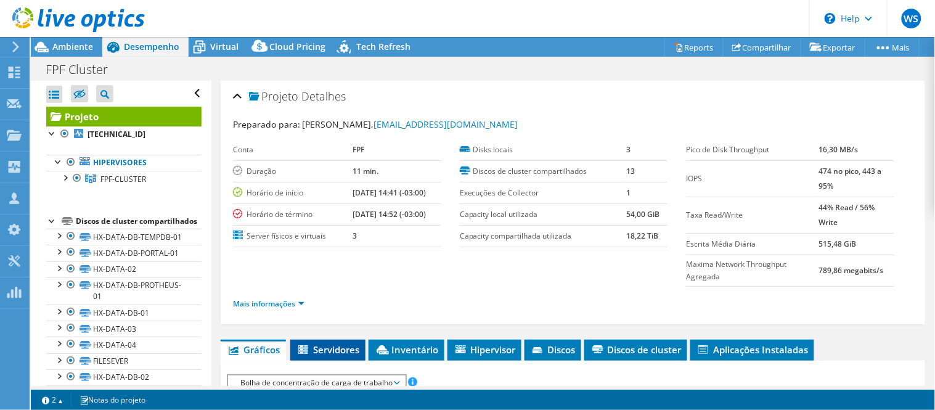
click at [324, 345] on span "Servidores" at bounding box center [327, 349] width 63 height 12
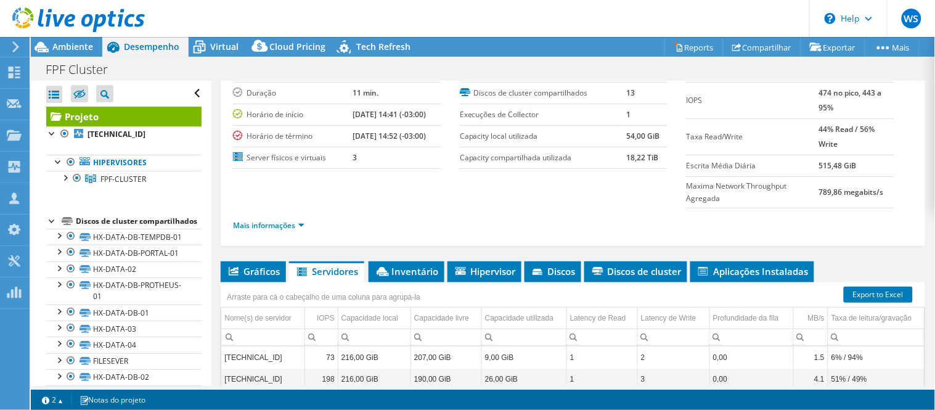
scroll to position [205, 0]
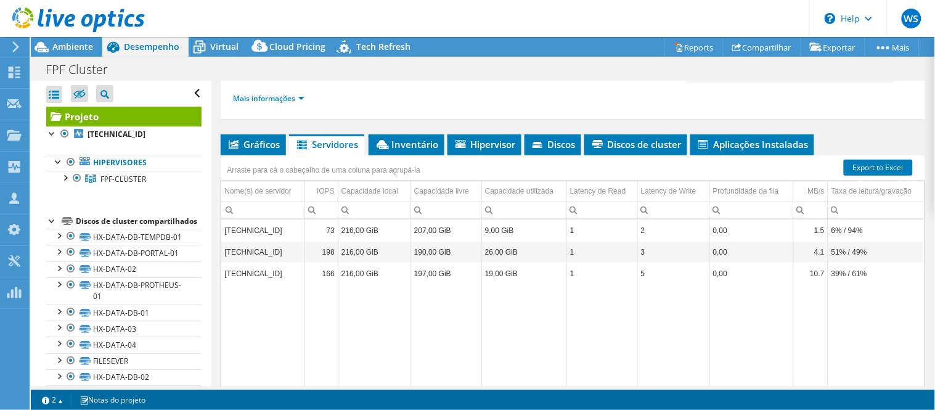
click at [396, 164] on div "Arraste para cá o cabeçalho de uma coluna para agrupá-la" at bounding box center [324, 169] width 200 height 17
click at [398, 145] on span "Inventário" at bounding box center [406, 144] width 63 height 12
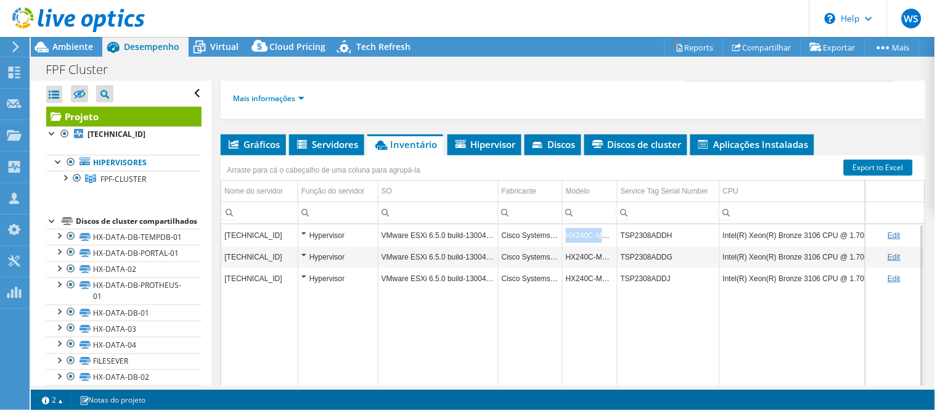
drag, startPoint x: 567, startPoint y: 230, endPoint x: 613, endPoint y: 231, distance: 46.2
click at [613, 231] on td "HX240C-M5SX" at bounding box center [589, 235] width 55 height 22
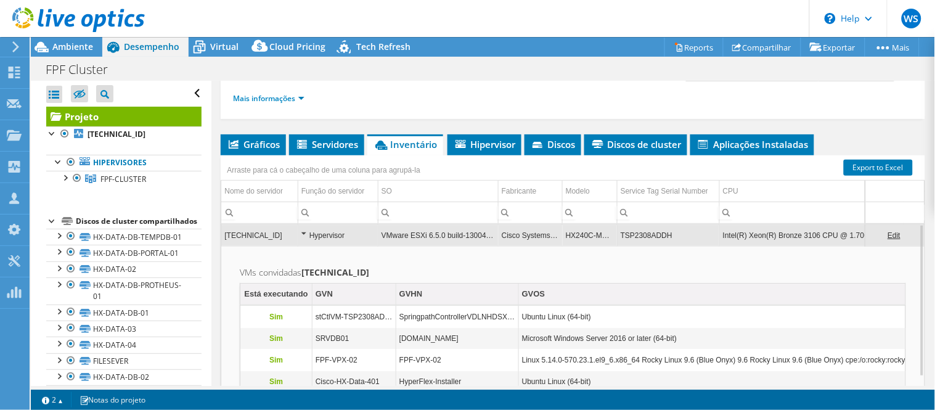
drag, startPoint x: 600, startPoint y: 232, endPoint x: 571, endPoint y: 230, distance: 28.4
click at [571, 230] on td "HX240C-M5SX" at bounding box center [589, 235] width 55 height 22
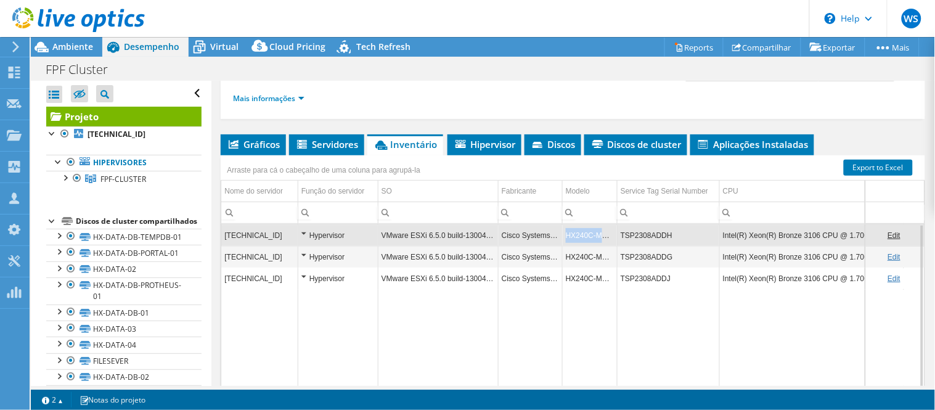
copy td "HX240C-M5SX"
drag, startPoint x: 567, startPoint y: 230, endPoint x: 612, endPoint y: 232, distance: 45.7
click at [612, 232] on td "HX240C-M5SX" at bounding box center [589, 235] width 55 height 22
